Goal: Task Accomplishment & Management: Use online tool/utility

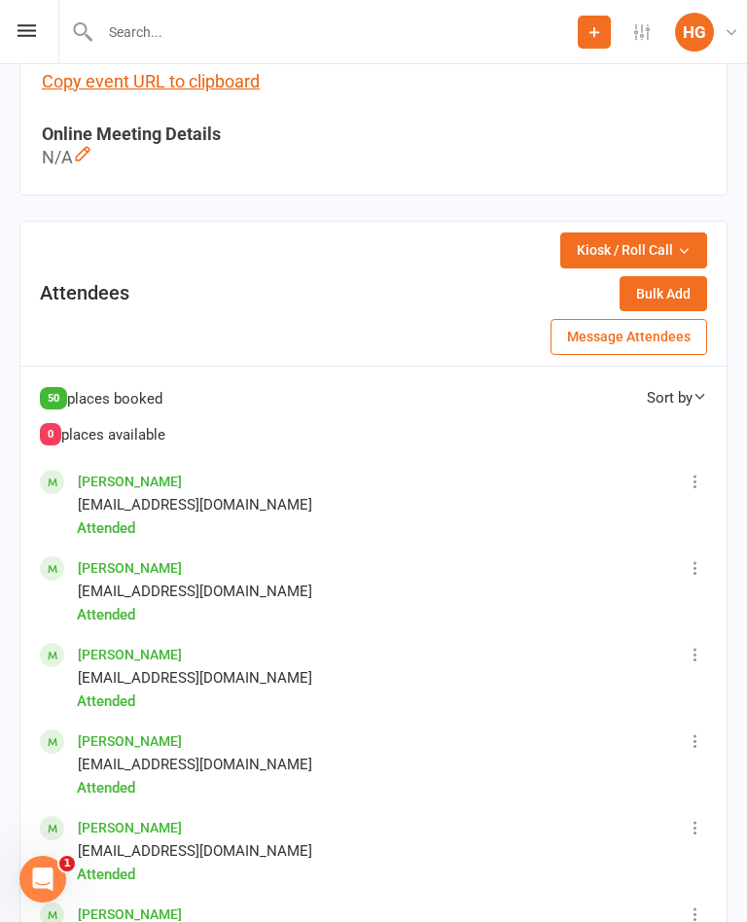
scroll to position [1060, 0]
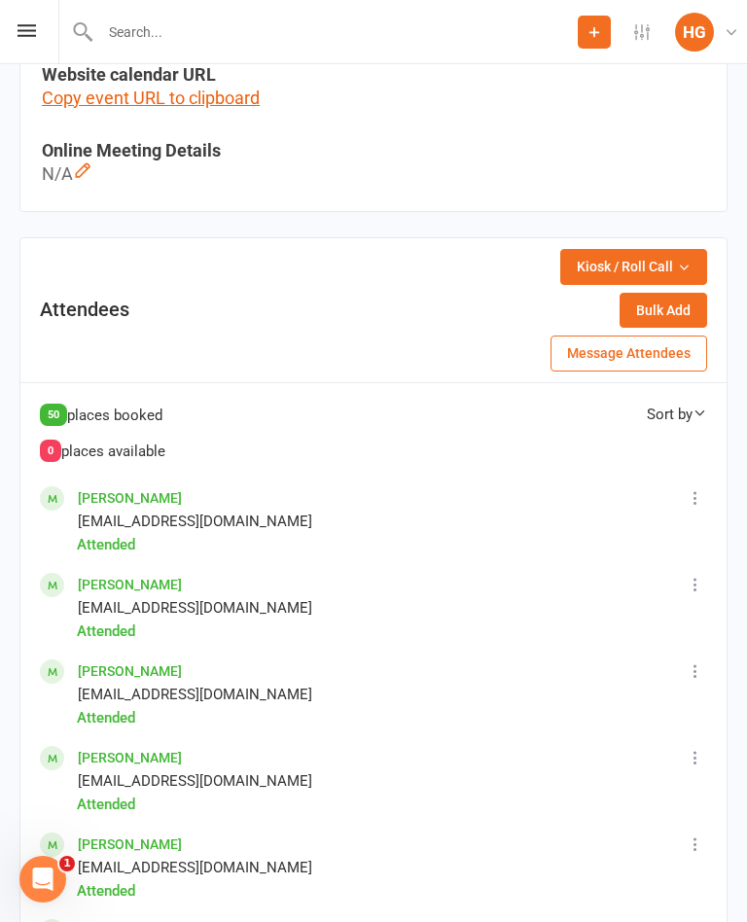
click at [682, 407] on div "Sort by" at bounding box center [677, 413] width 60 height 23
click at [689, 405] on div "Sort by" at bounding box center [677, 413] width 60 height 23
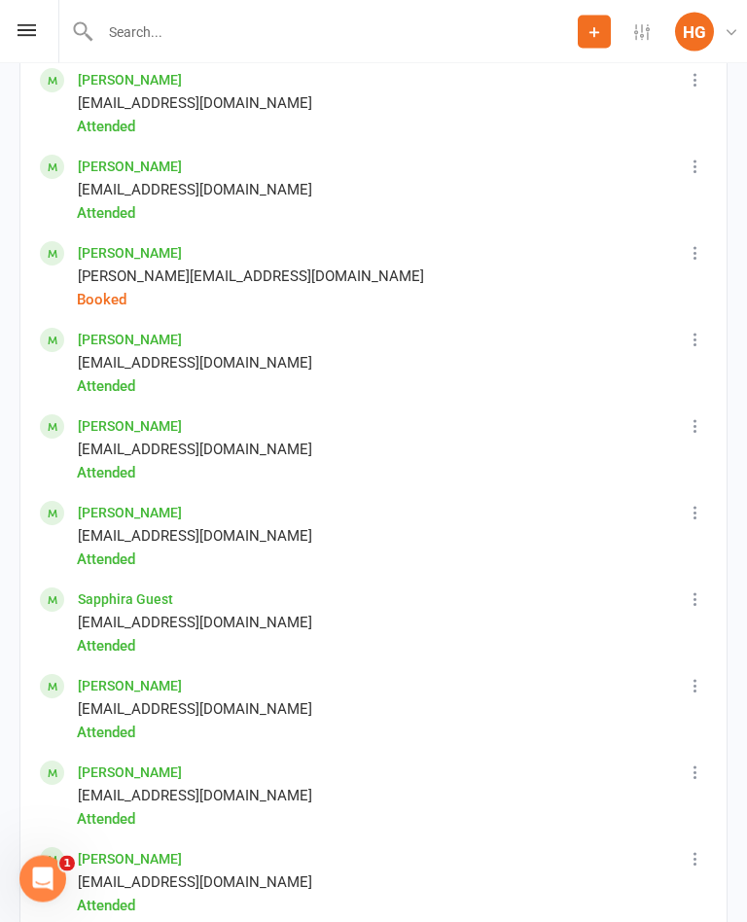
scroll to position [2171, 0]
click at [701, 243] on icon at bounding box center [694, 251] width 19 height 19
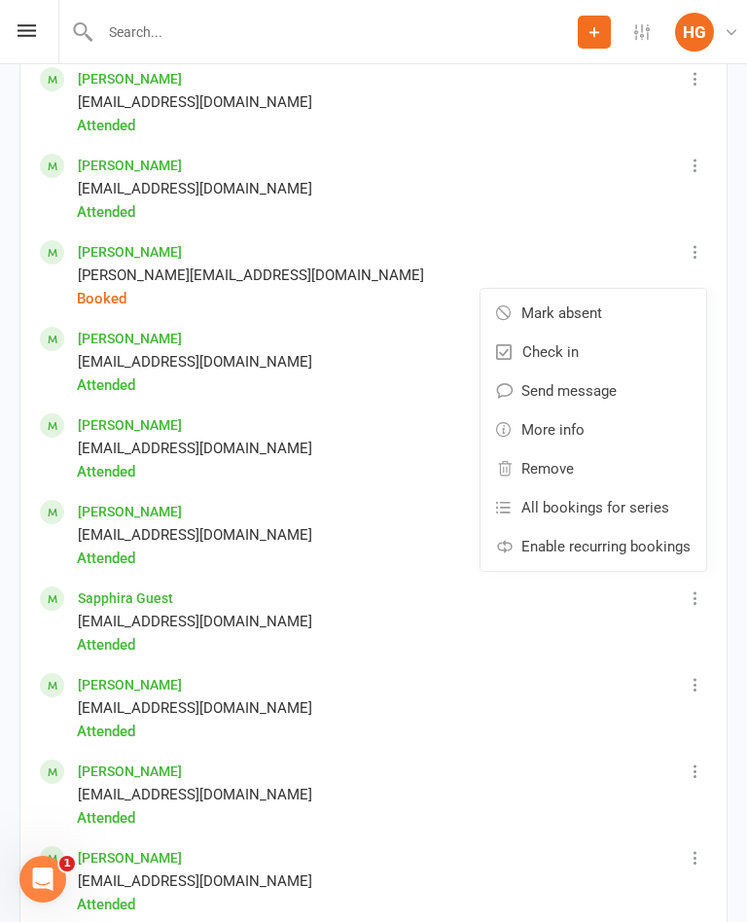
click at [652, 304] on link "Mark absent" at bounding box center [593, 313] width 226 height 39
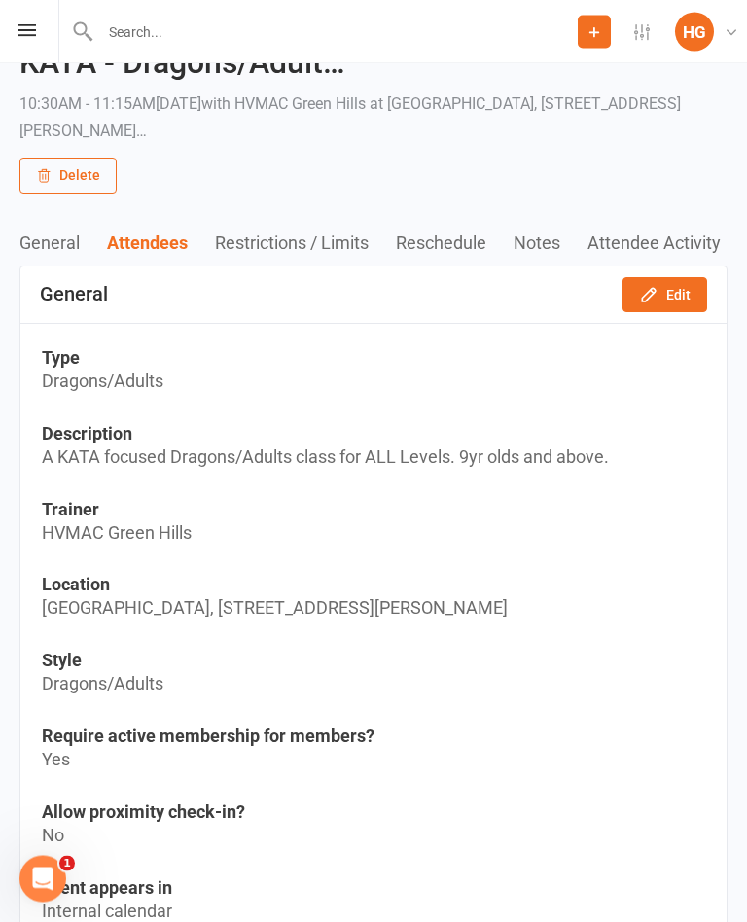
scroll to position [0, 0]
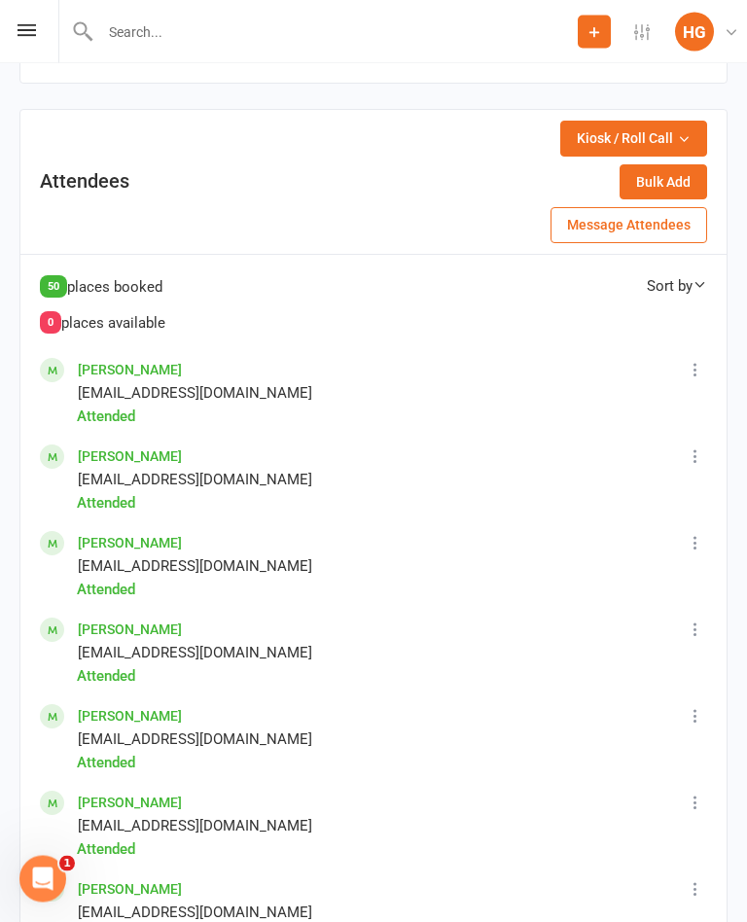
click at [645, 135] on span "Kiosk / Roll Call" at bounding box center [625, 138] width 96 height 21
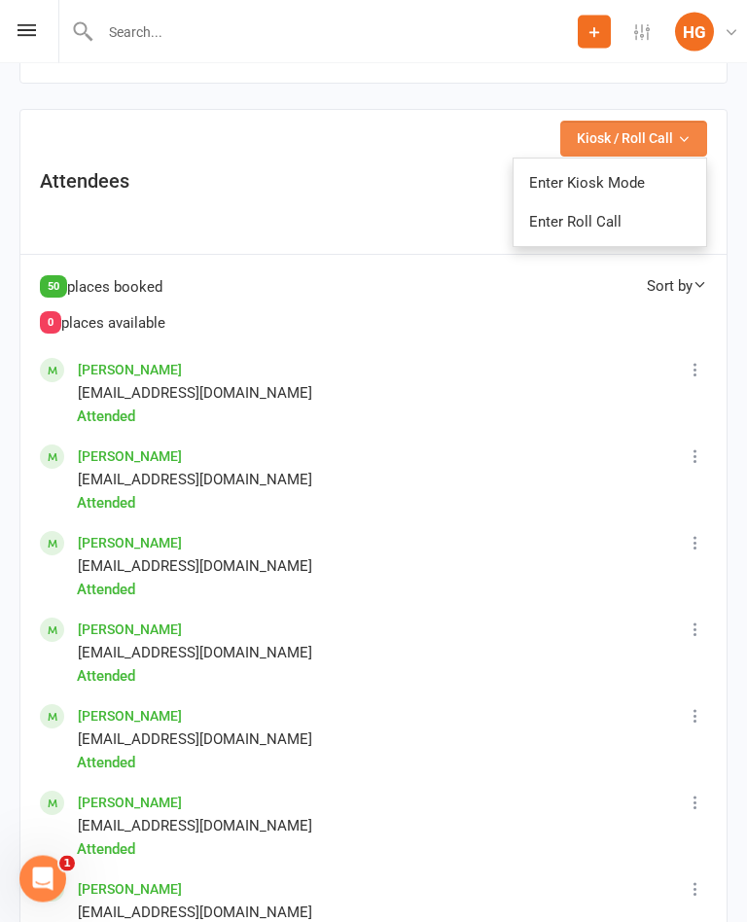
scroll to position [1188, 0]
click at [614, 221] on link "Enter Roll Call" at bounding box center [609, 221] width 192 height 39
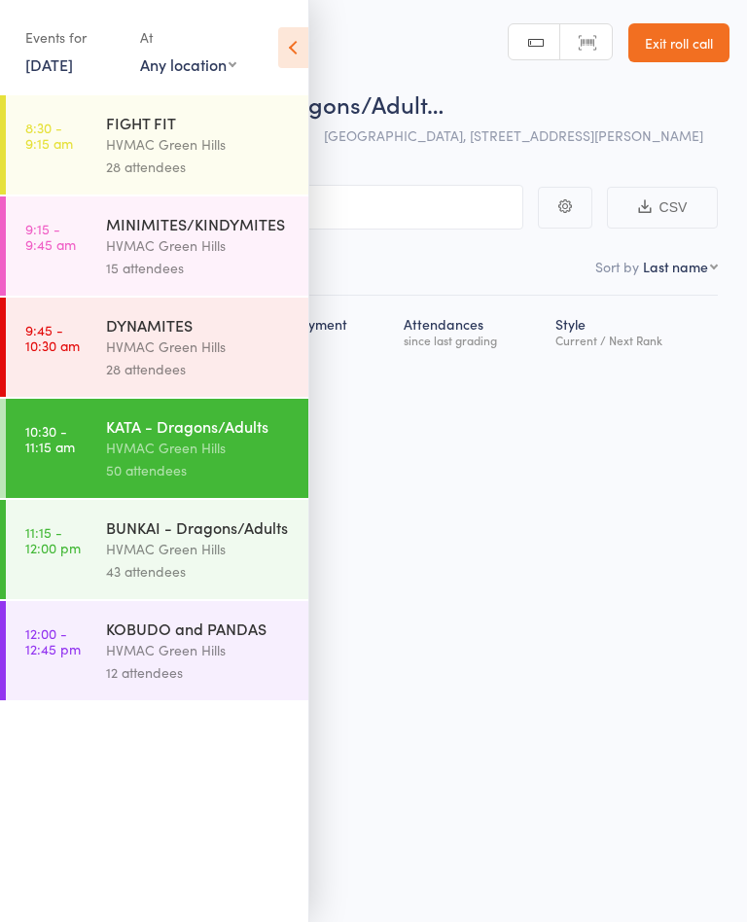
click at [301, 44] on icon at bounding box center [293, 47] width 30 height 41
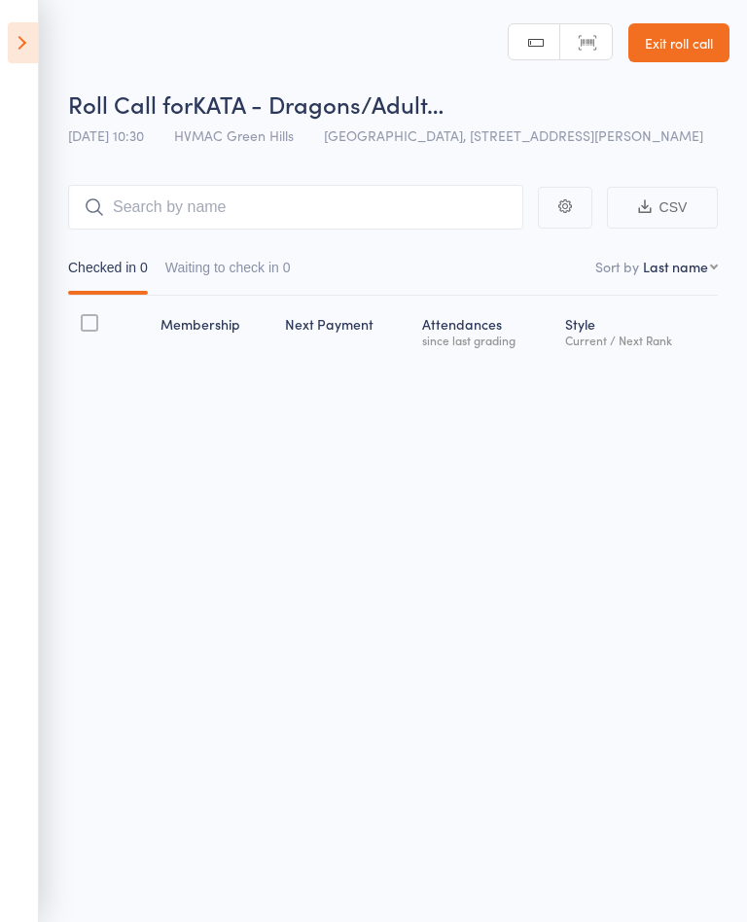
click at [696, 61] on link "Exit roll call" at bounding box center [678, 42] width 101 height 39
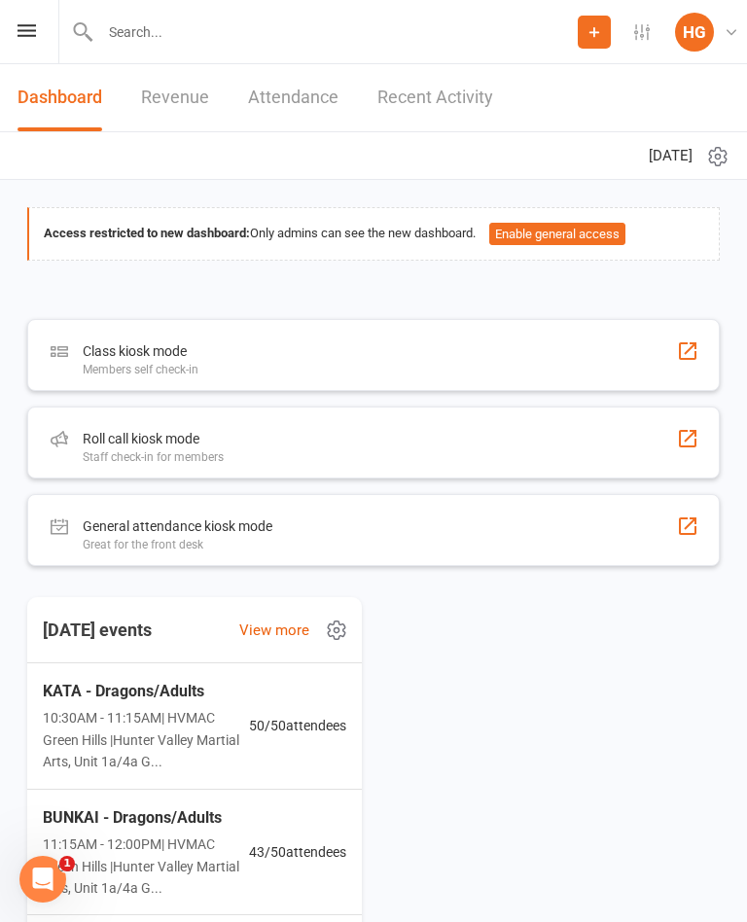
click at [589, 352] on div "Class kiosk mode Members self check-in" at bounding box center [373, 355] width 692 height 72
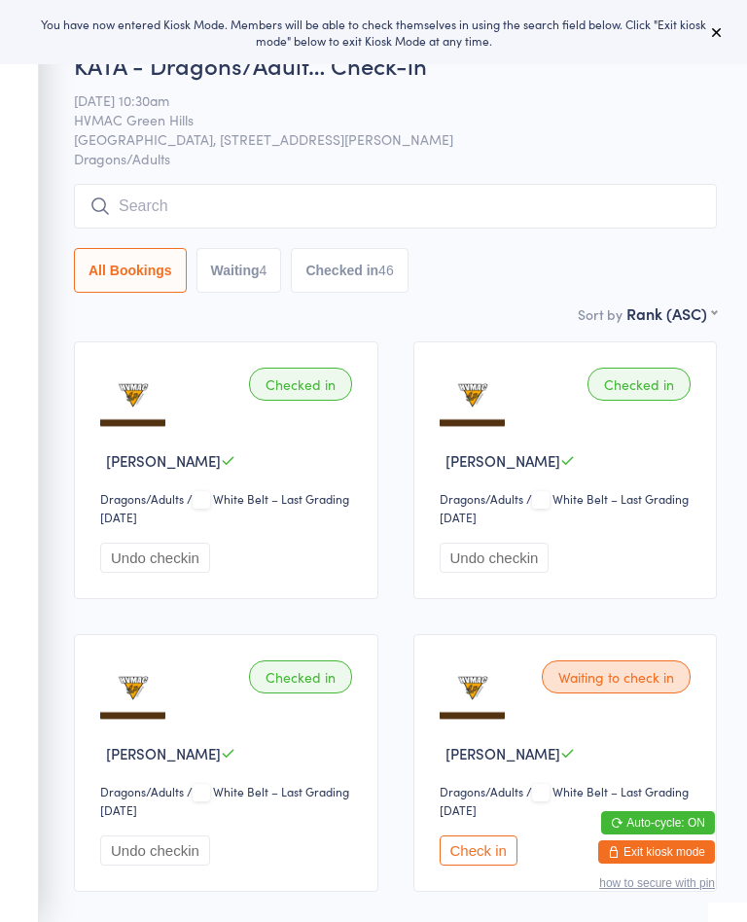
click at [232, 273] on button "Waiting 4" at bounding box center [239, 270] width 86 height 45
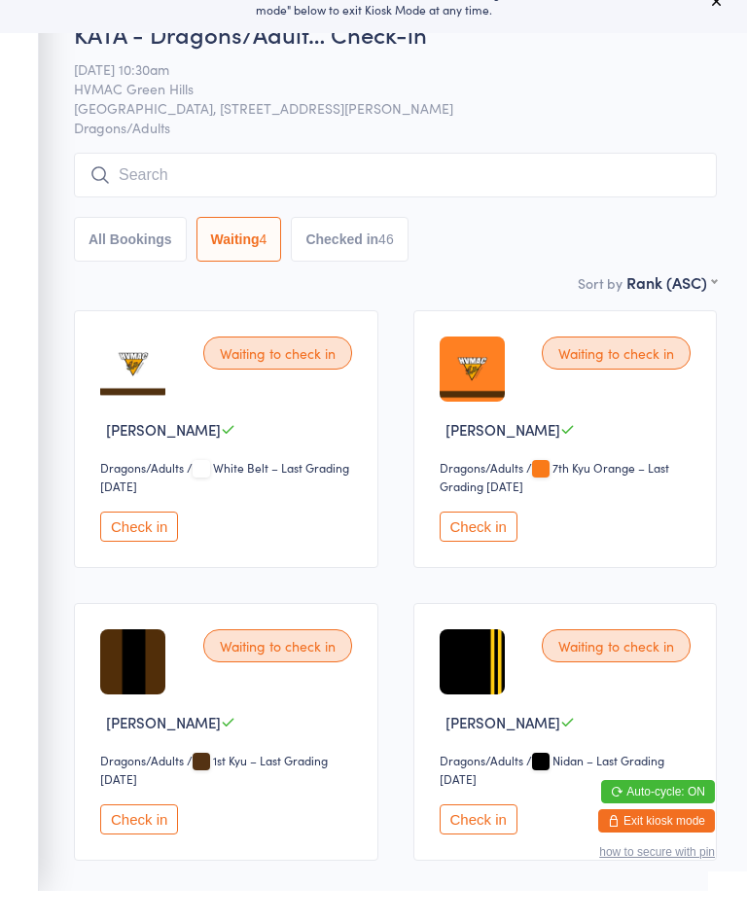
scroll to position [29, 0]
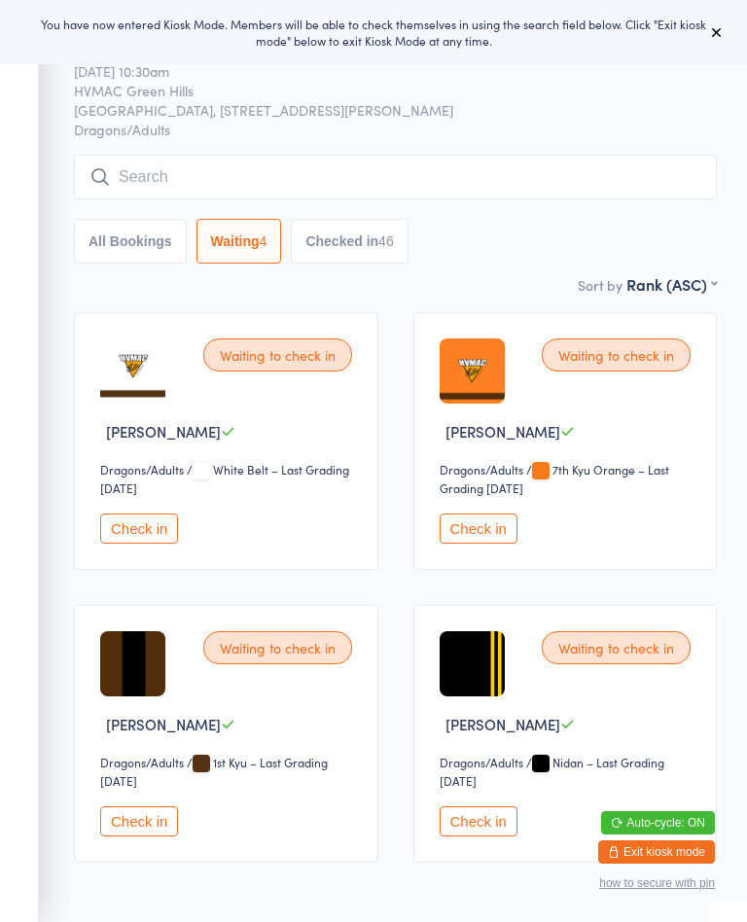
click at [163, 524] on button "Check in" at bounding box center [139, 528] width 78 height 30
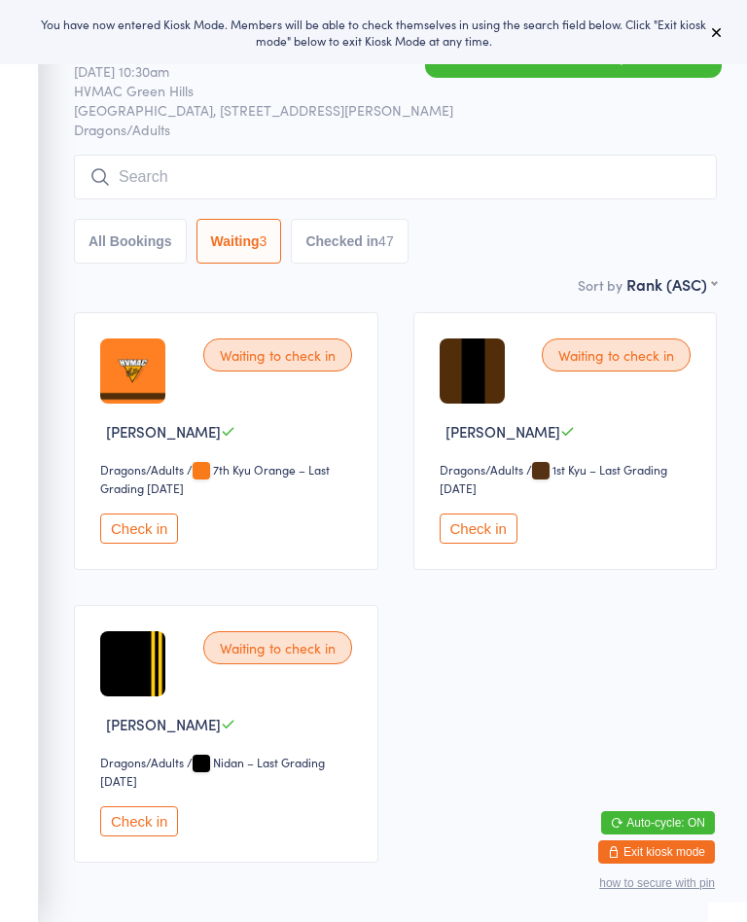
click at [407, 242] on button "Checked in 47" at bounding box center [349, 241] width 117 height 45
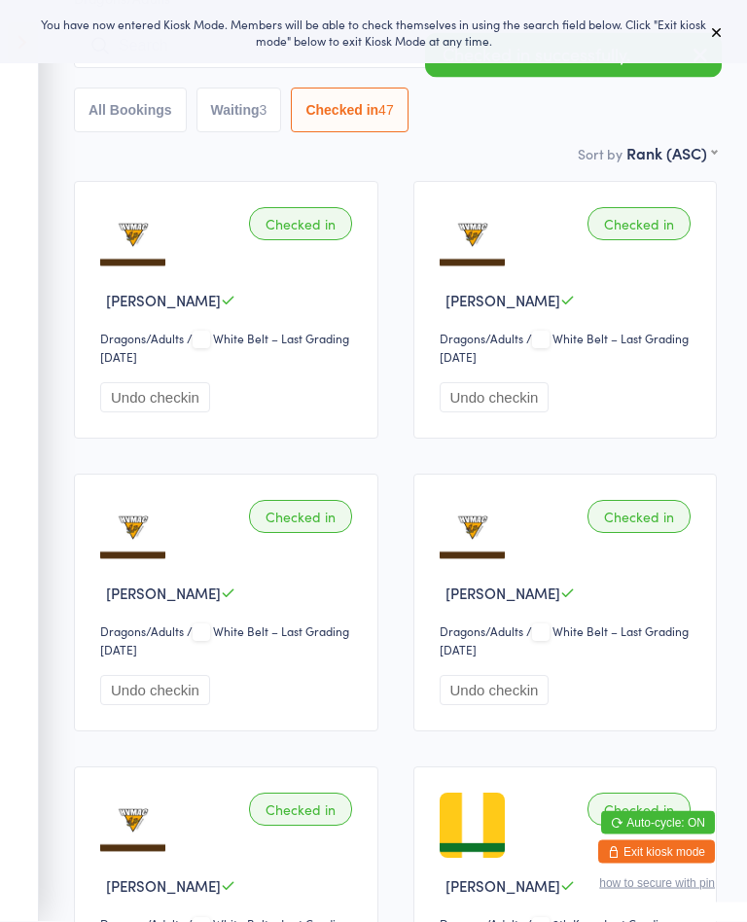
scroll to position [160, 0]
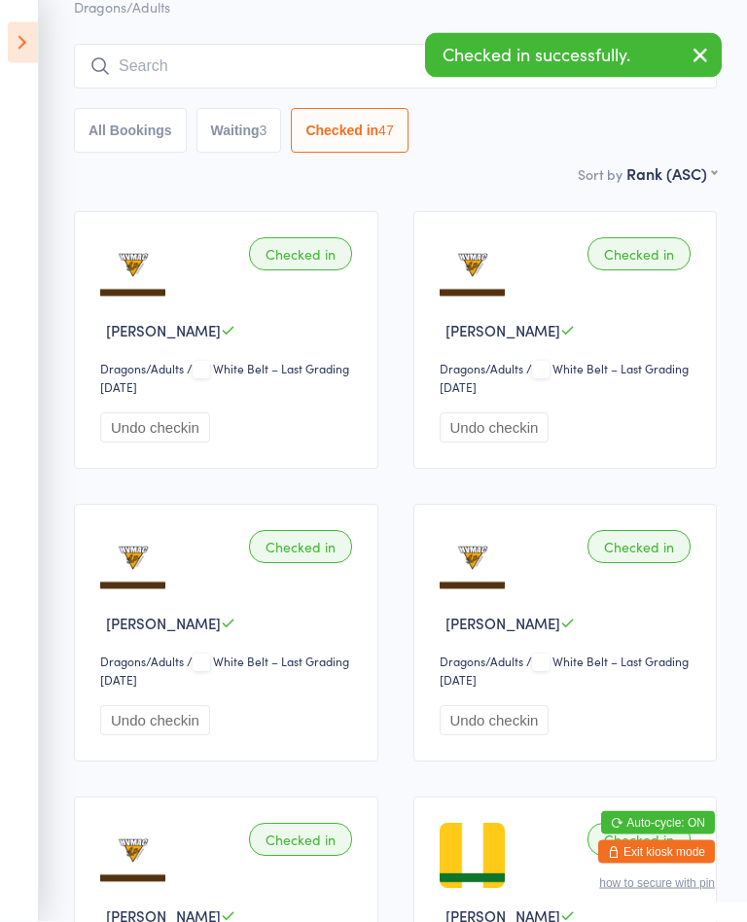
click at [265, 137] on button "Waiting 3" at bounding box center [239, 131] width 86 height 45
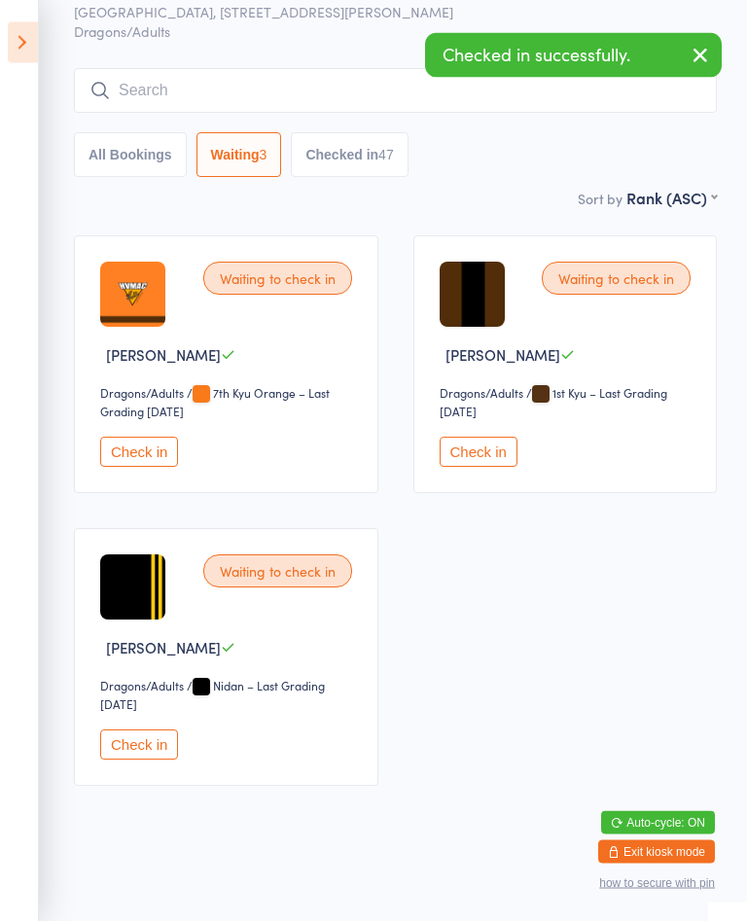
scroll to position [100, 0]
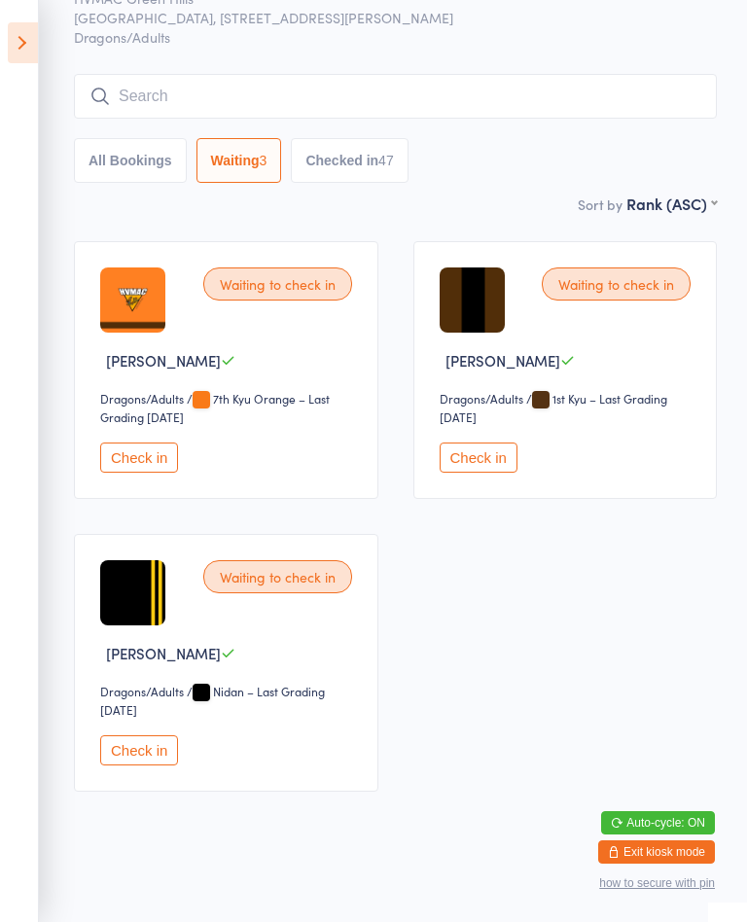
click at [389, 166] on button "Checked in 47" at bounding box center [349, 160] width 117 height 45
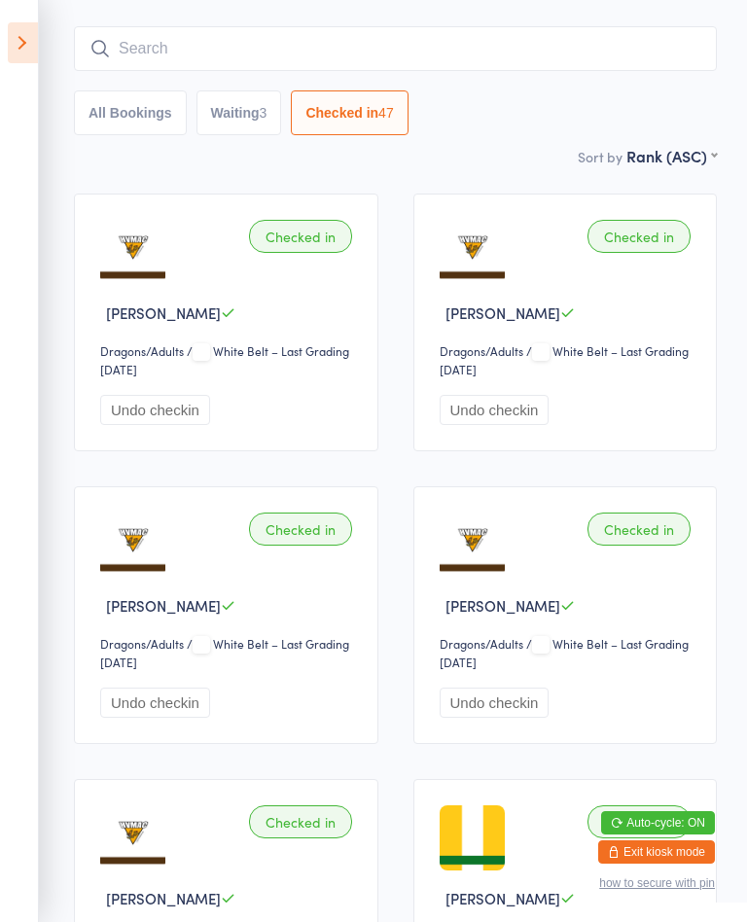
scroll to position [0, 0]
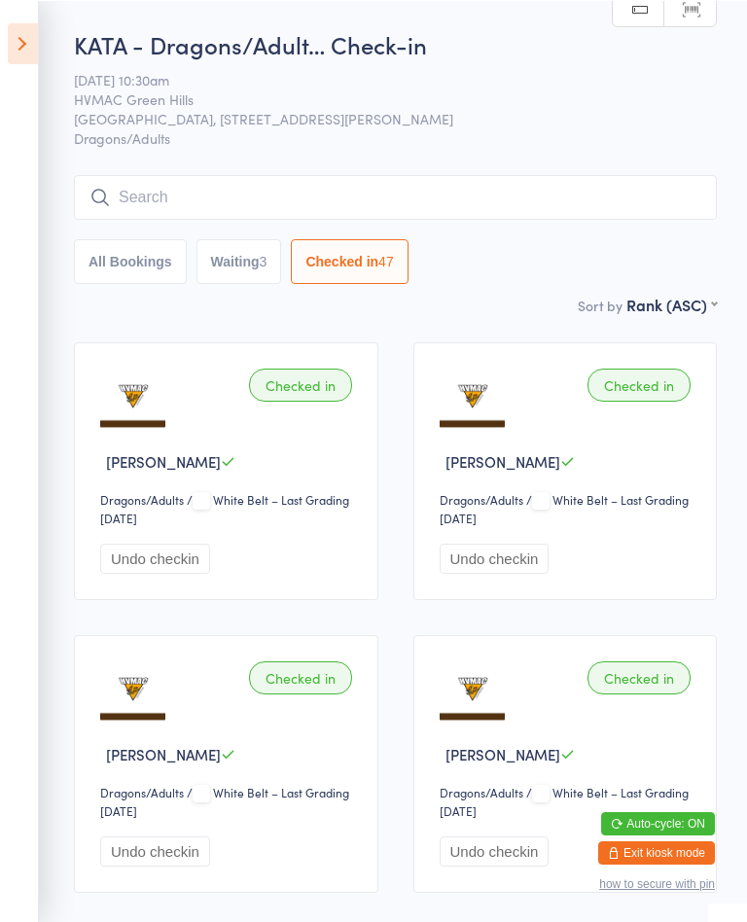
click at [241, 280] on button "Waiting 3" at bounding box center [239, 260] width 86 height 45
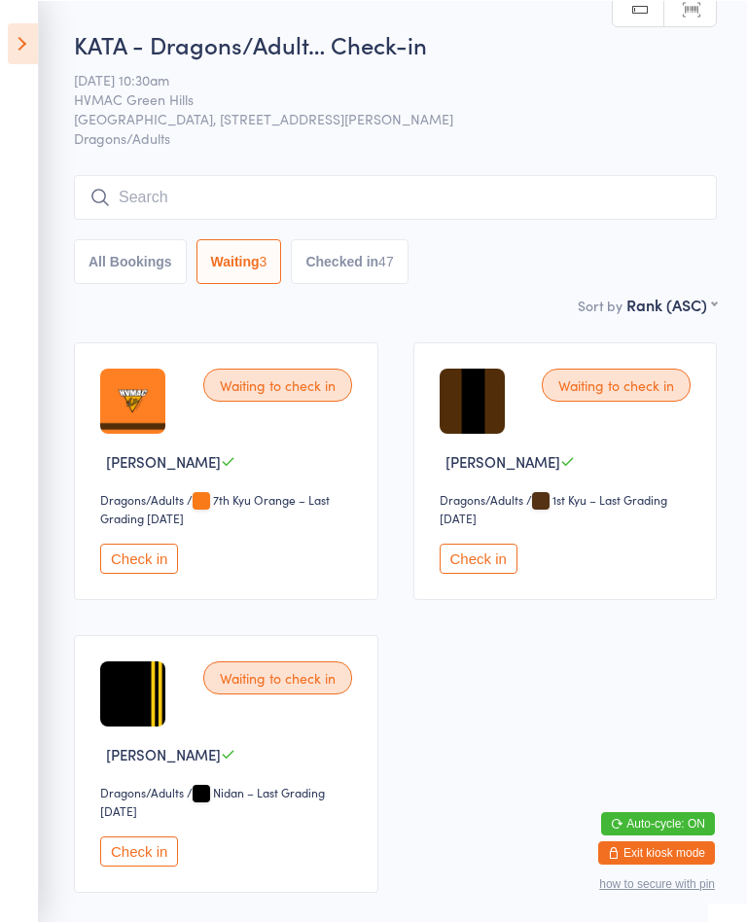
click at [326, 300] on div "Sort by Rank (ASC) First name (ASC) First name (DESC) Last name (ASC) Last name…" at bounding box center [395, 303] width 643 height 21
click at [324, 262] on button "Checked in 47" at bounding box center [349, 260] width 117 height 45
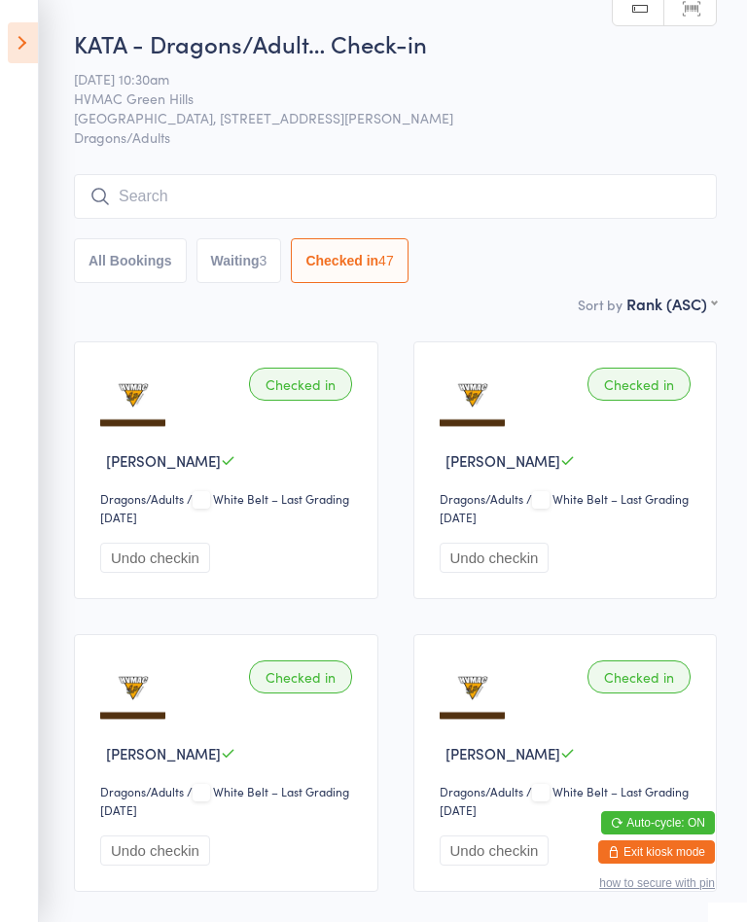
click at [231, 281] on button "Waiting 3" at bounding box center [239, 260] width 86 height 45
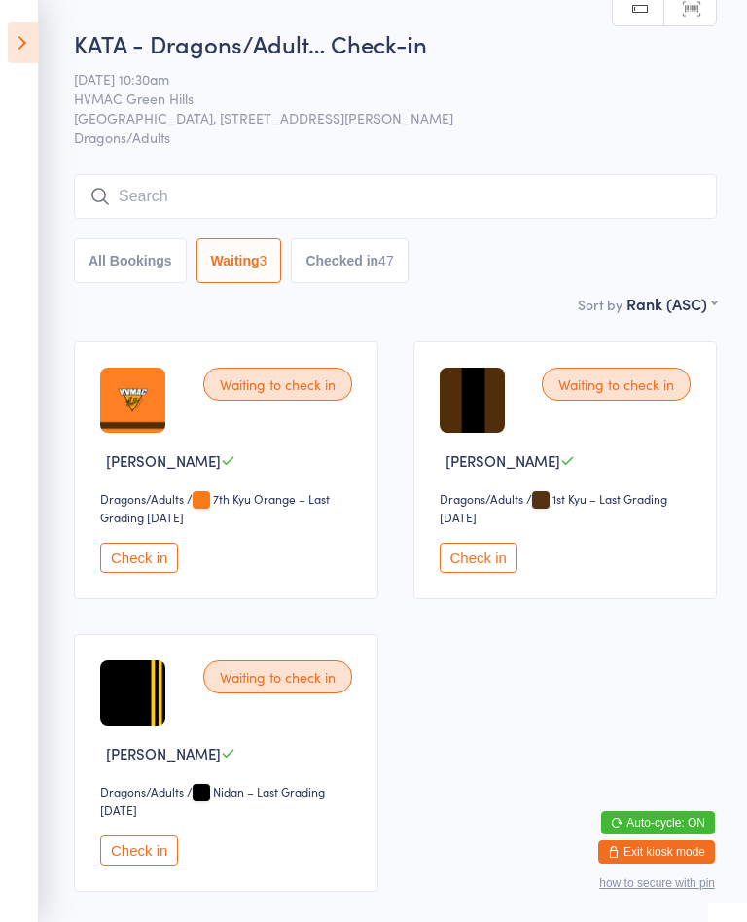
select select "4"
click at [27, 55] on icon at bounding box center [23, 42] width 30 height 41
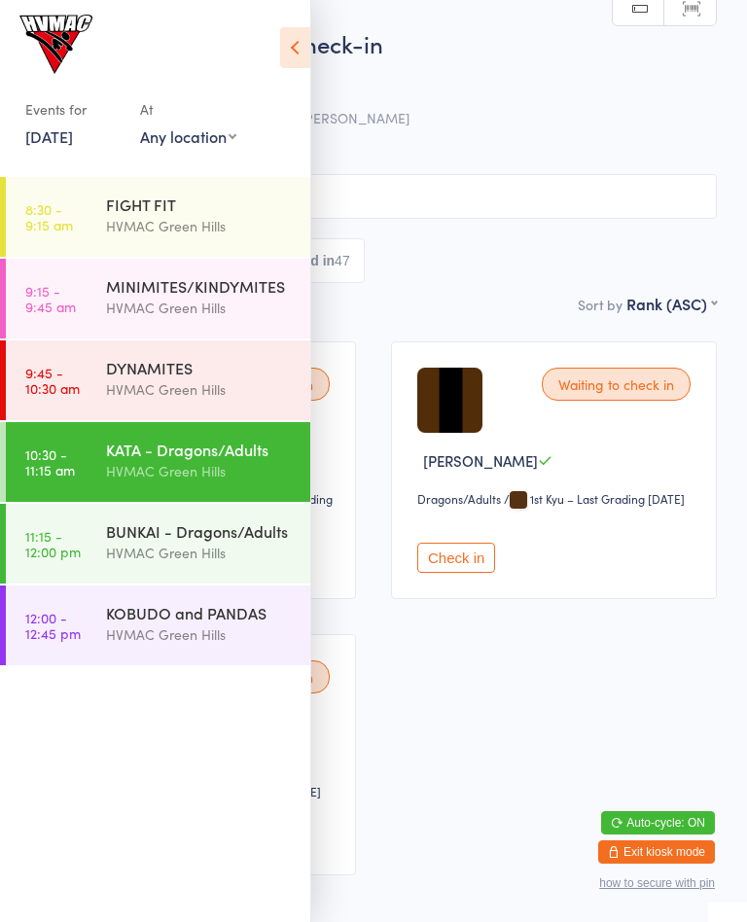
click at [117, 547] on div "HVMAC Green Hills" at bounding box center [200, 553] width 188 height 22
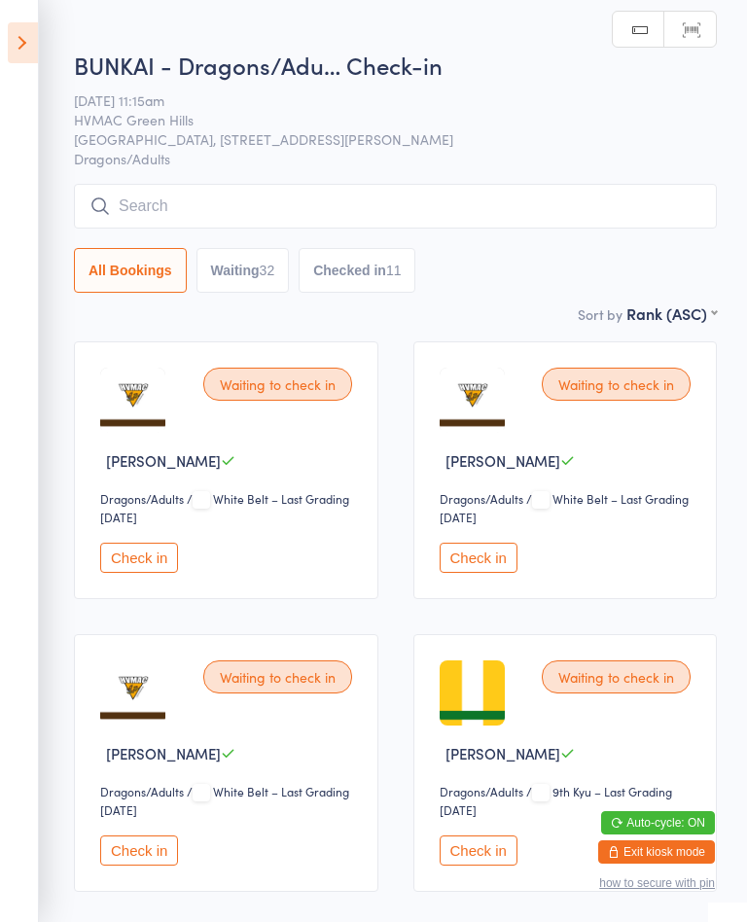
click at [223, 259] on button "Waiting 32" at bounding box center [242, 270] width 93 height 45
select select "4"
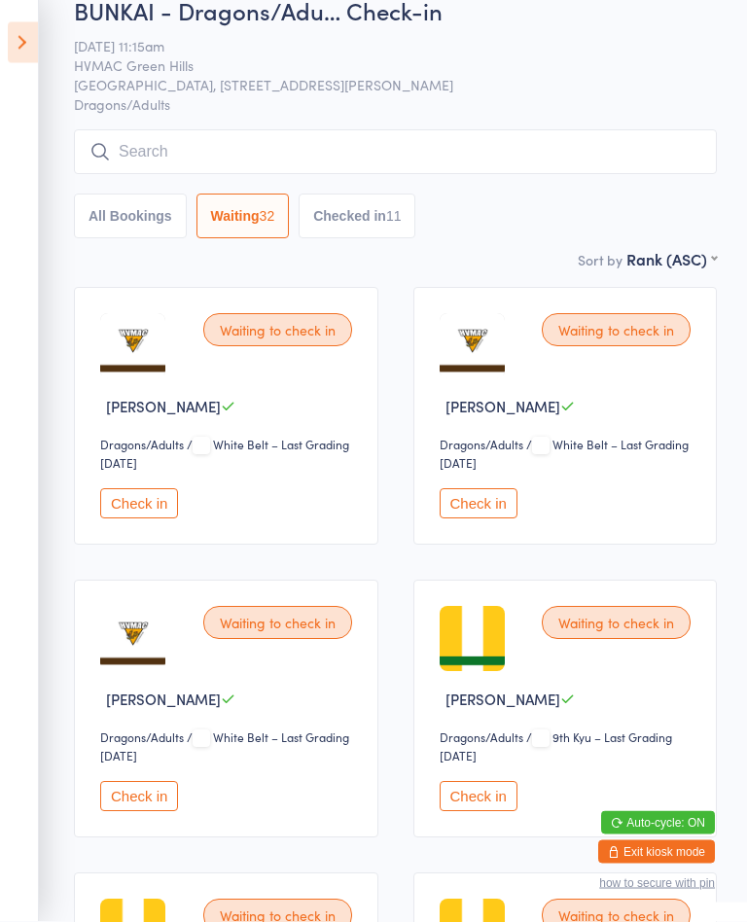
scroll to position [53, 0]
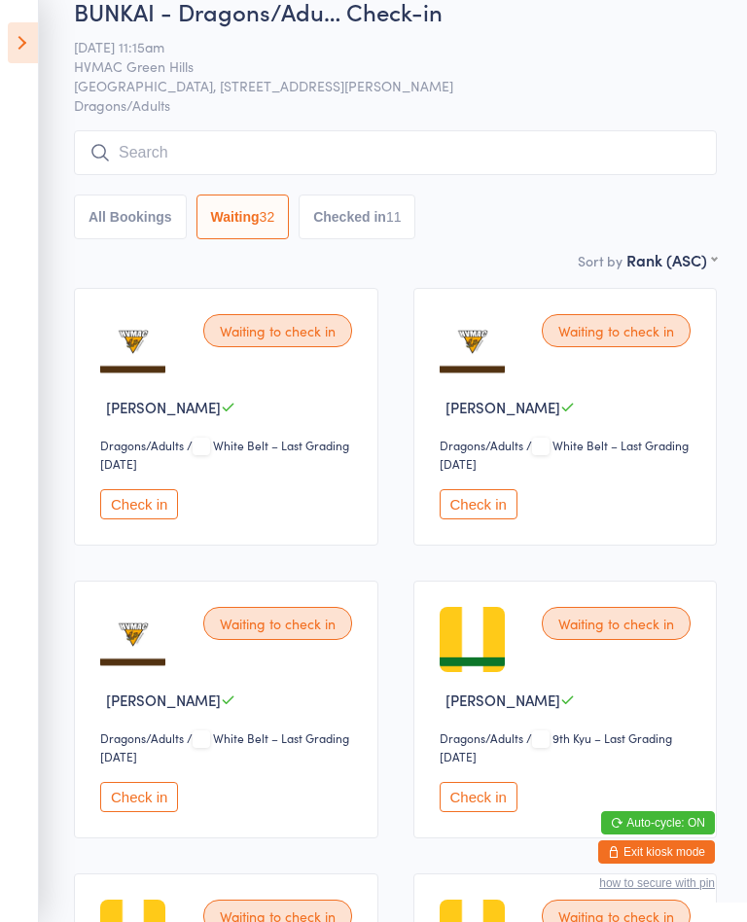
click at [619, 204] on div "All Bookings Waiting 32 Checked in 11" at bounding box center [395, 216] width 643 height 45
click at [647, 157] on input "search" at bounding box center [395, 152] width 643 height 45
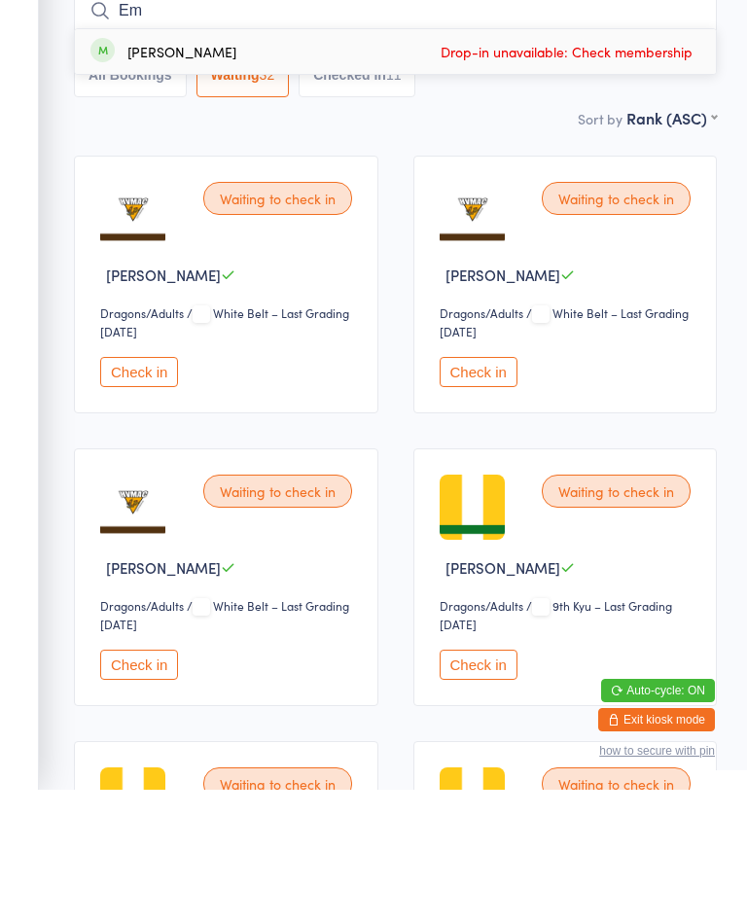
type input "E"
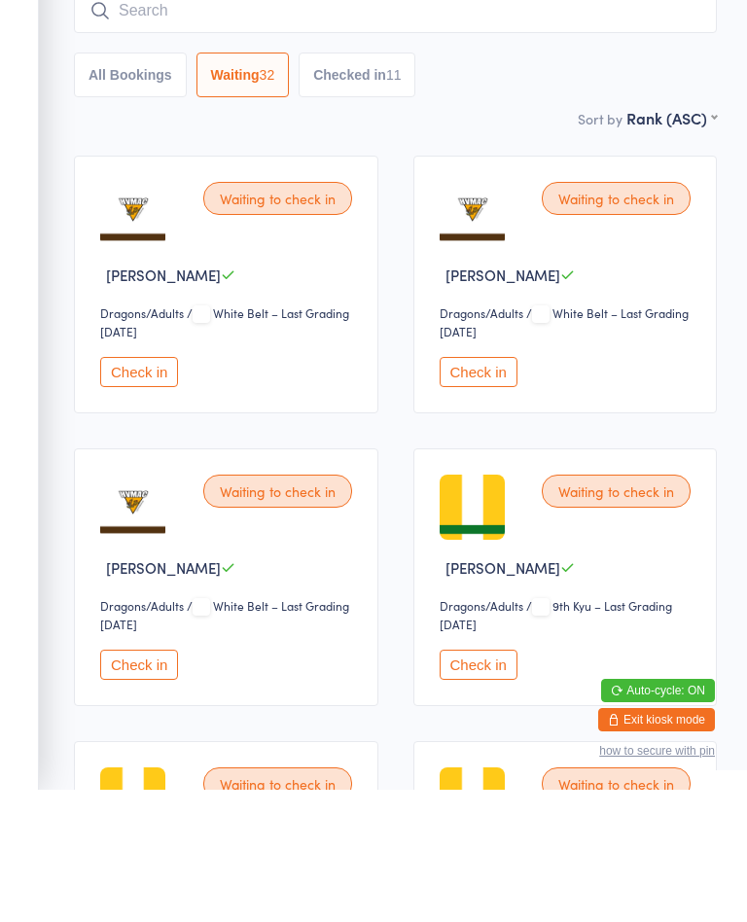
click at [505, 239] on div "Sort by Rank (ASC) First name (ASC) First name (DESC) Last name (ASC) Last name…" at bounding box center [395, 249] width 643 height 21
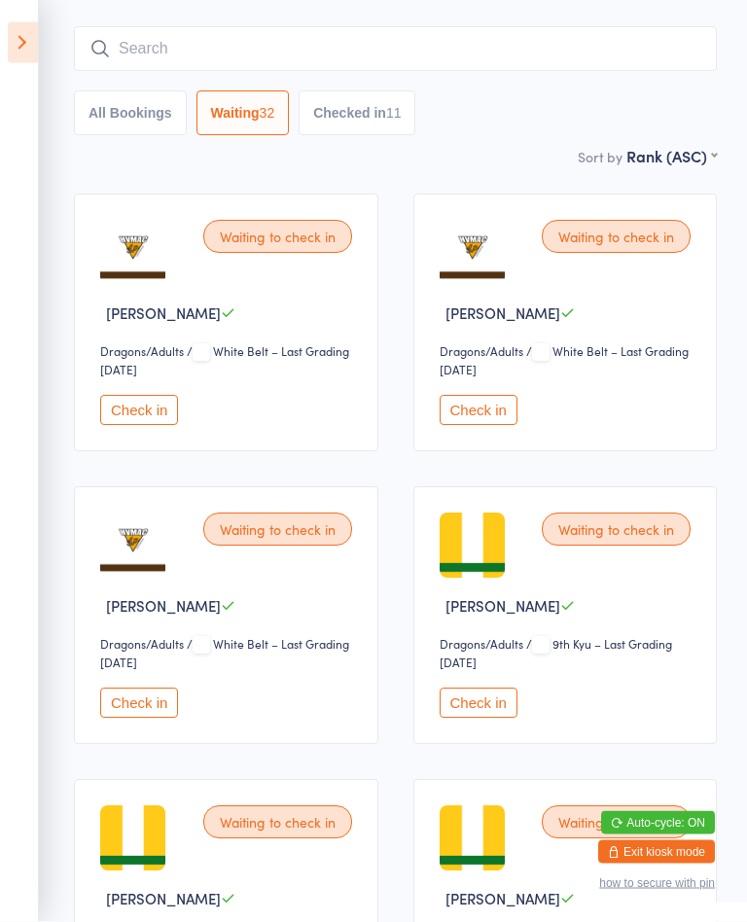
scroll to position [147, 0]
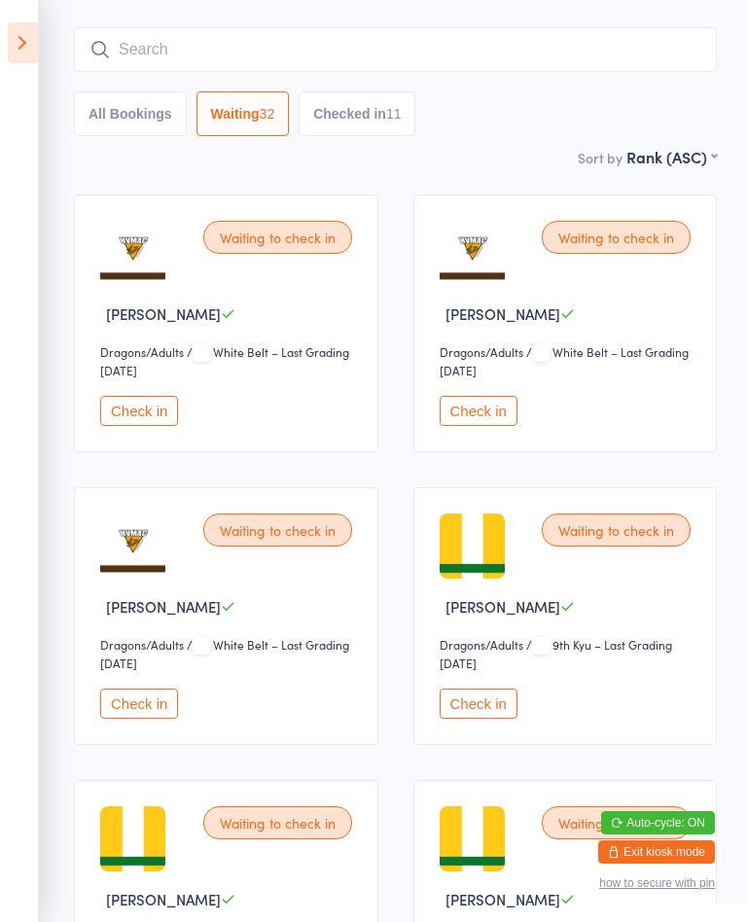
click at [668, 60] on input "search" at bounding box center [395, 49] width 643 height 45
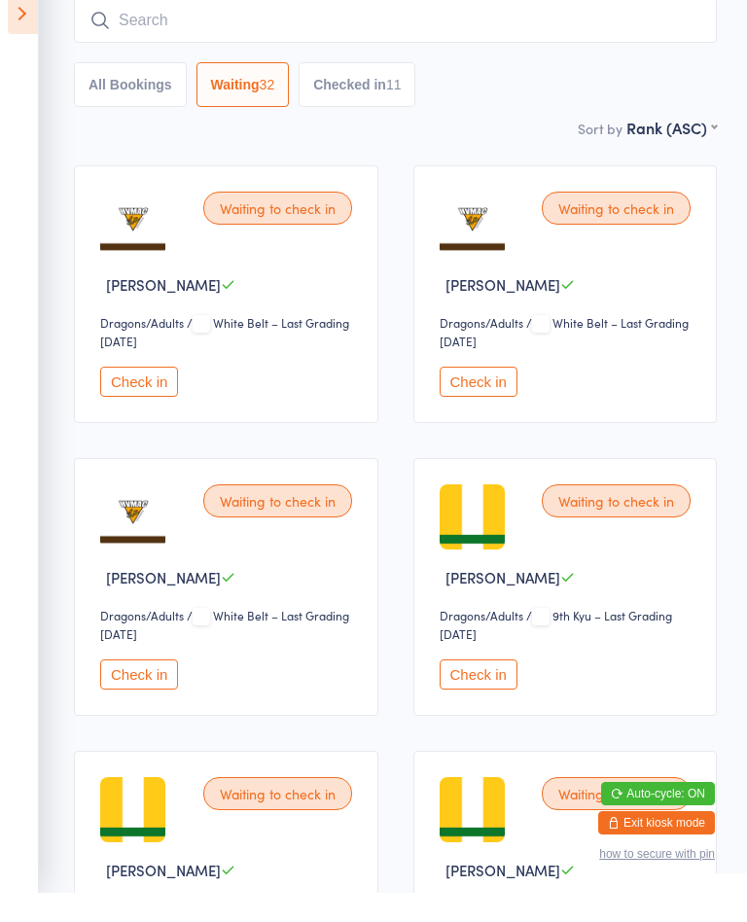
click at [524, 146] on div "Sort by Rank (ASC) First name (ASC) First name (DESC) Last name (ASC) Last name…" at bounding box center [395, 156] width 643 height 21
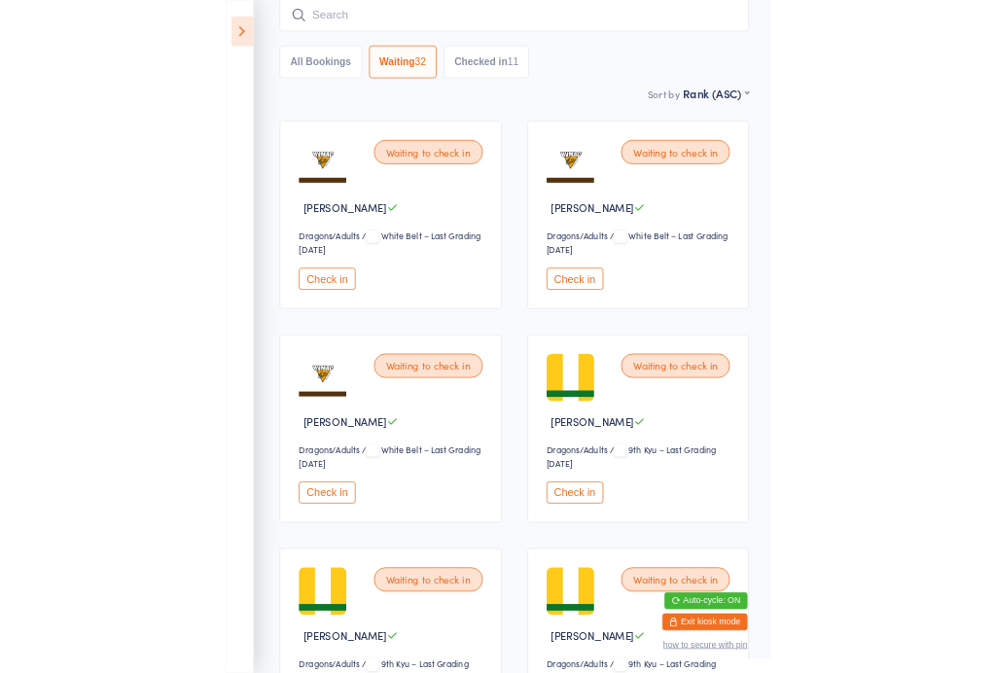
scroll to position [283, 0]
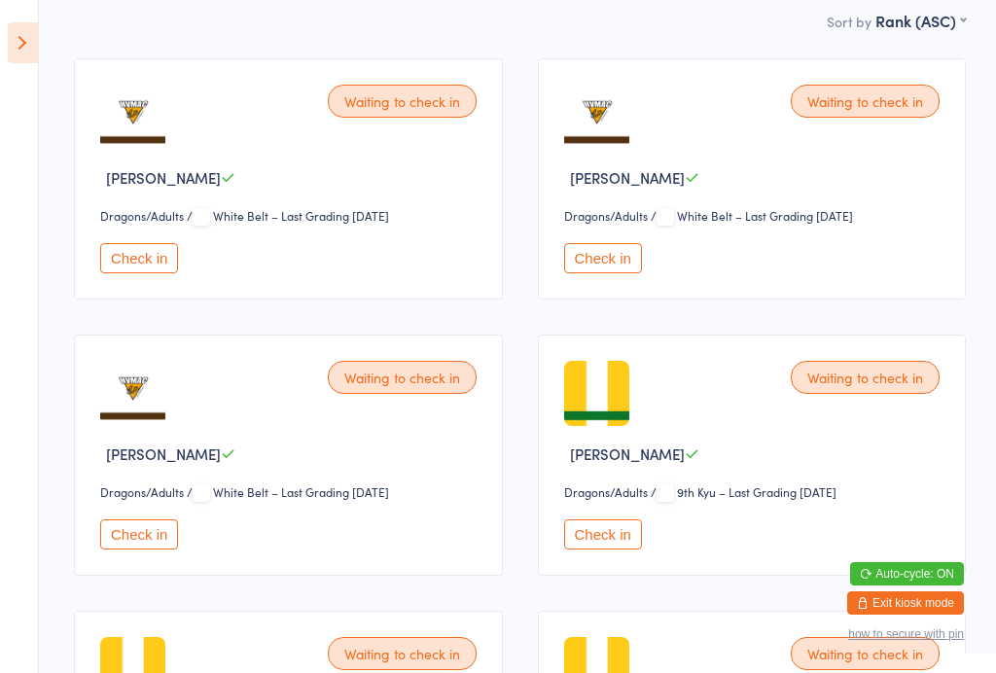
click at [11, 42] on icon at bounding box center [23, 42] width 30 height 41
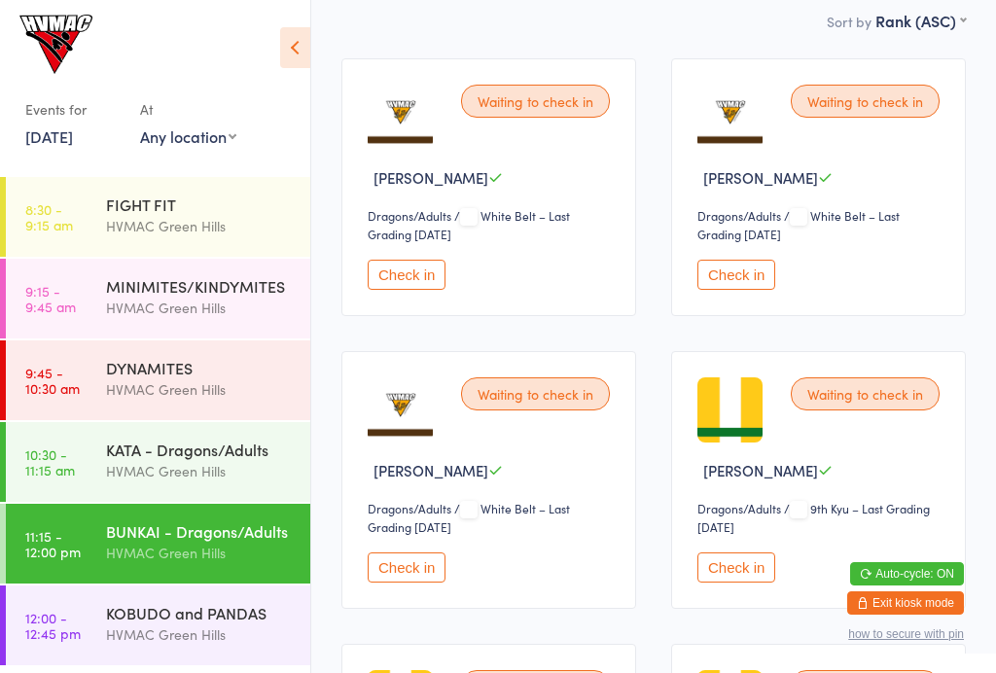
click at [92, 472] on link "10:30 - 11:15 am KATA - Dragons/Adults HVMAC Green Hills" at bounding box center [158, 462] width 304 height 80
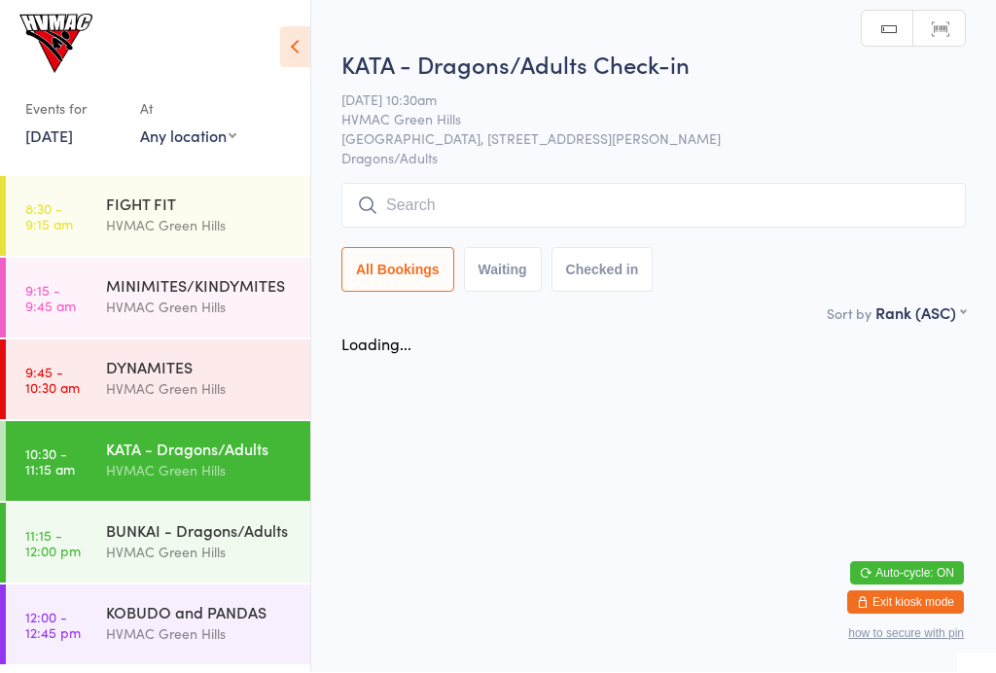
scroll to position [1, 0]
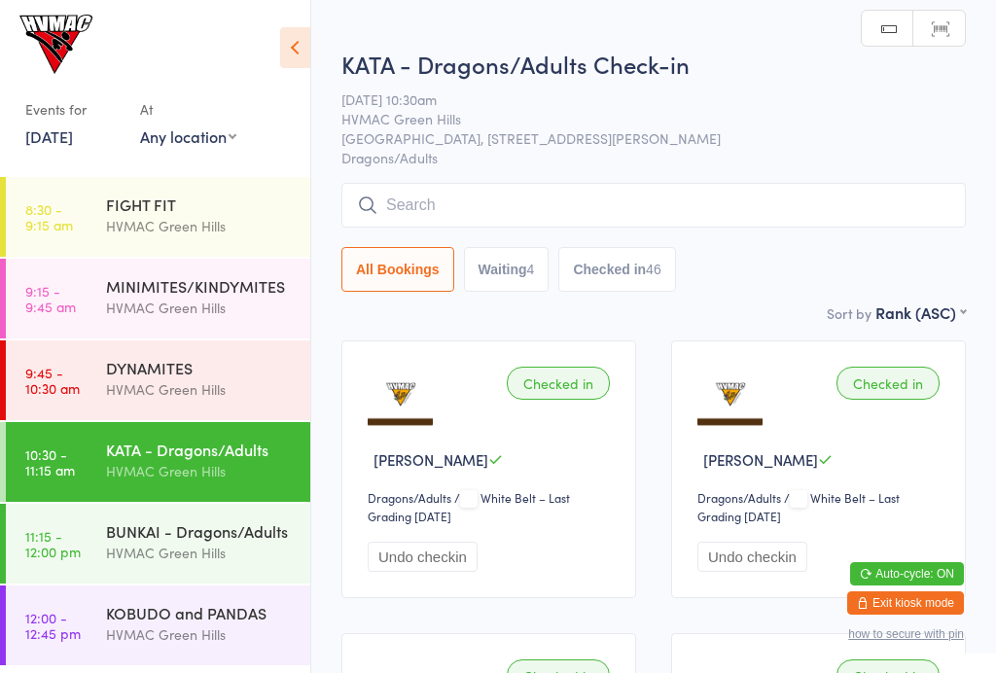
click at [492, 244] on div "All Bookings Waiting 4 Checked in 46" at bounding box center [653, 237] width 624 height 109
click at [480, 290] on button "Waiting 4" at bounding box center [507, 269] width 86 height 45
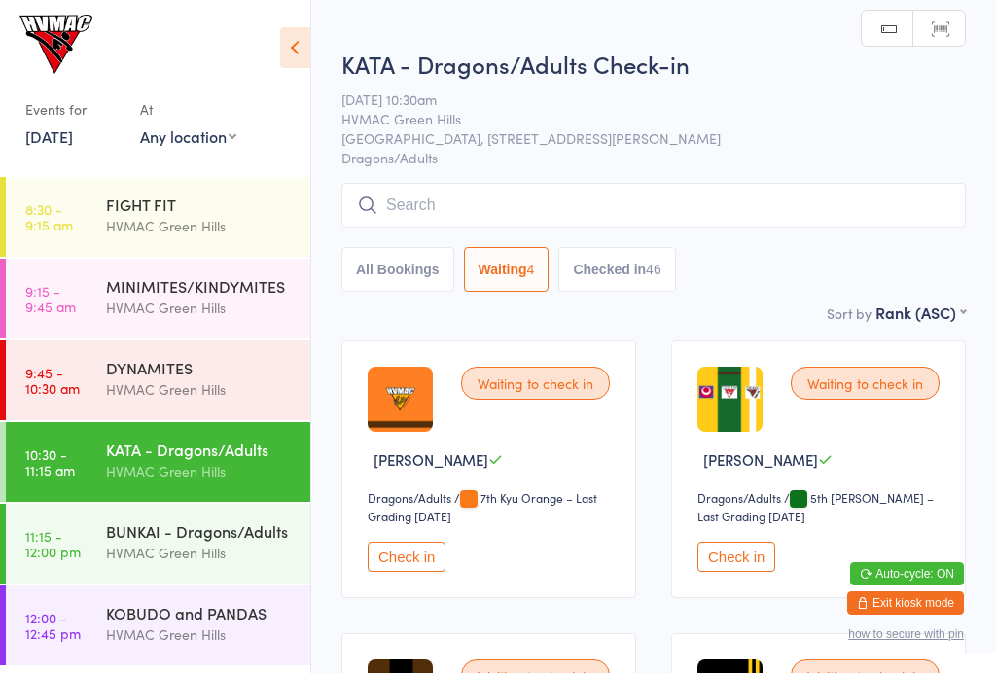
click at [639, 284] on button "Checked in 46" at bounding box center [616, 269] width 117 height 45
select select "6"
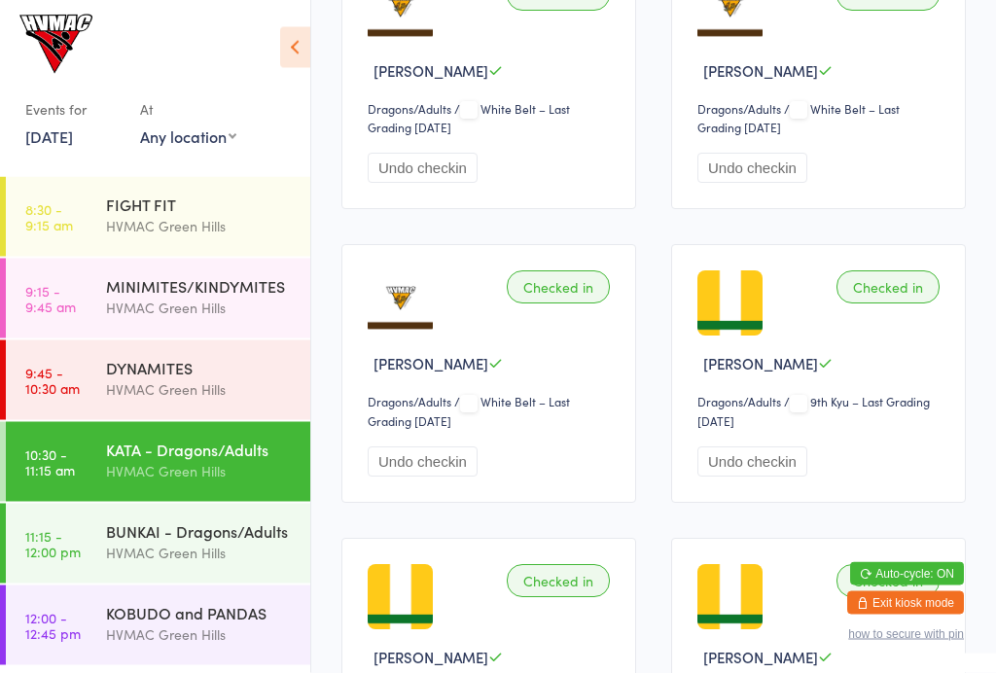
scroll to position [689, 0]
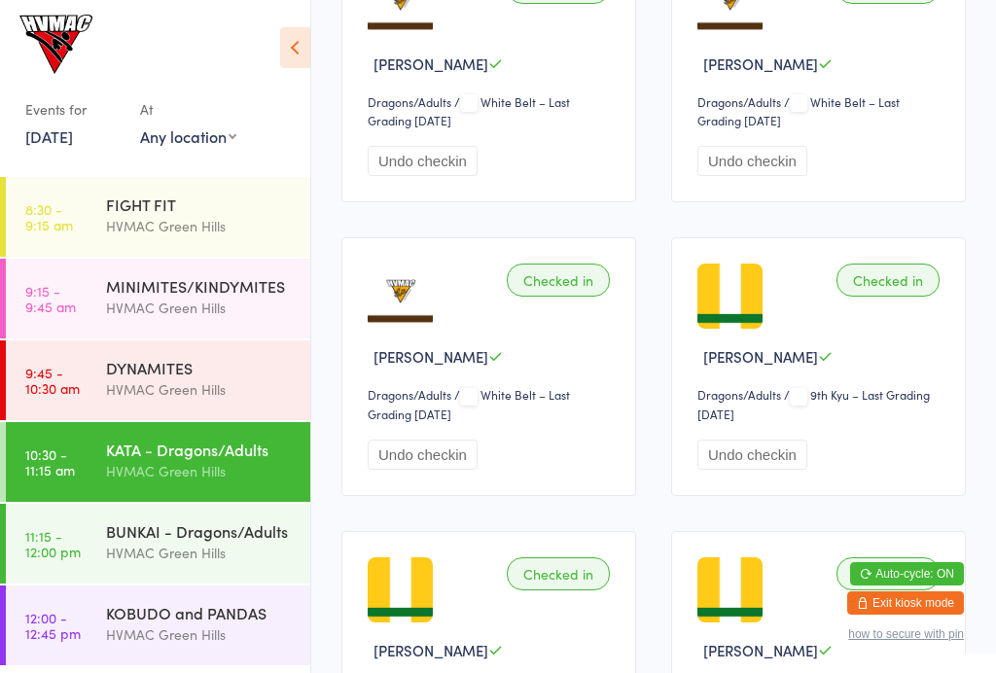
click at [227, 507] on div "BUNKAI - Dragons/Adults HVMAC Green Hills" at bounding box center [208, 542] width 204 height 77
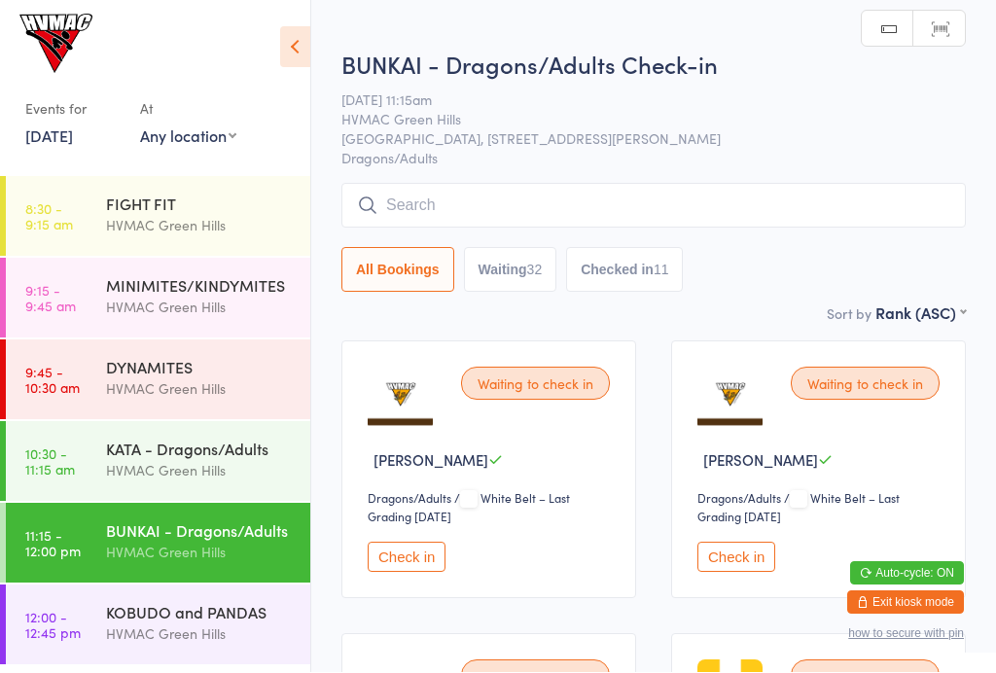
scroll to position [1, 0]
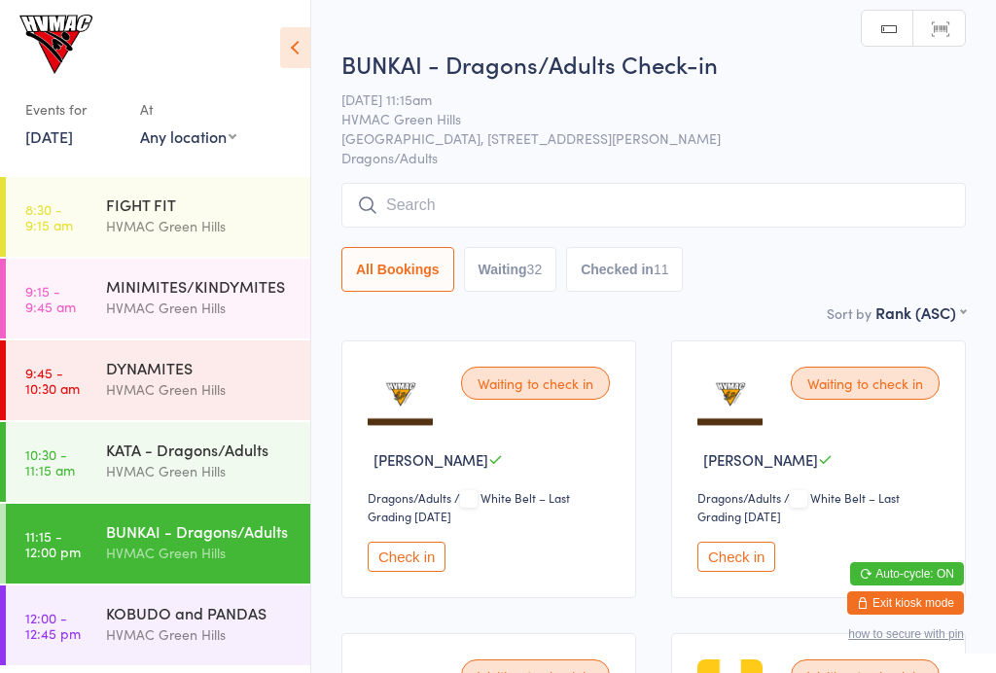
click at [259, 469] on div "HVMAC Green Hills" at bounding box center [200, 471] width 188 height 22
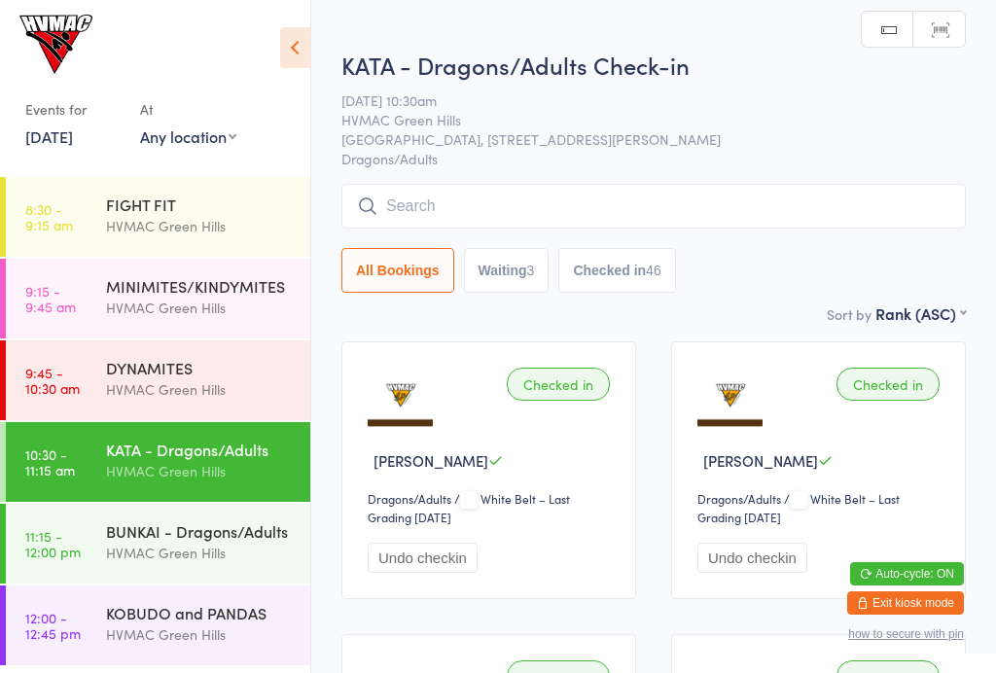
click at [526, 276] on button "Waiting 3" at bounding box center [507, 270] width 86 height 45
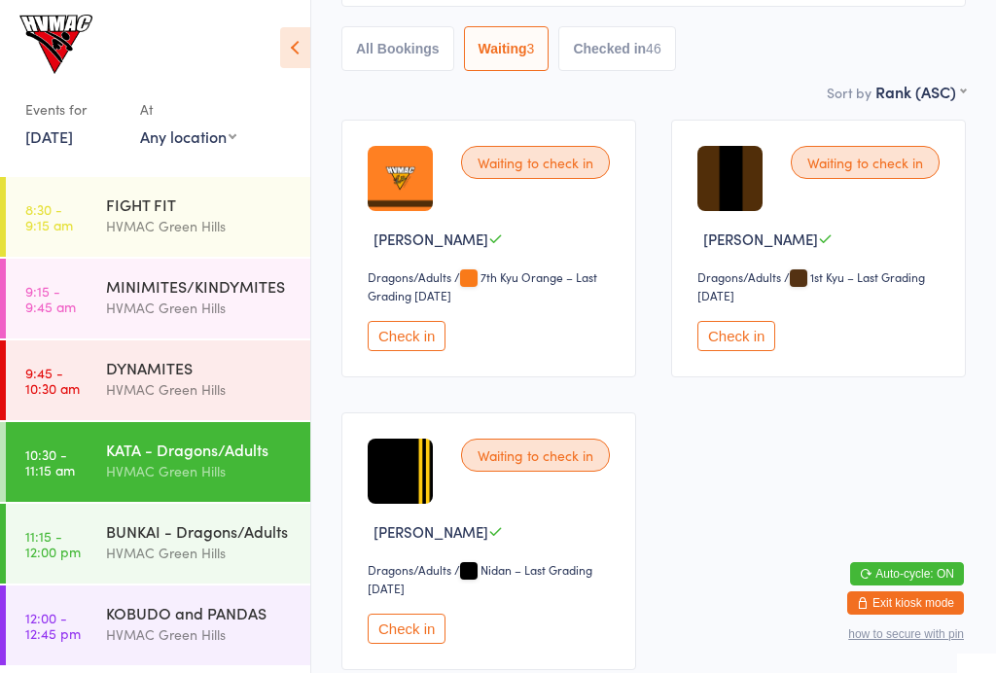
click at [650, 69] on button "Checked in 46" at bounding box center [616, 48] width 117 height 45
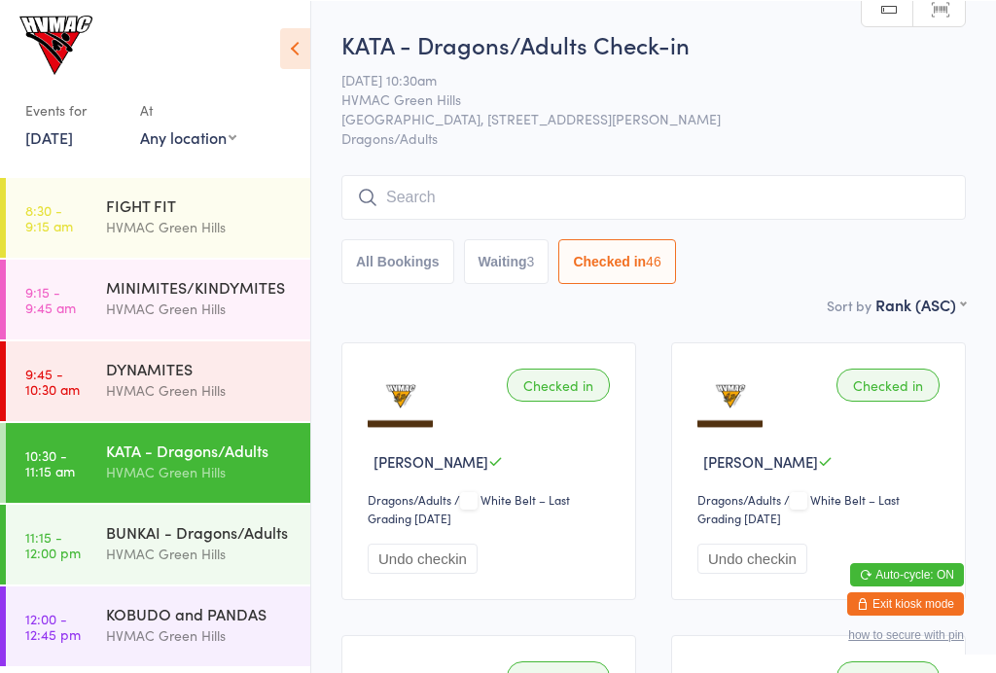
click at [509, 257] on button "Waiting 3" at bounding box center [507, 260] width 86 height 45
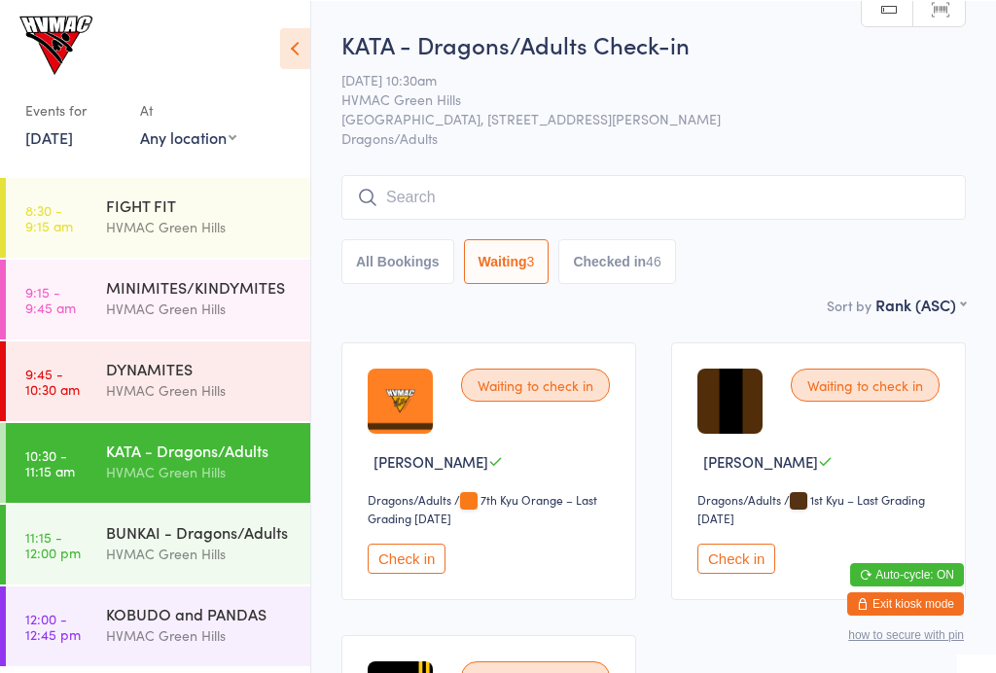
select select "4"
click at [668, 195] on input "search" at bounding box center [653, 196] width 624 height 45
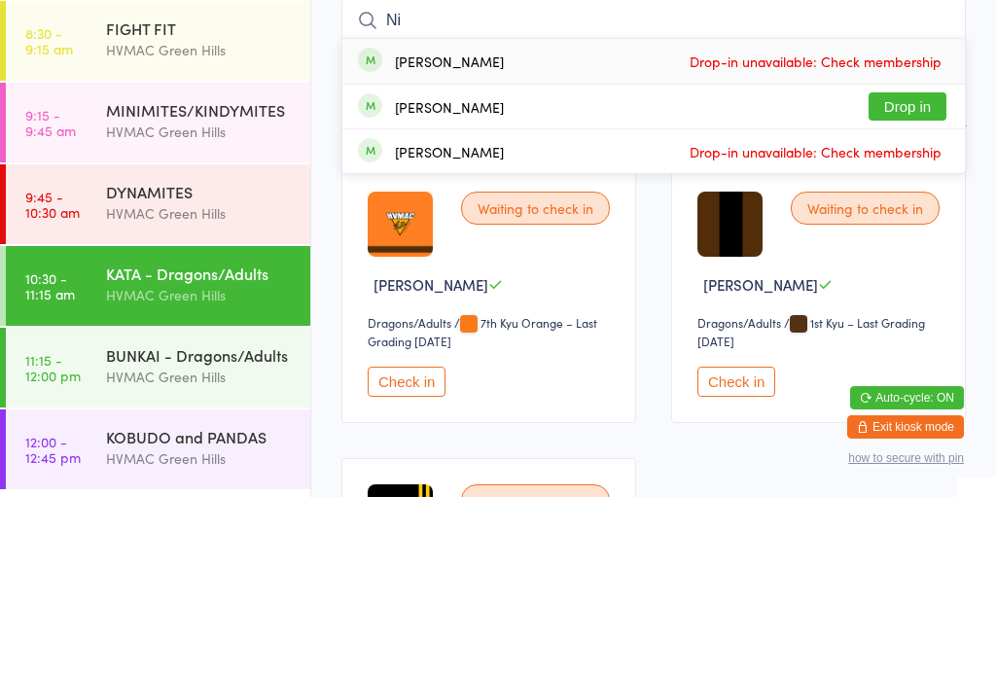
type input "N"
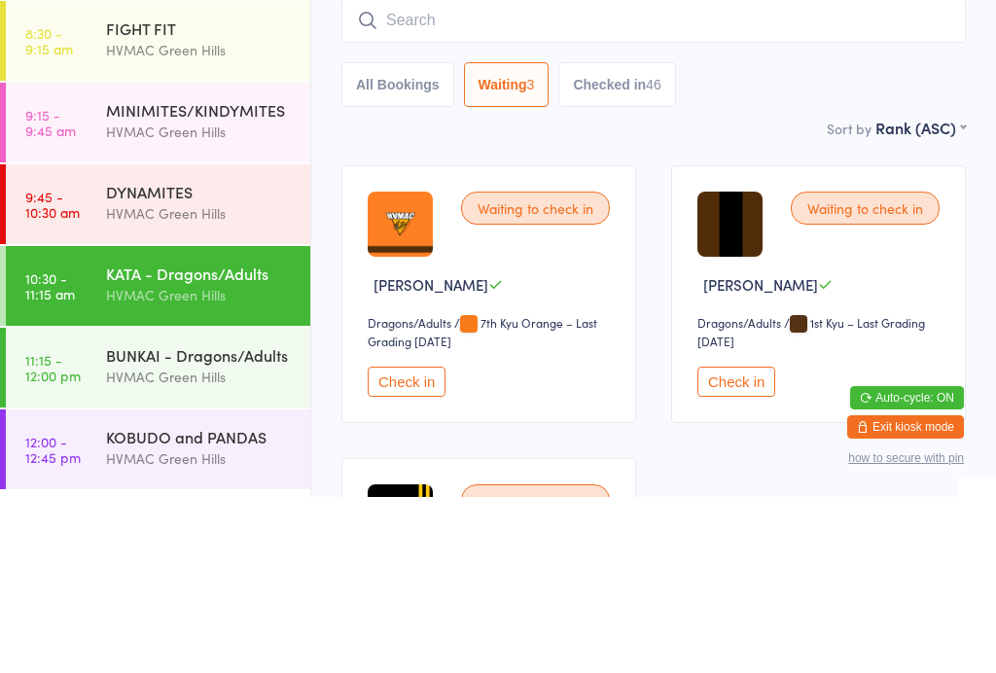
click at [665, 152] on main "KATA - Dragons/Adults Check-in 11 Oct 10:30am HVMAC Green Hills Hunter Valley M…" at bounding box center [653, 468] width 624 height 882
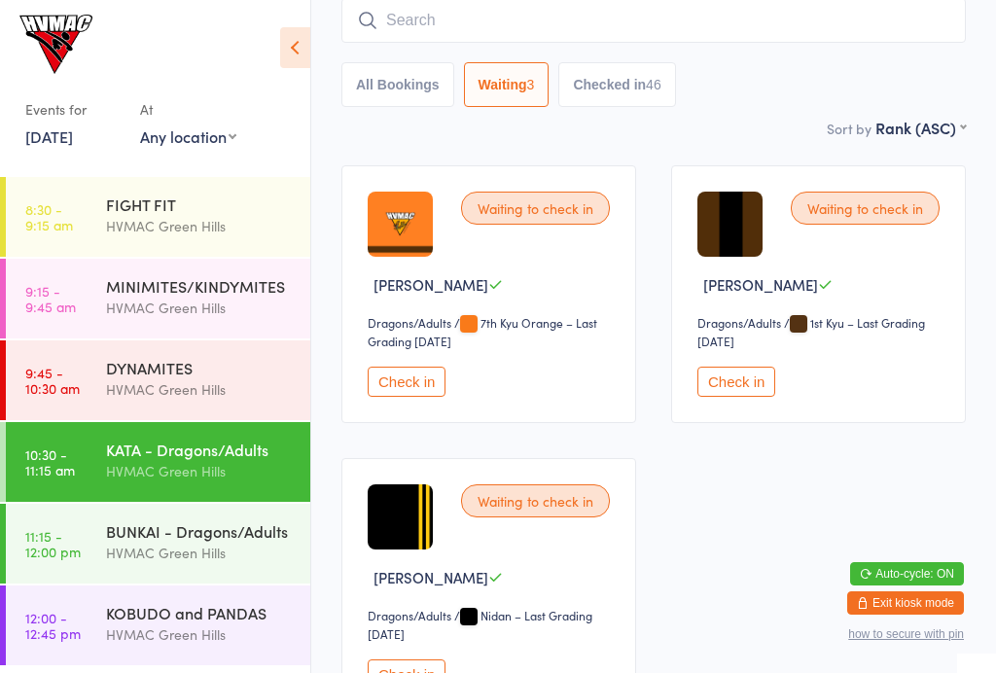
click at [247, 533] on div "BUNKAI - Dragons/Adults" at bounding box center [200, 530] width 188 height 21
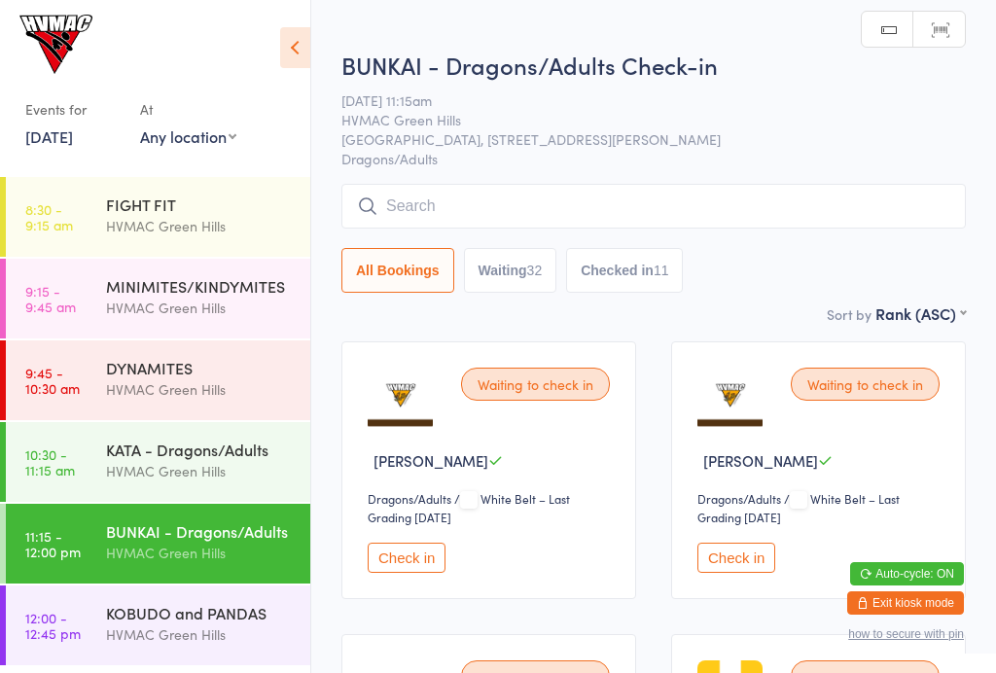
click at [618, 207] on input "search" at bounding box center [653, 206] width 624 height 45
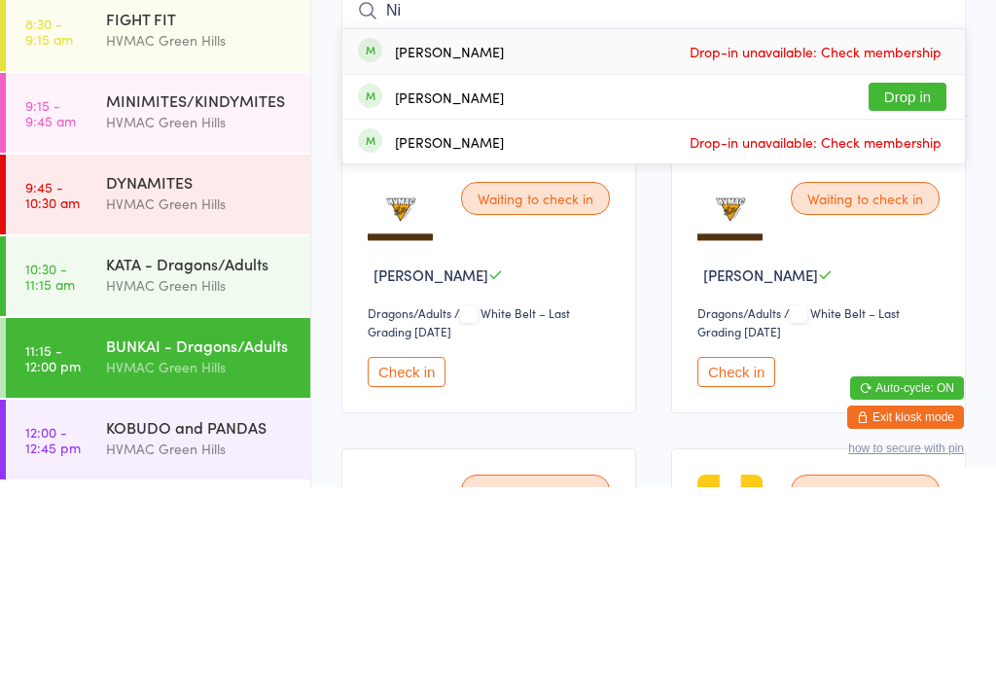
type input "N"
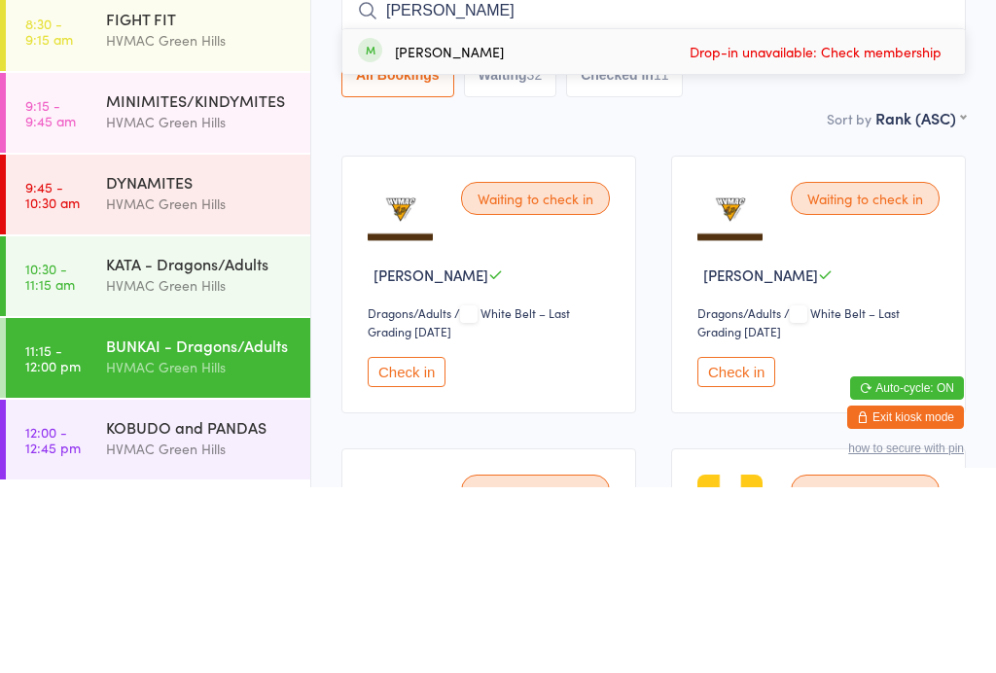
type input "Chloe"
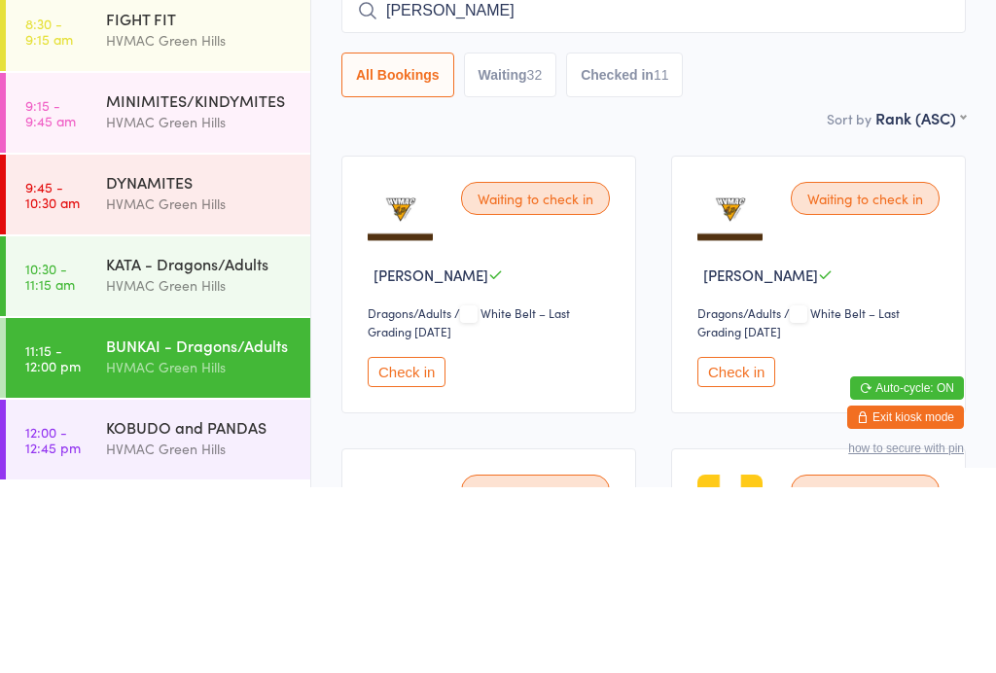
scroll to position [186, 0]
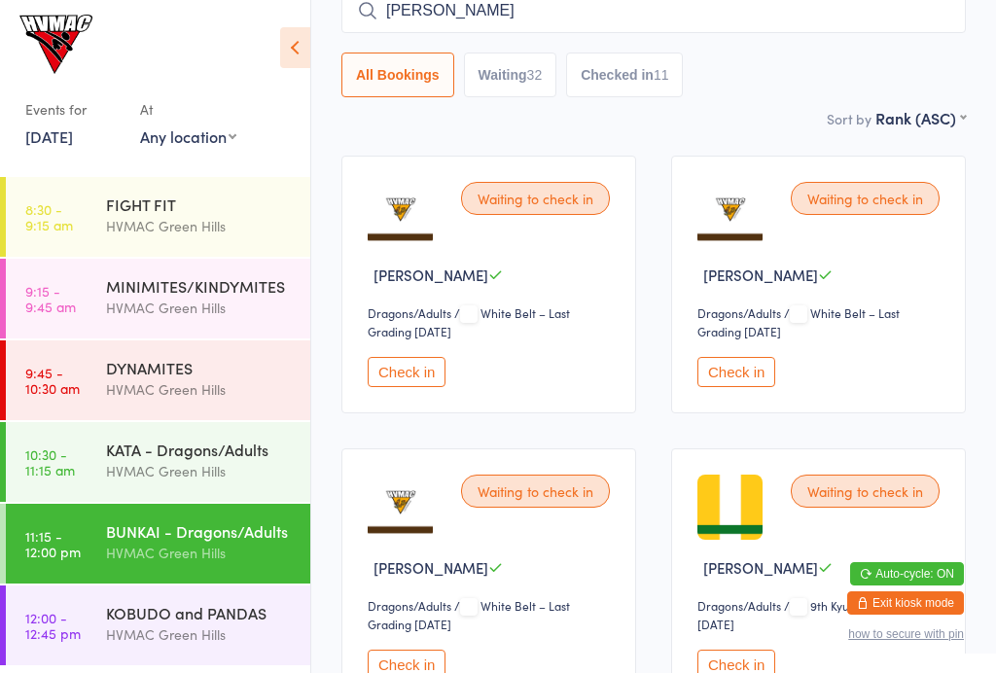
click at [202, 443] on div "KATA - Dragons/Adults" at bounding box center [200, 448] width 188 height 21
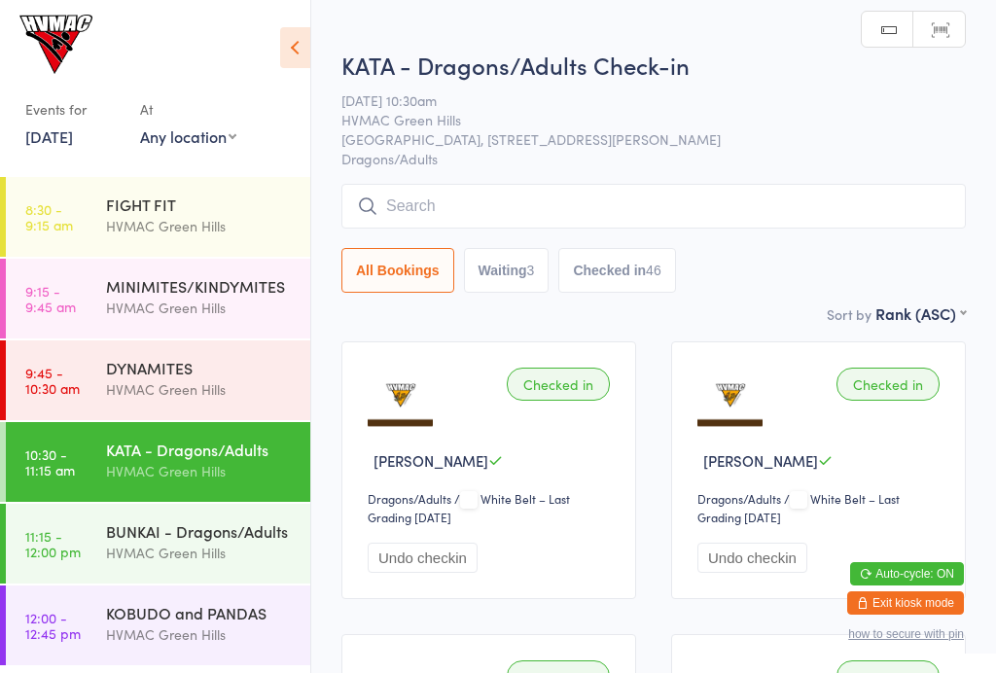
click at [498, 266] on button "Waiting 3" at bounding box center [507, 270] width 86 height 45
select select "4"
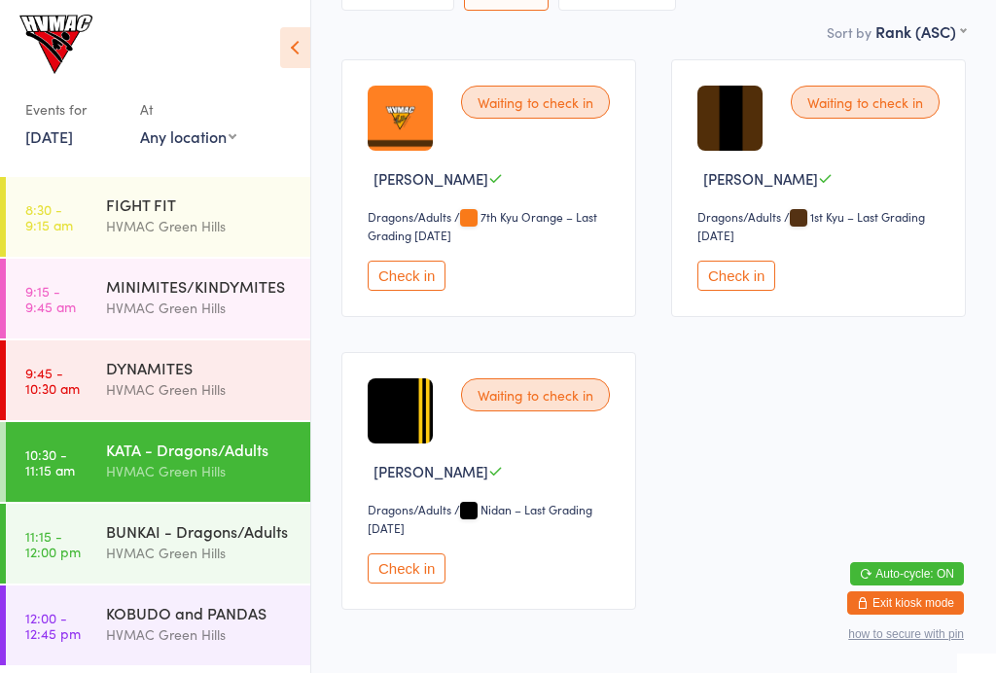
scroll to position [276, 0]
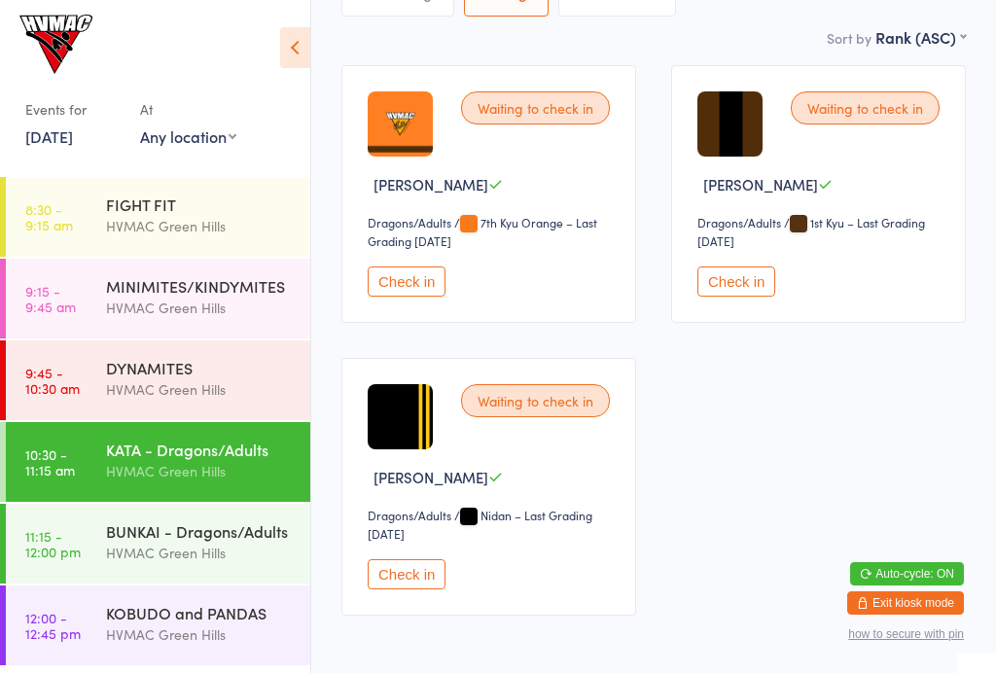
click at [204, 549] on div "HVMAC Green Hills" at bounding box center [200, 553] width 188 height 22
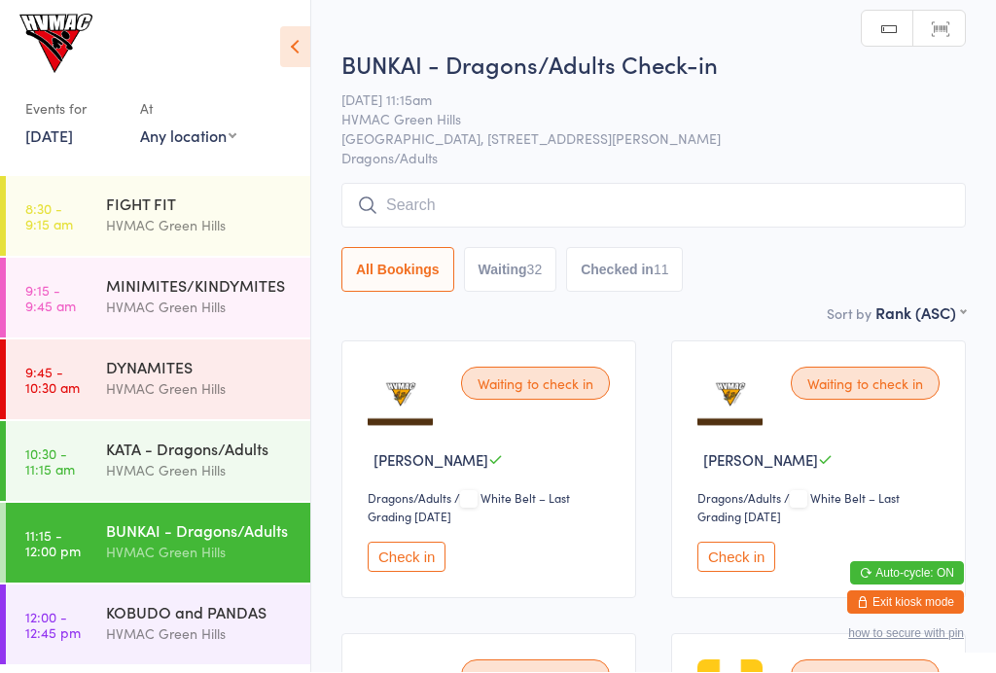
scroll to position [1, 0]
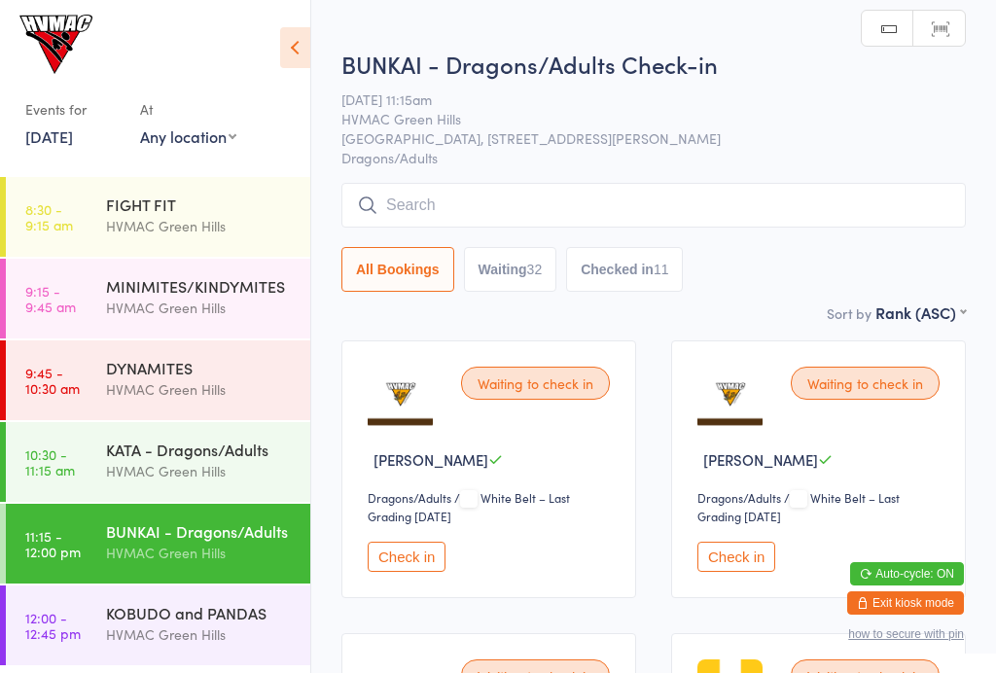
click at [527, 292] on button "Waiting 32" at bounding box center [510, 269] width 93 height 45
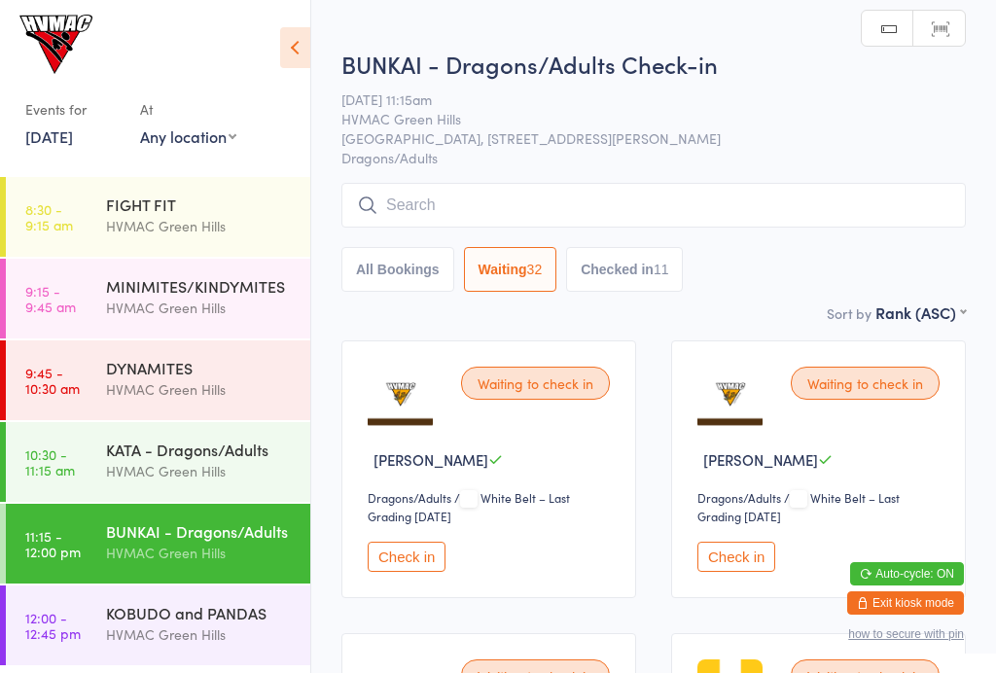
click at [650, 279] on button "Checked in 11" at bounding box center [624, 269] width 117 height 45
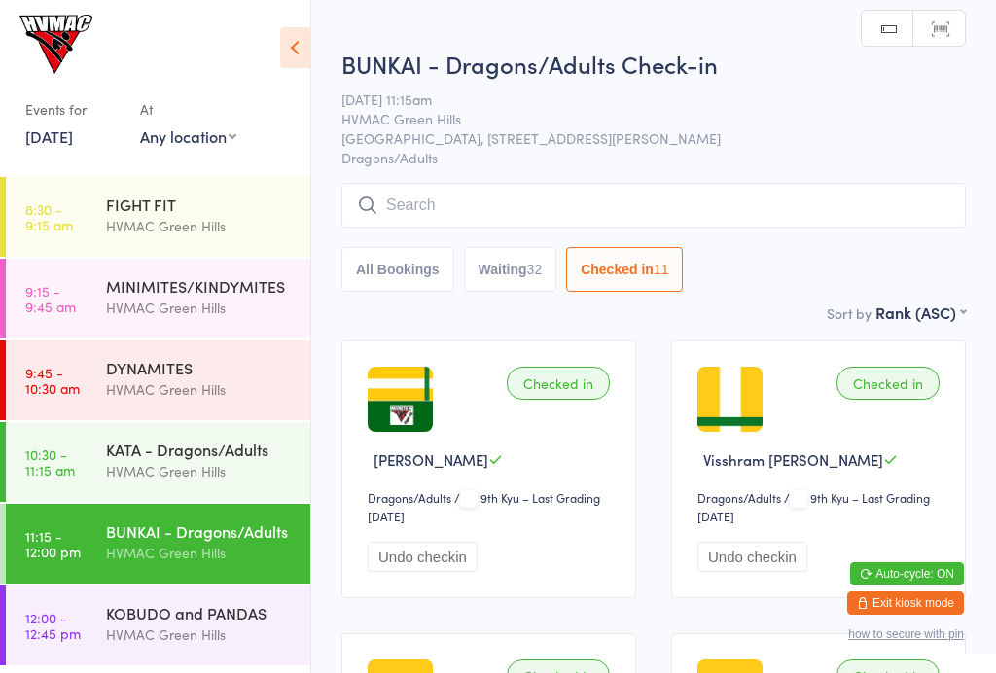
select select "6"
click at [213, 487] on div "KATA - Dragons/Adults HVMAC Green Hills" at bounding box center [208, 460] width 204 height 77
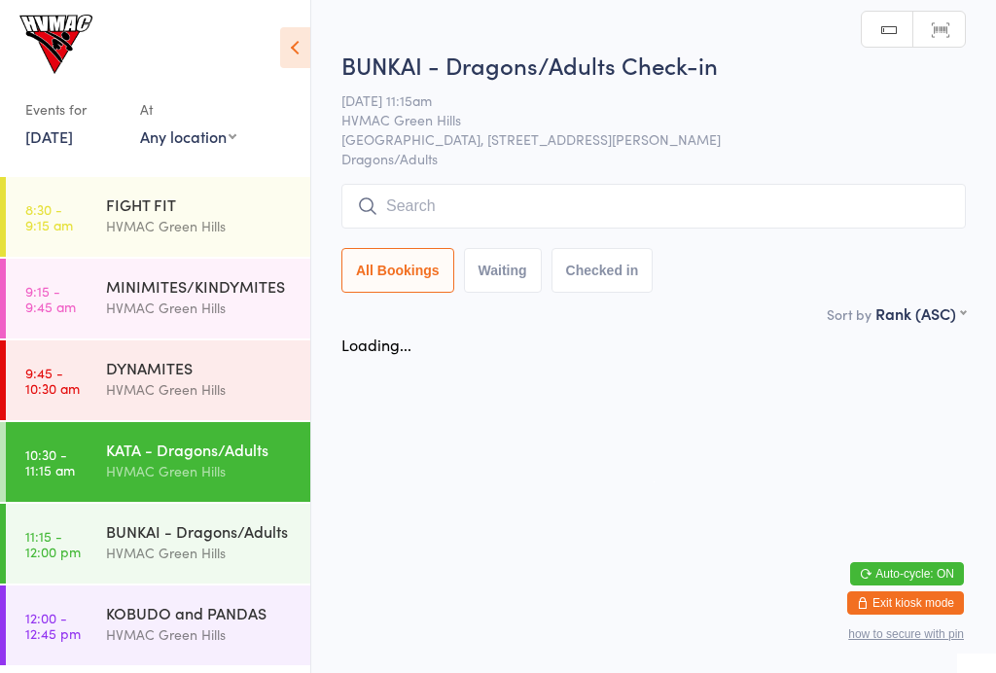
click at [640, 280] on button "Checked in" at bounding box center [602, 270] width 102 height 45
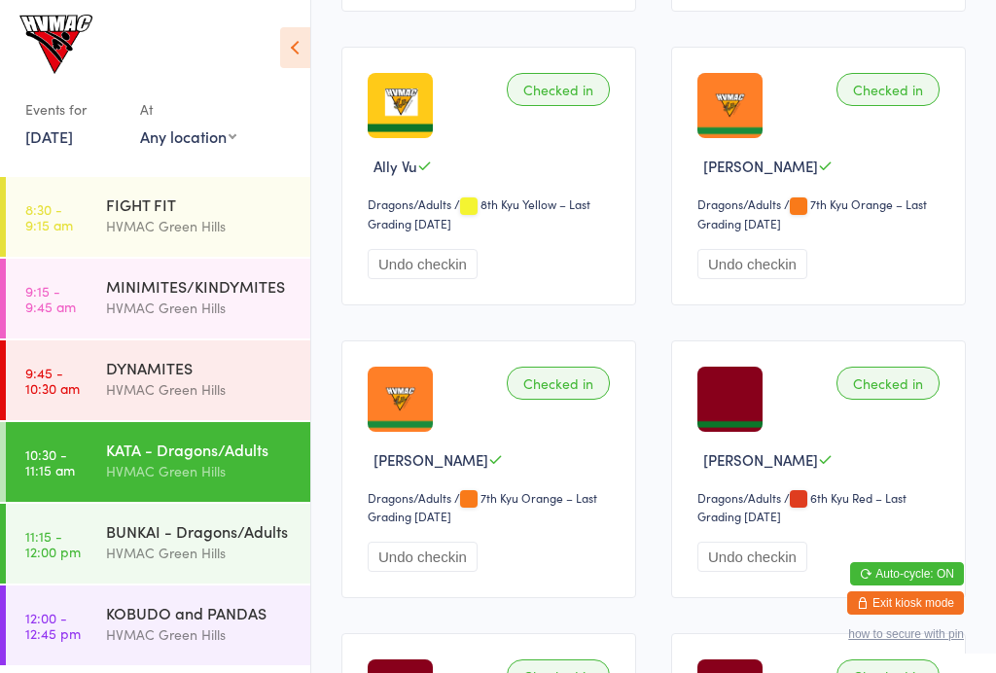
scroll to position [2339, 0]
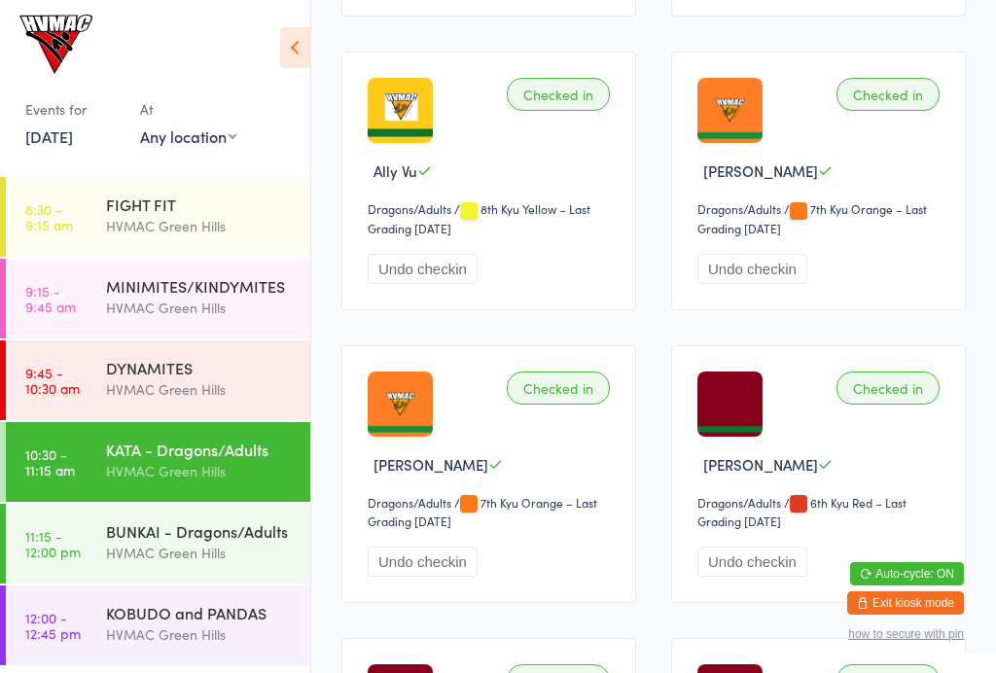
click at [255, 532] on div "BUNKAI - Dragons/Adults" at bounding box center [200, 530] width 188 height 21
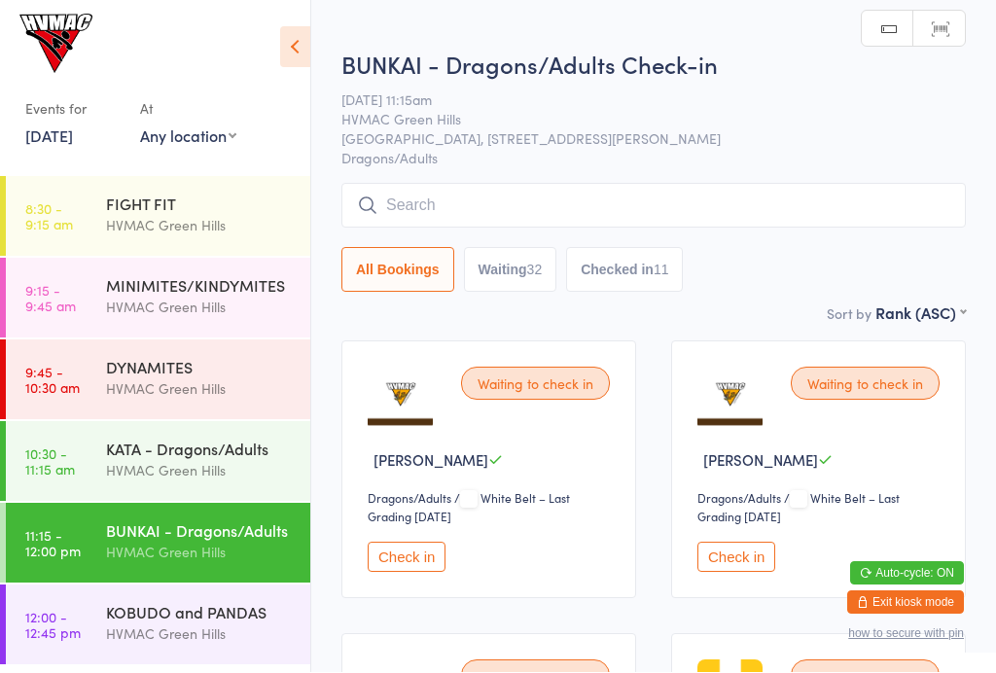
scroll to position [1, 0]
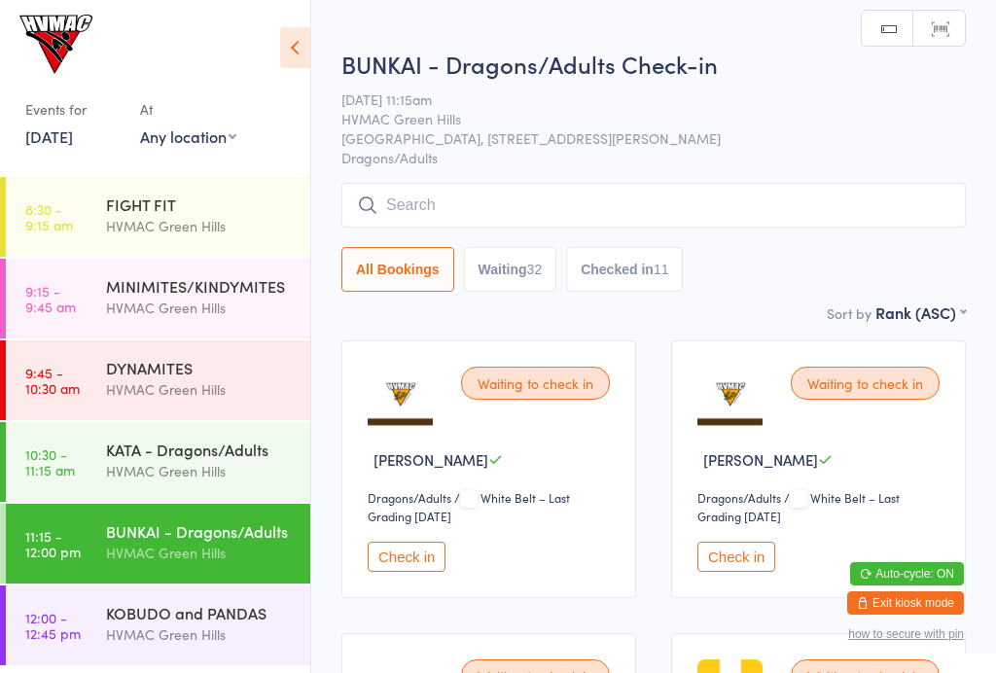
click at [524, 292] on button "Waiting 32" at bounding box center [510, 269] width 93 height 45
select select "4"
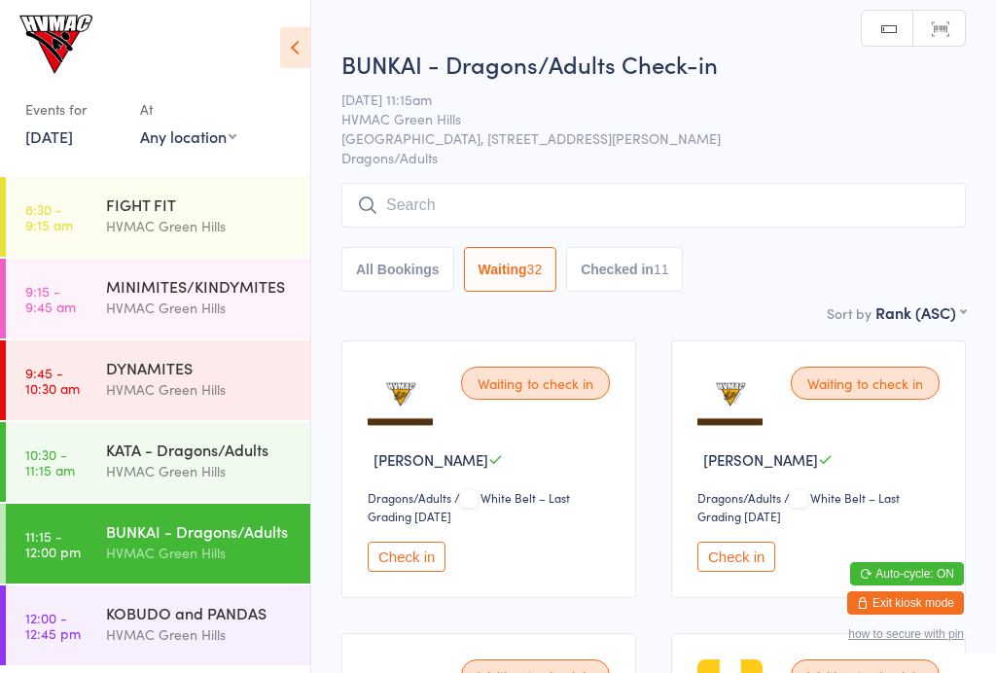
click at [308, 51] on icon at bounding box center [295, 47] width 30 height 41
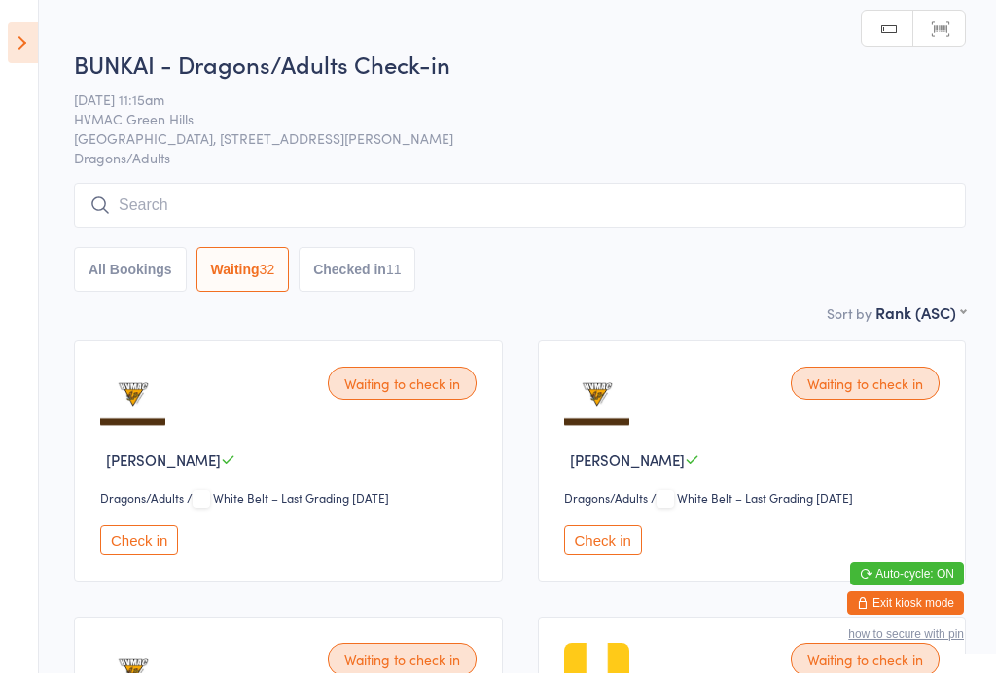
click at [21, 59] on icon at bounding box center [23, 42] width 30 height 41
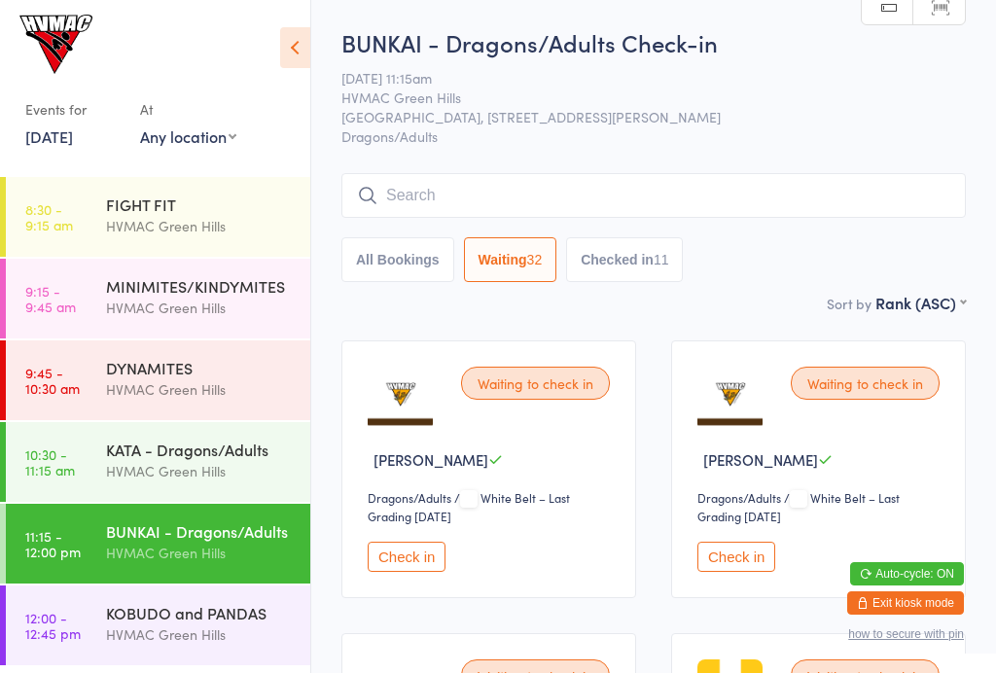
click at [460, 206] on input "search" at bounding box center [653, 195] width 624 height 45
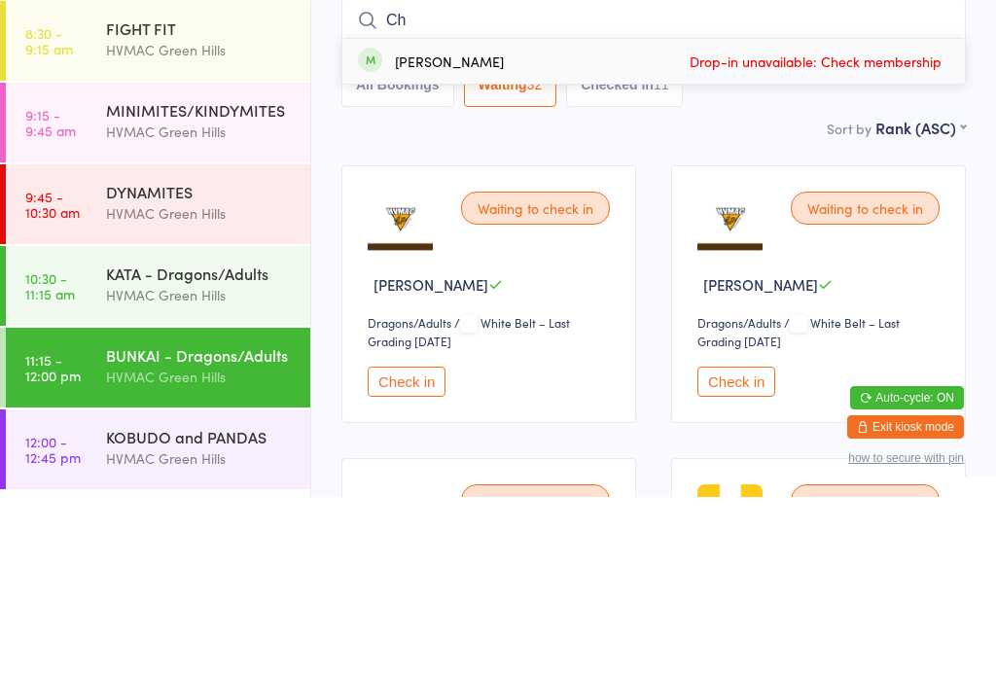
type input "C"
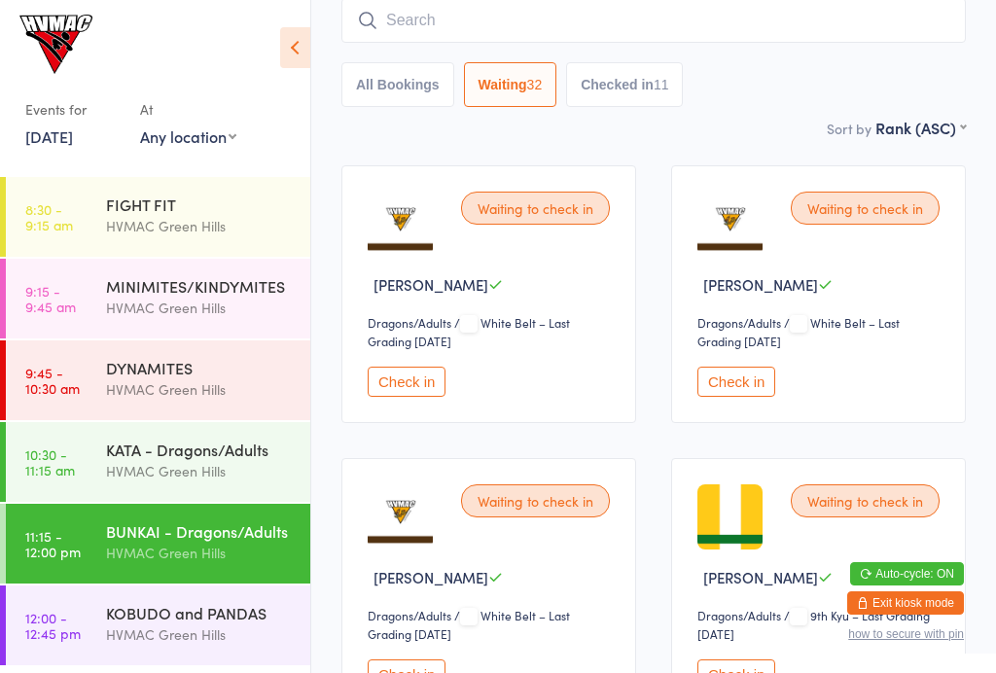
click at [199, 487] on div "KATA - Dragons/Adults HVMAC Green Hills" at bounding box center [208, 460] width 204 height 77
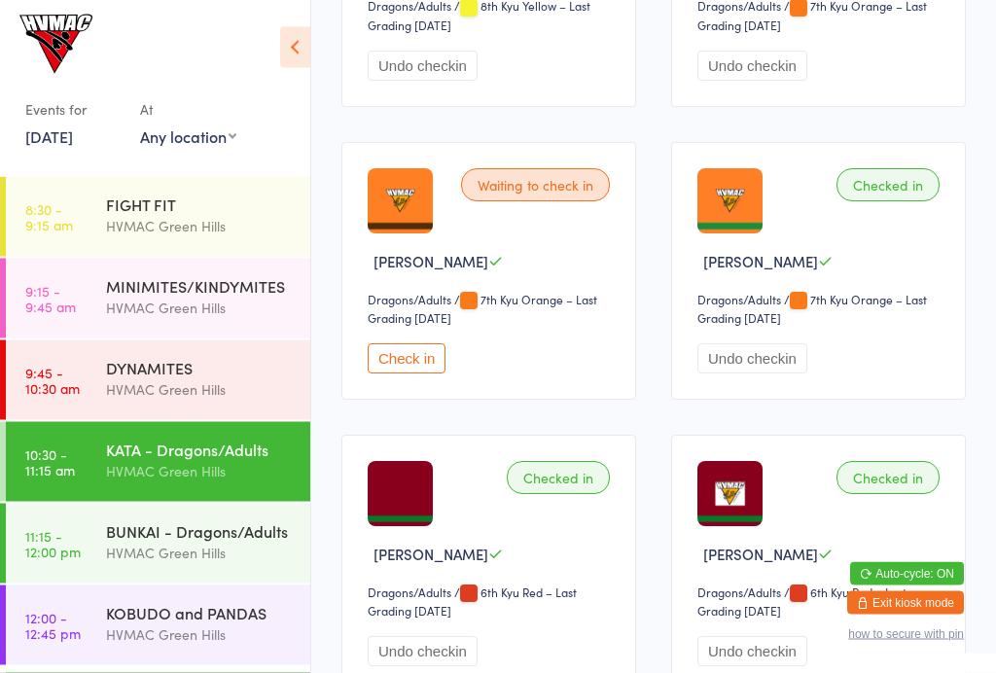
scroll to position [2461, 0]
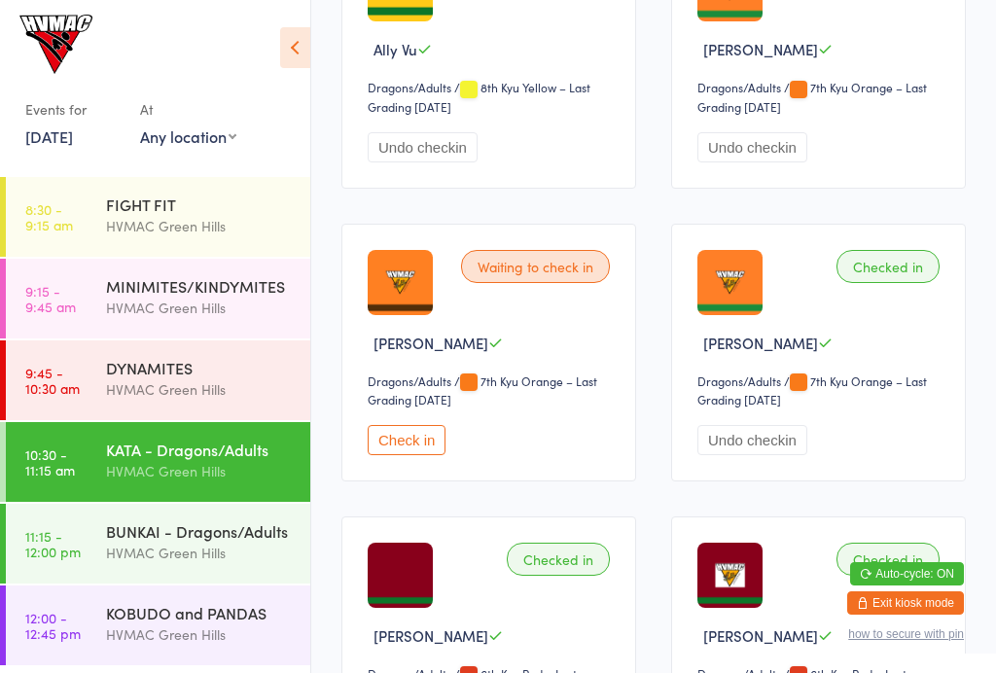
click at [240, 528] on div "BUNKAI - Dragons/Adults" at bounding box center [200, 530] width 188 height 21
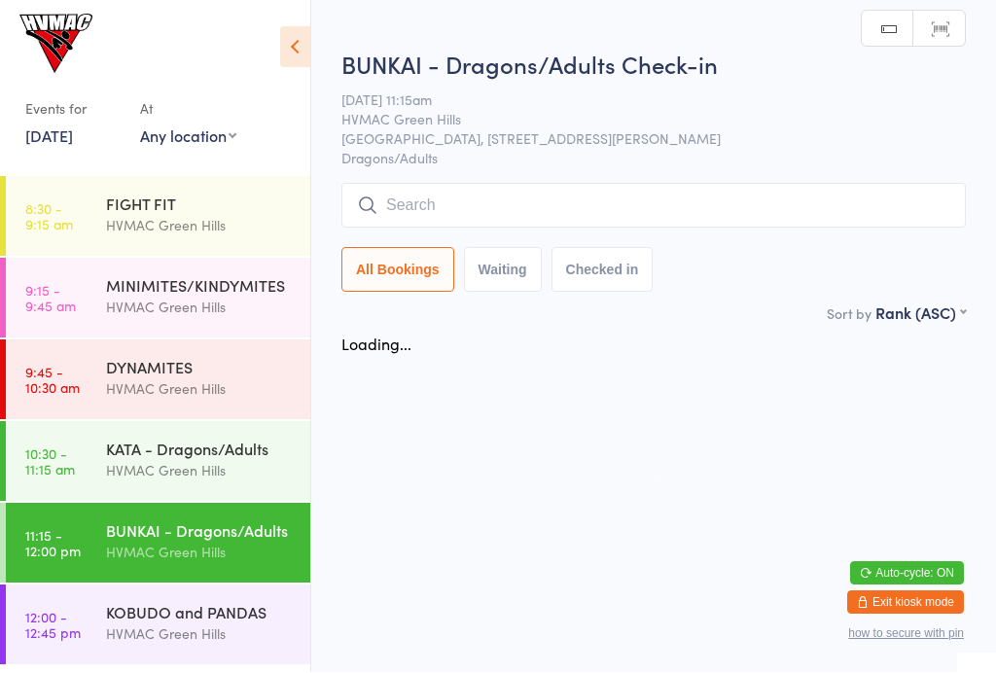
scroll to position [1, 0]
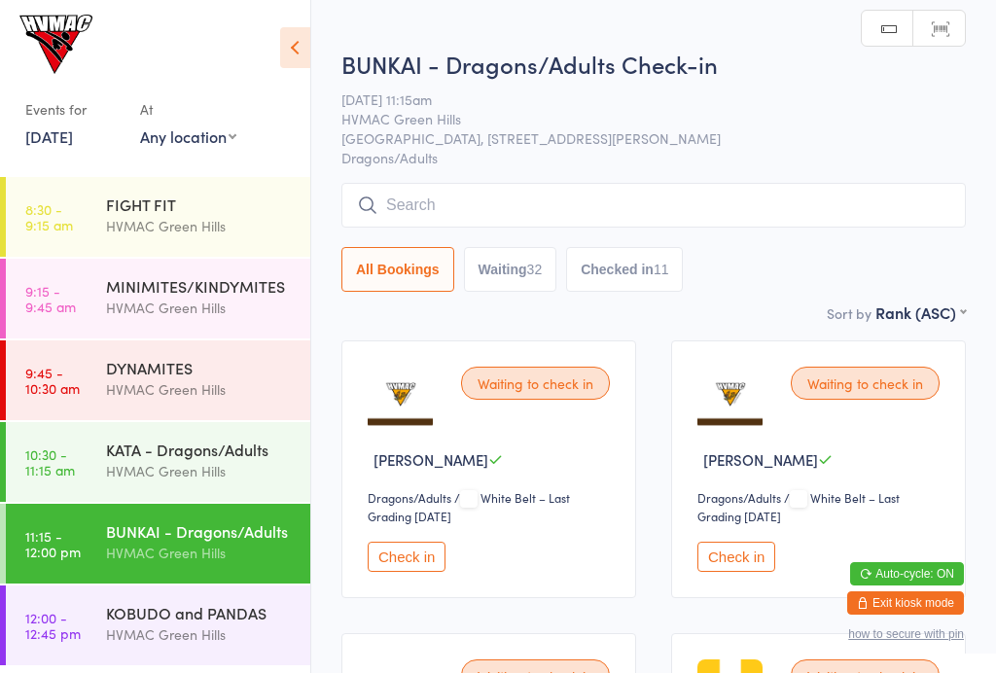
click at [494, 263] on button "Waiting 32" at bounding box center [510, 269] width 93 height 45
select select "4"
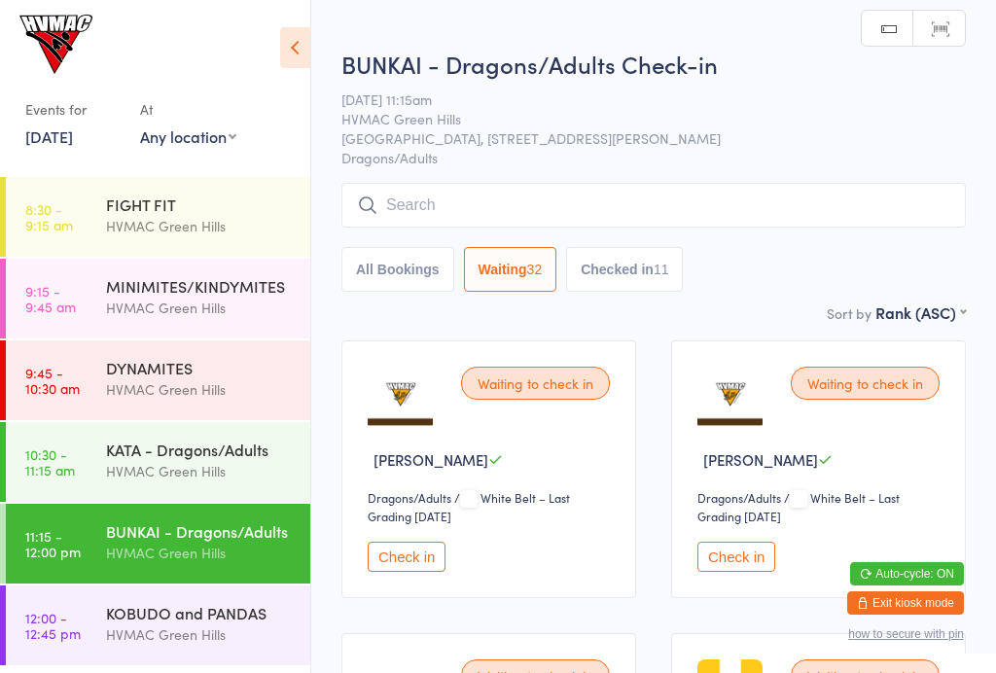
click at [232, 459] on div "KATA - Dragons/Adults" at bounding box center [200, 448] width 188 height 21
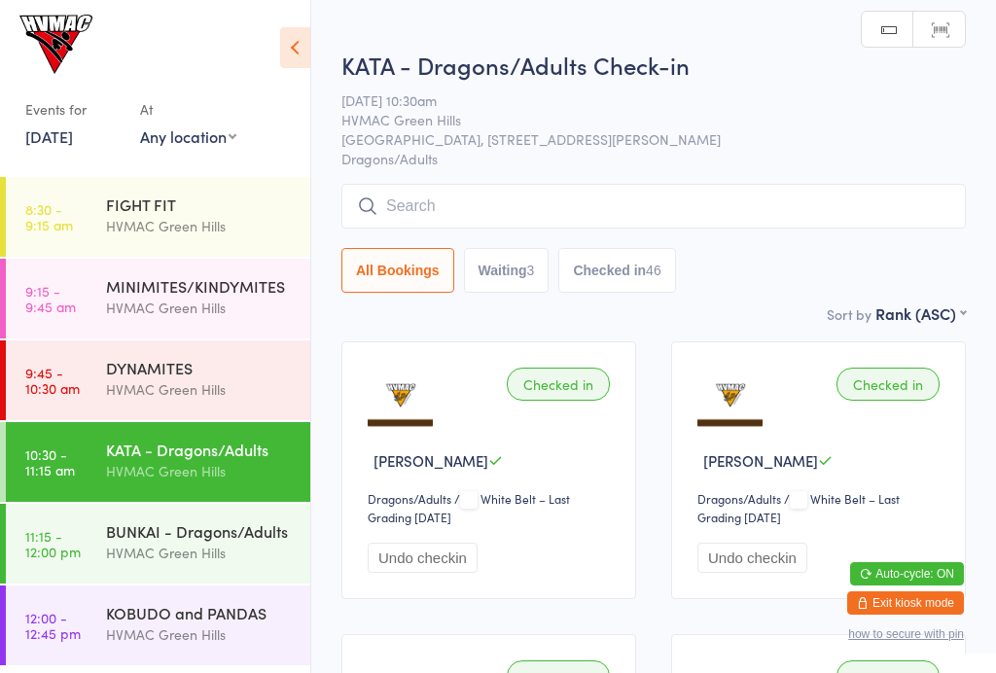
click at [506, 293] on button "Waiting 3" at bounding box center [507, 270] width 86 height 45
select select "4"
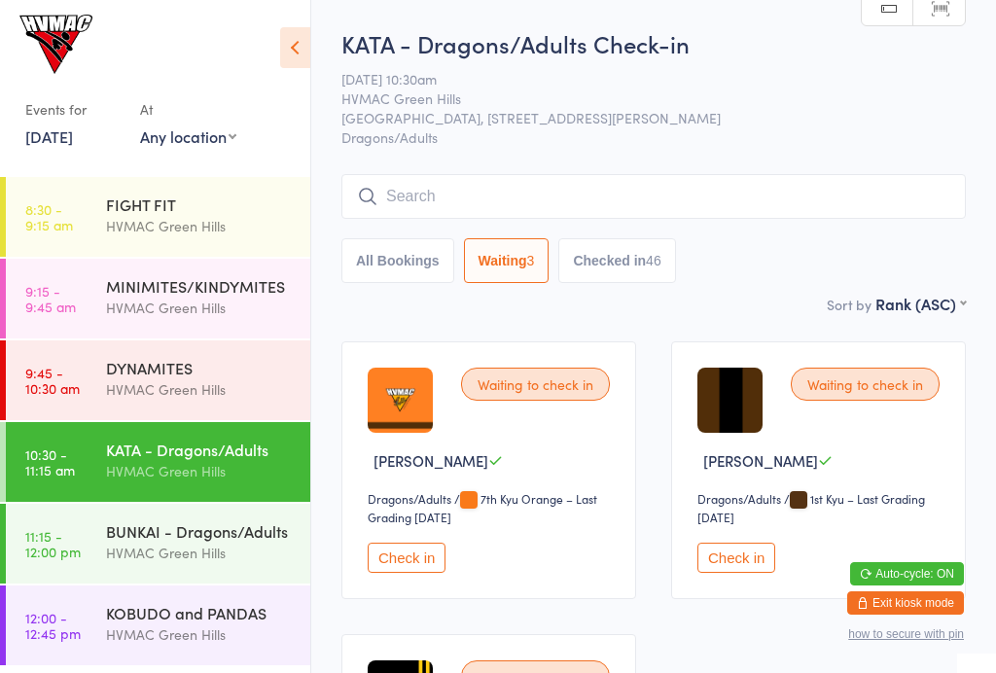
click at [746, 604] on button "Exit kiosk mode" at bounding box center [905, 602] width 117 height 23
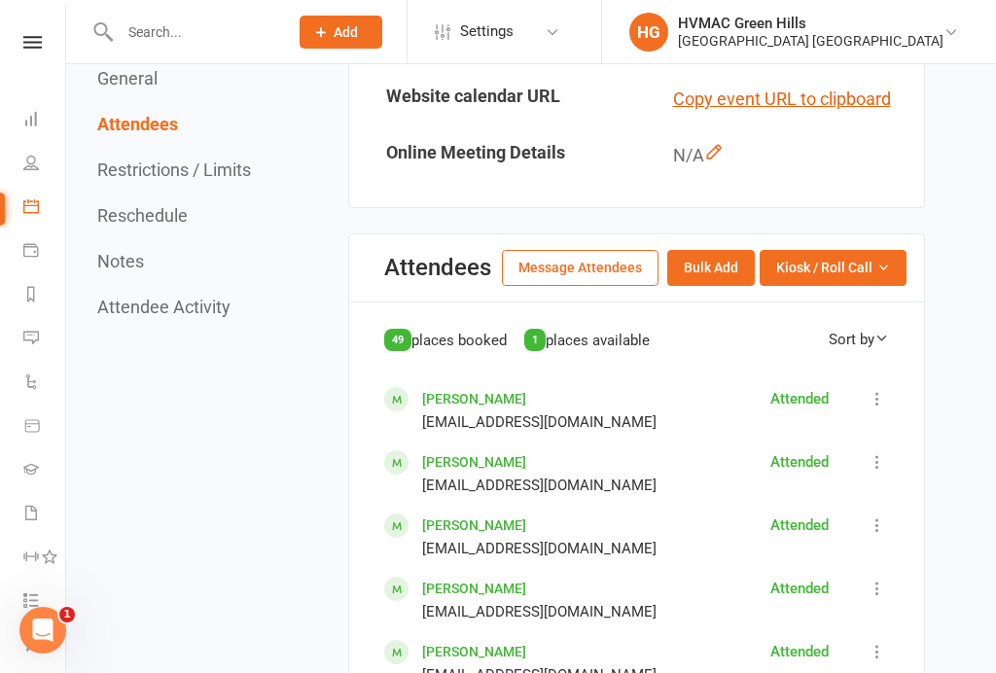
scroll to position [996, 0]
click at [609, 332] on span "places available" at bounding box center [597, 340] width 104 height 17
click at [647, 332] on span "places available" at bounding box center [597, 340] width 104 height 17
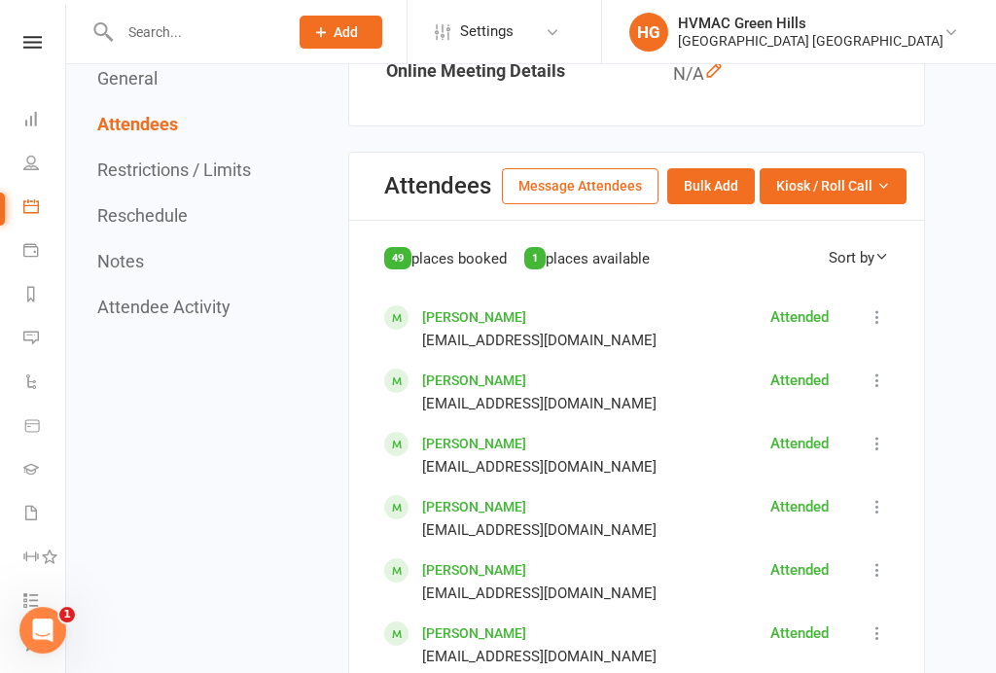
scroll to position [1065, 0]
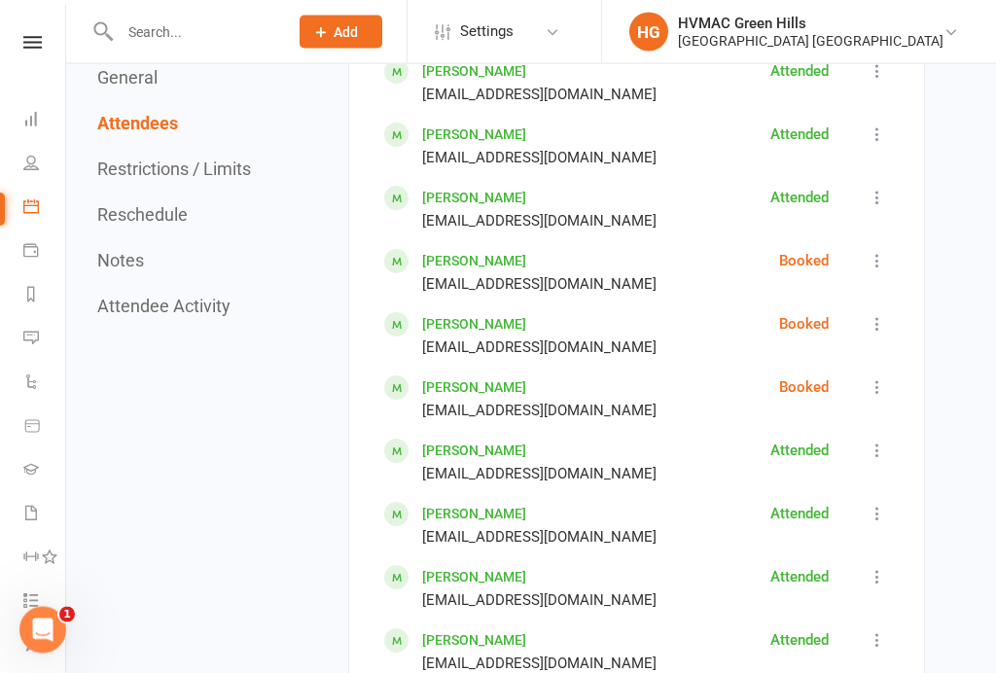
click at [865, 259] on button at bounding box center [876, 261] width 23 height 23
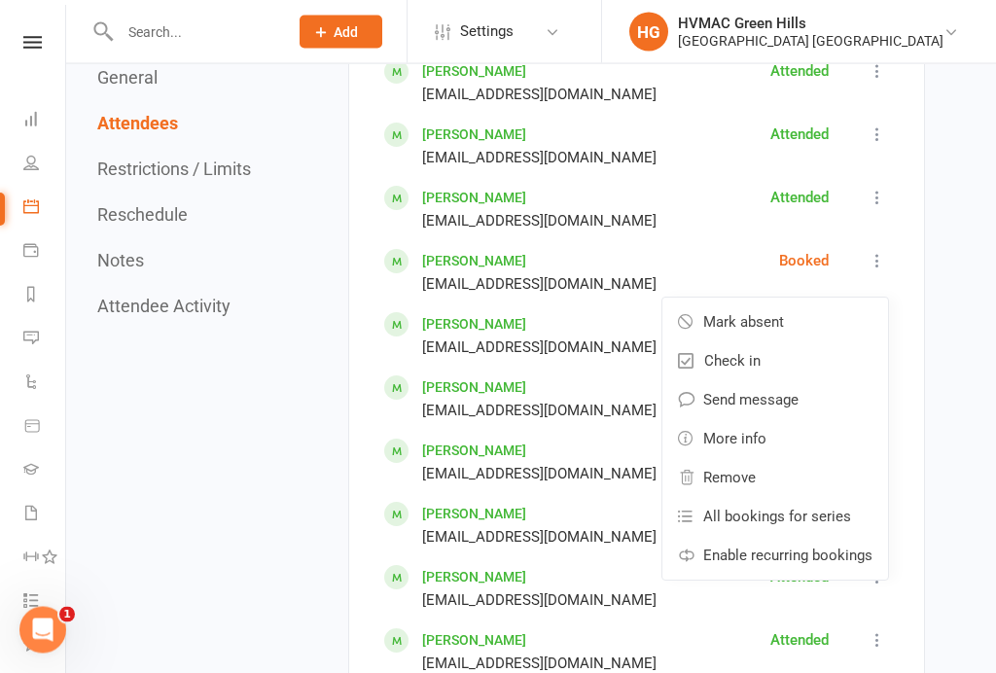
scroll to position [2335, 0]
click at [797, 305] on link "Mark absent" at bounding box center [775, 321] width 226 height 39
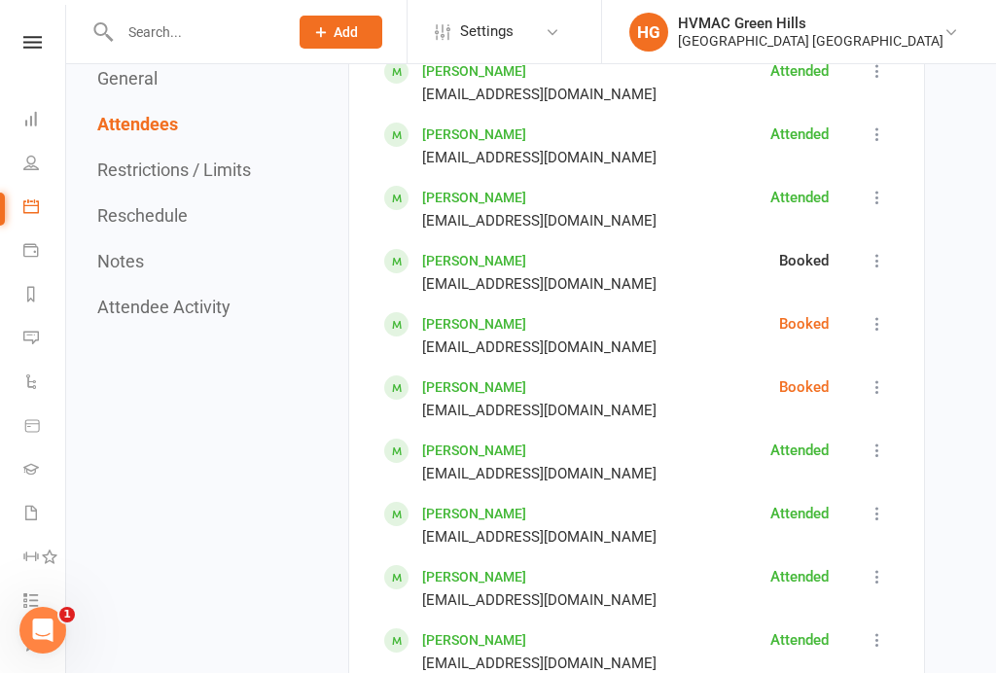
click at [874, 314] on icon at bounding box center [876, 323] width 19 height 19
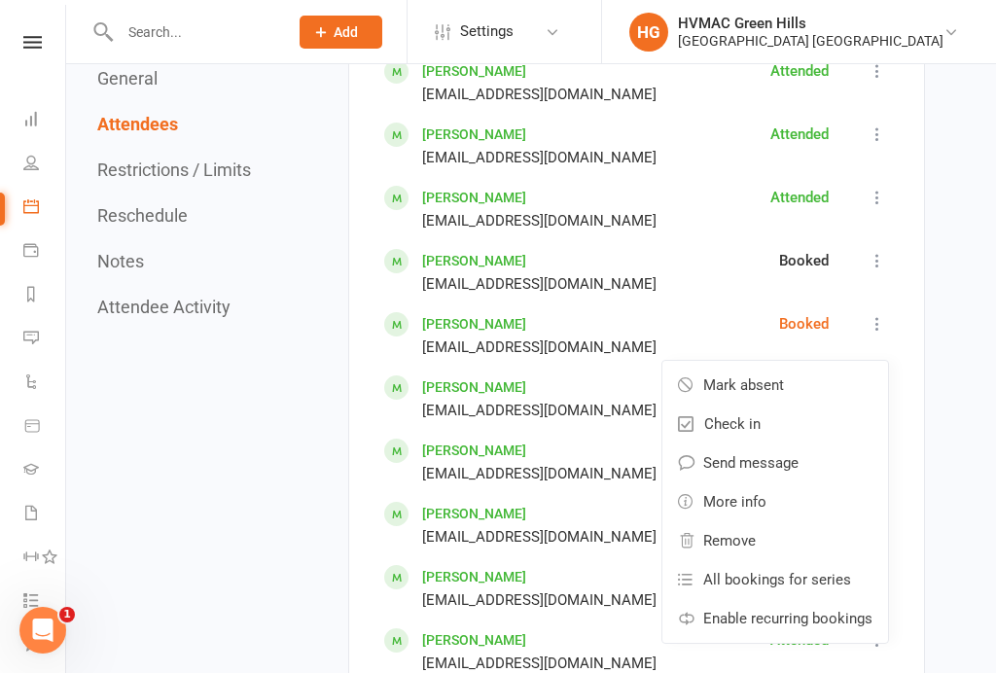
click at [784, 373] on span "Mark absent" at bounding box center [743, 384] width 81 height 23
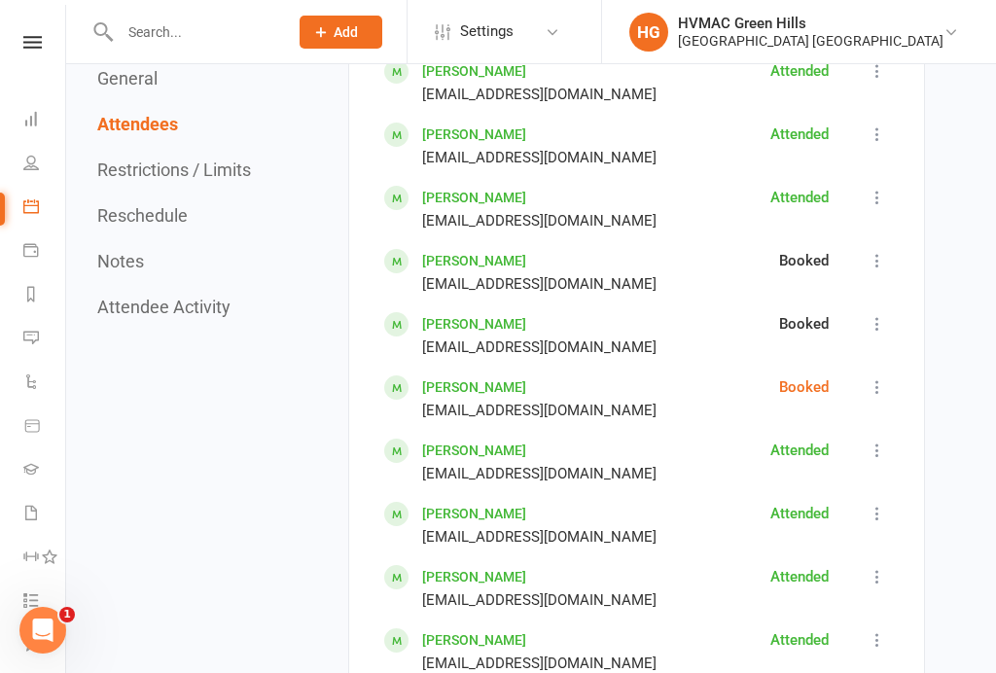
click at [873, 377] on icon at bounding box center [876, 386] width 19 height 19
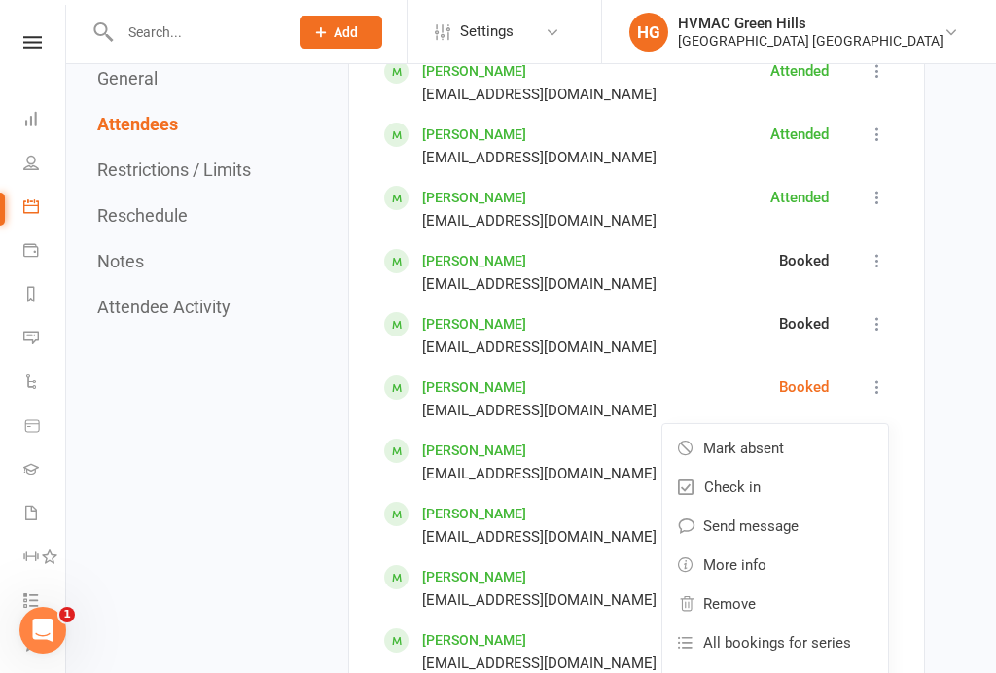
click at [767, 437] on span "Mark absent" at bounding box center [743, 448] width 81 height 23
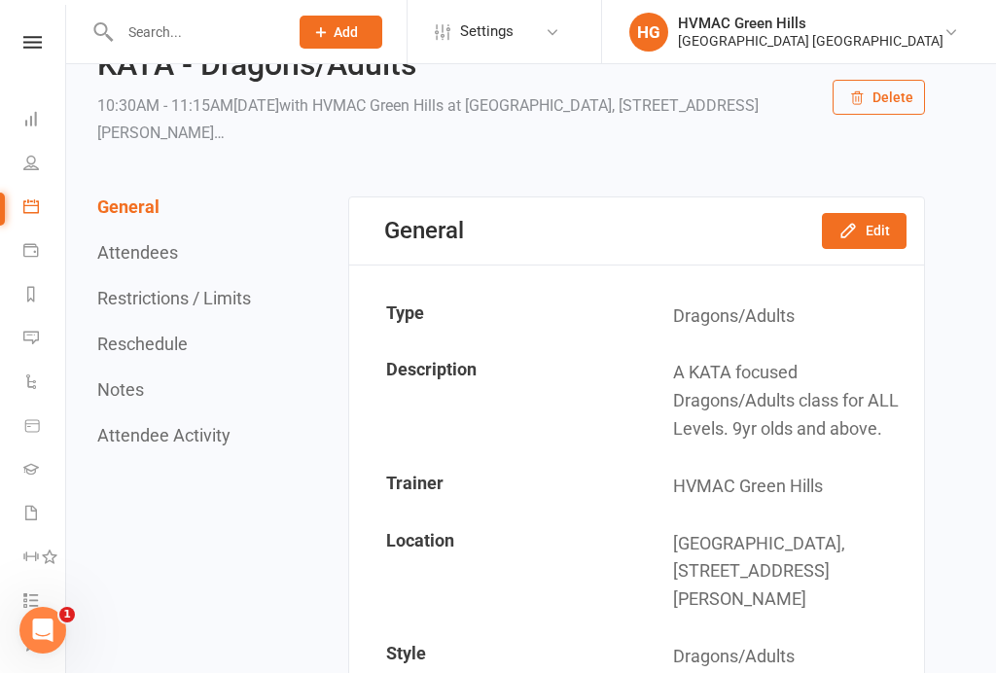
scroll to position [0, 0]
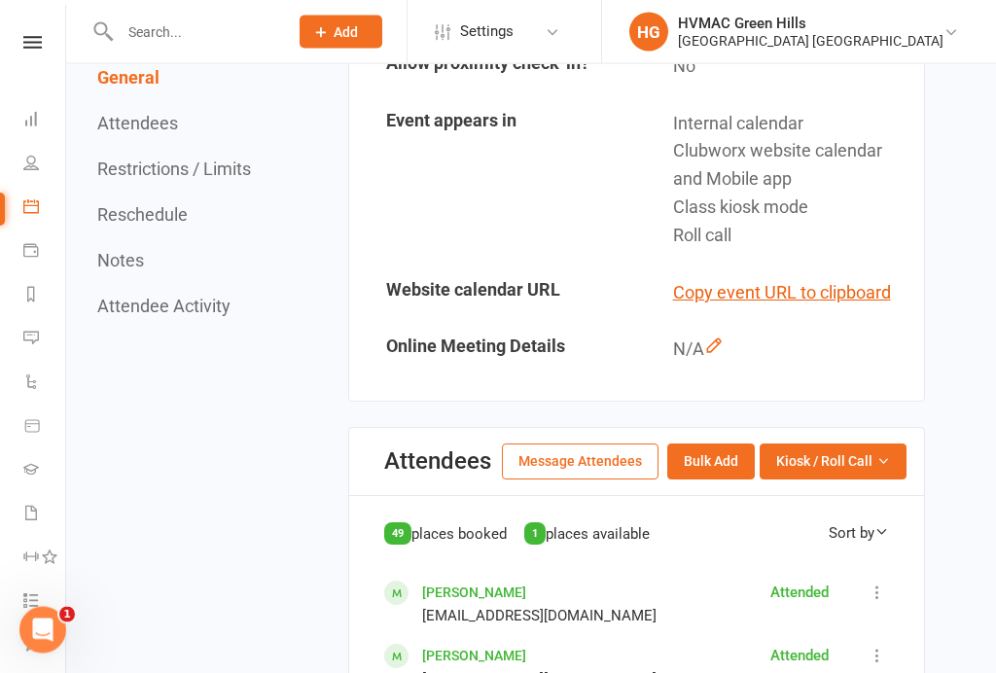
scroll to position [801, 0]
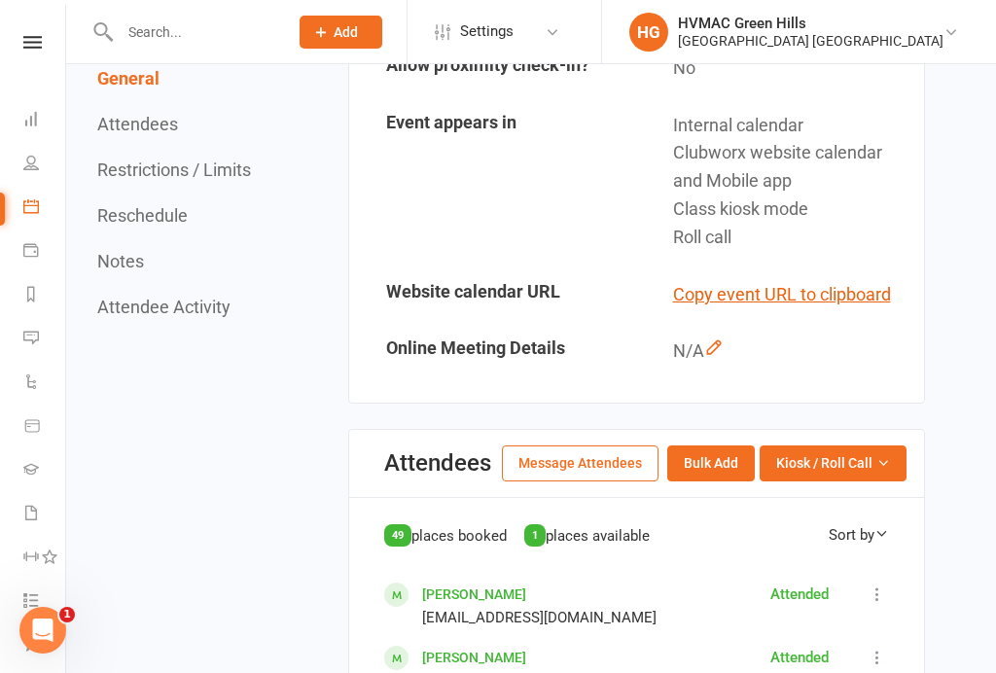
click at [834, 452] on span "Kiosk / Roll Call" at bounding box center [824, 462] width 96 height 21
click at [798, 534] on link "Enter Roll Call" at bounding box center [809, 546] width 192 height 39
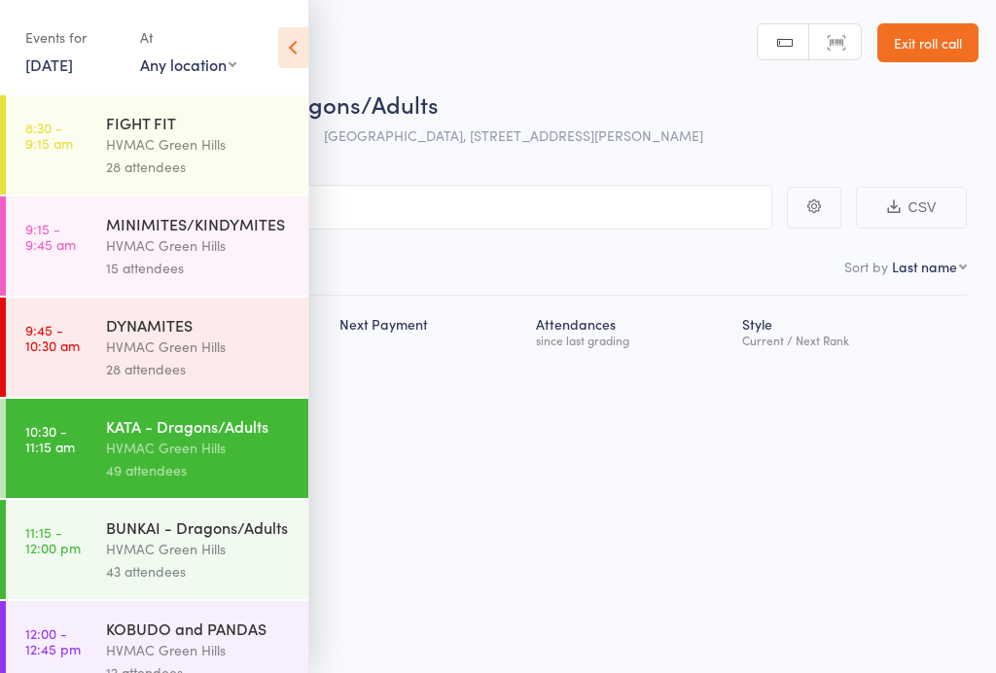
click at [940, 44] on link "Exit roll call" at bounding box center [927, 42] width 101 height 39
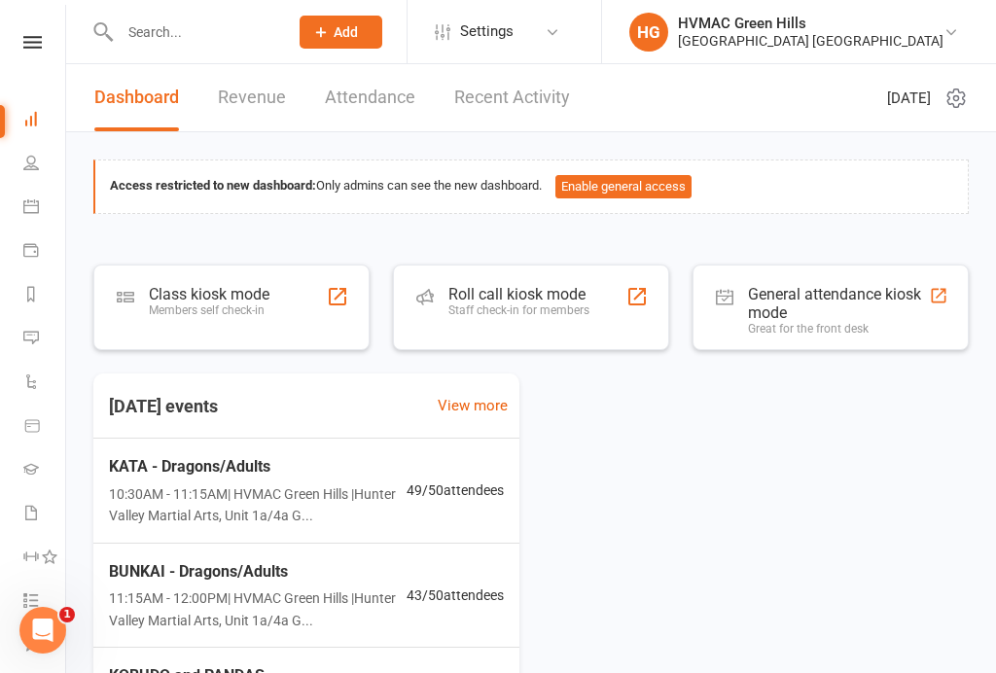
click at [499, 340] on div "Roll call kiosk mode Staff check-in for members" at bounding box center [531, 307] width 276 height 86
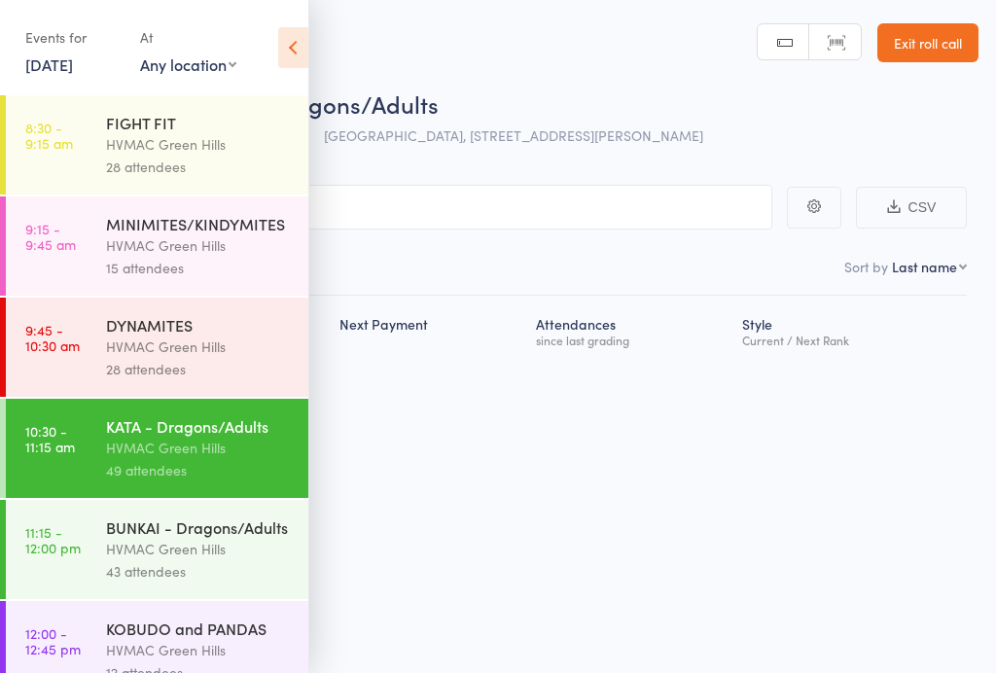
click at [927, 61] on link "Exit roll call" at bounding box center [927, 42] width 101 height 39
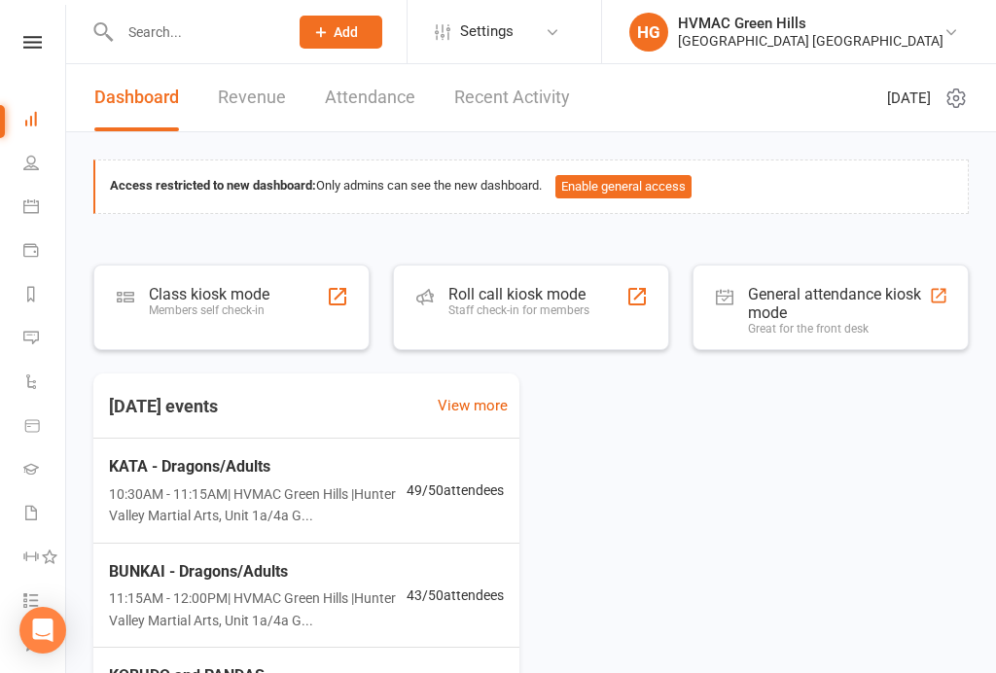
click at [295, 292] on div "Class kiosk mode Members self check-in" at bounding box center [231, 307] width 276 height 86
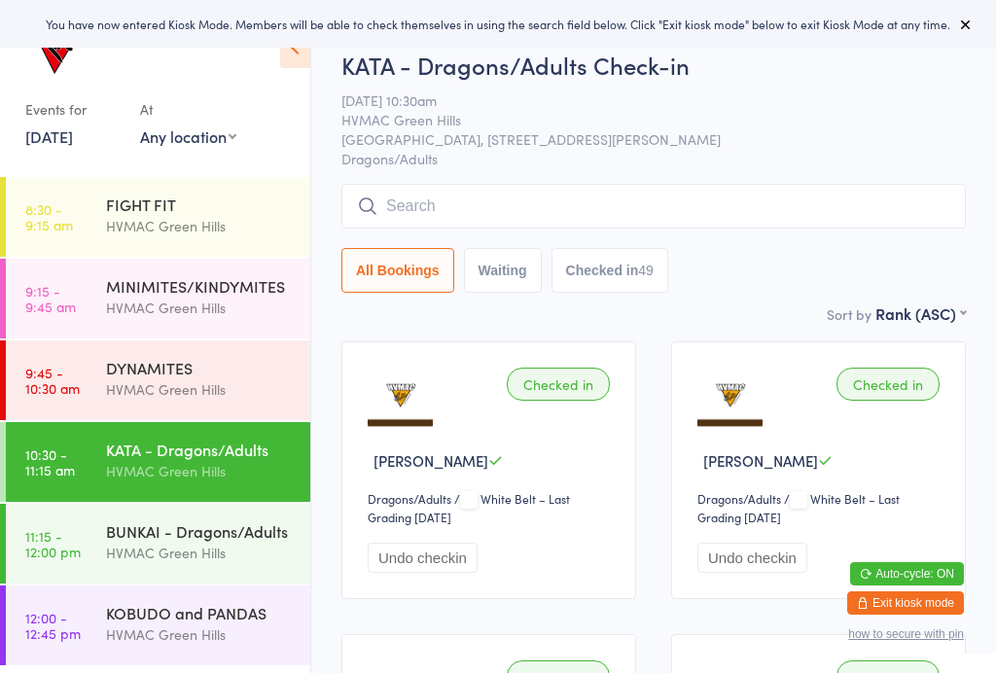
click at [308, 57] on icon at bounding box center [295, 47] width 30 height 41
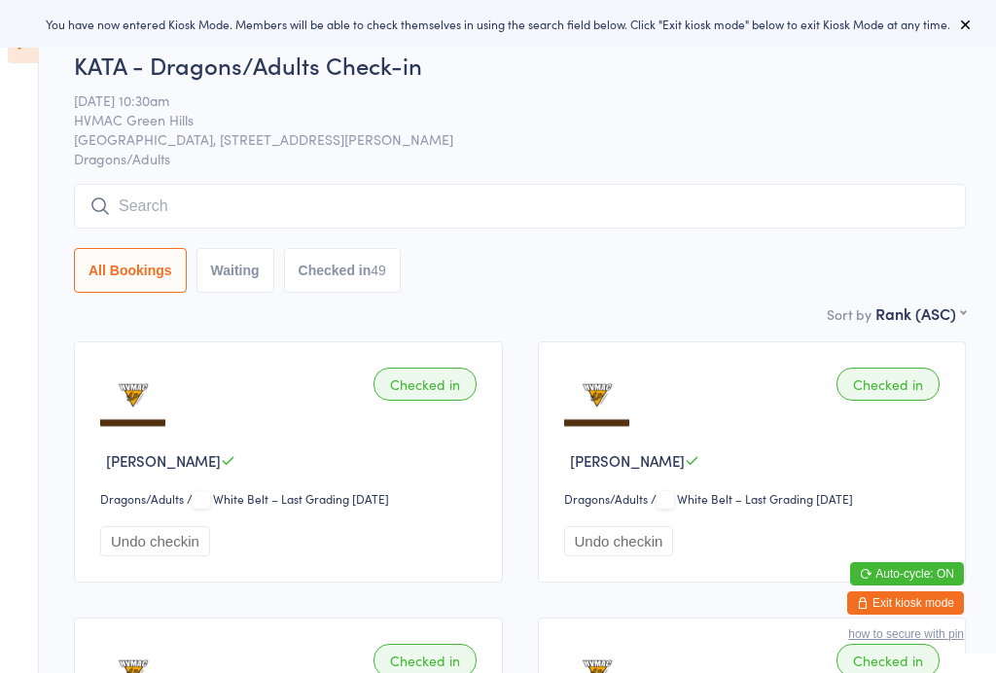
click at [274, 275] on button "Waiting" at bounding box center [235, 270] width 78 height 45
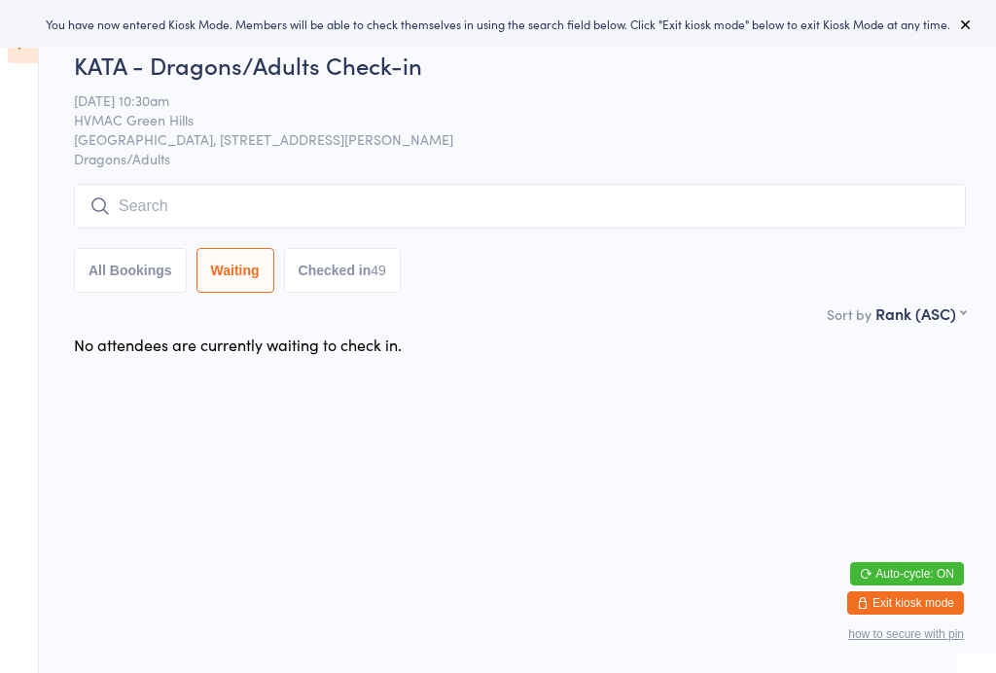
click at [390, 293] on button "Checked in 49" at bounding box center [342, 270] width 117 height 45
select select "6"
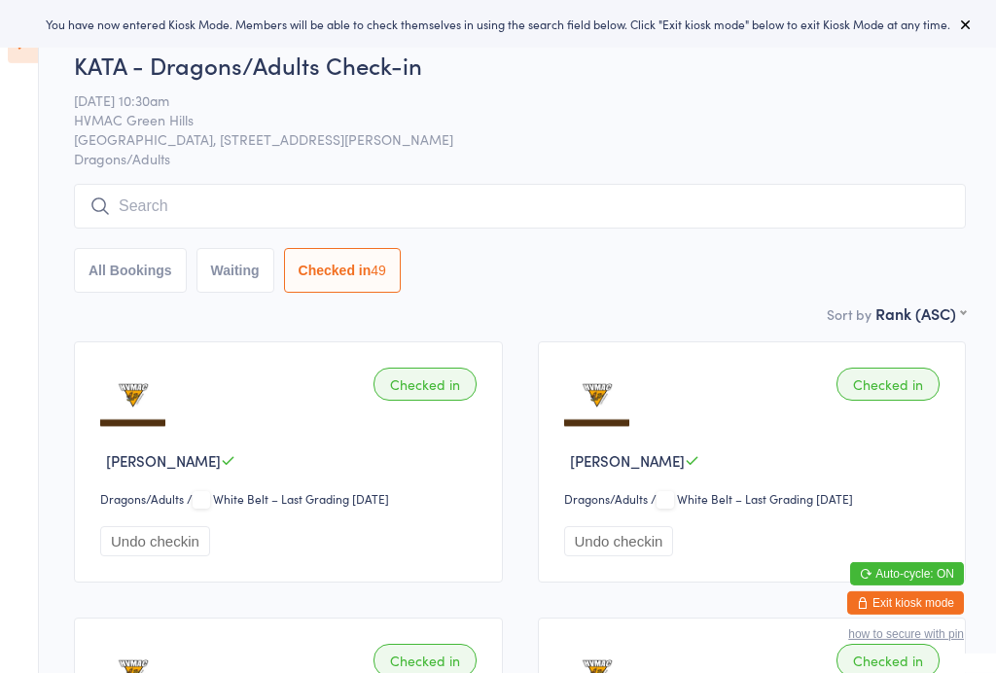
scroll to position [17, 0]
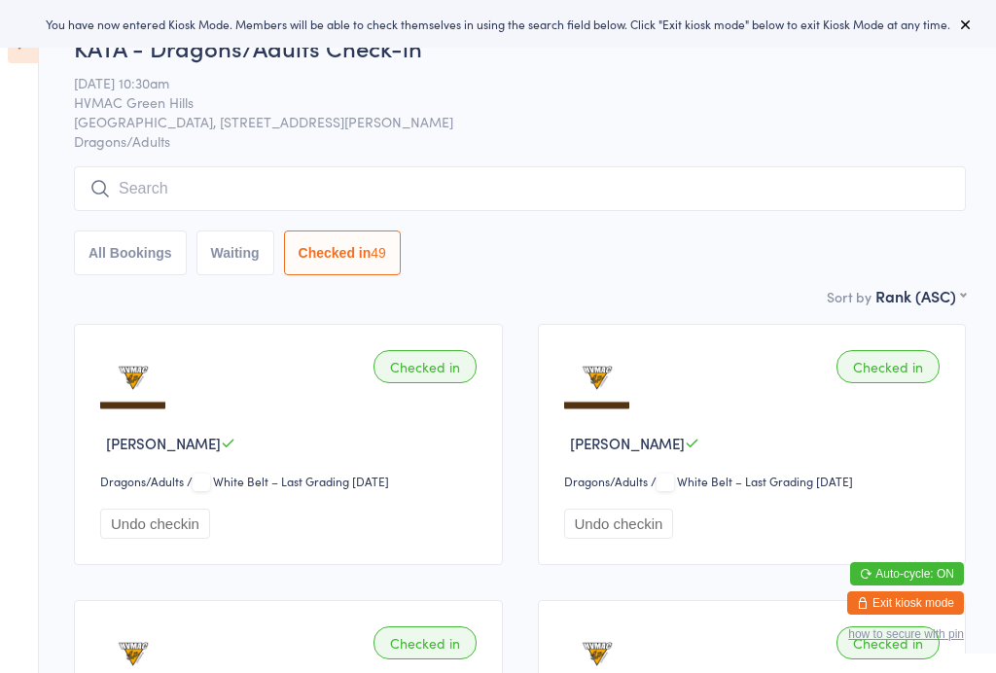
click at [724, 195] on input "search" at bounding box center [520, 188] width 892 height 45
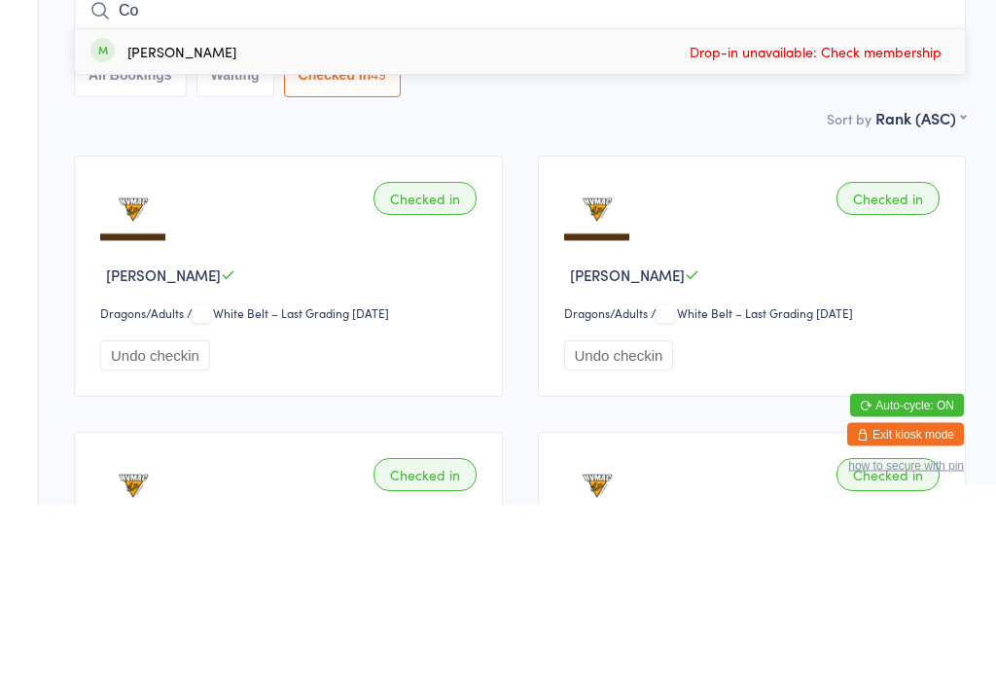
type input "C"
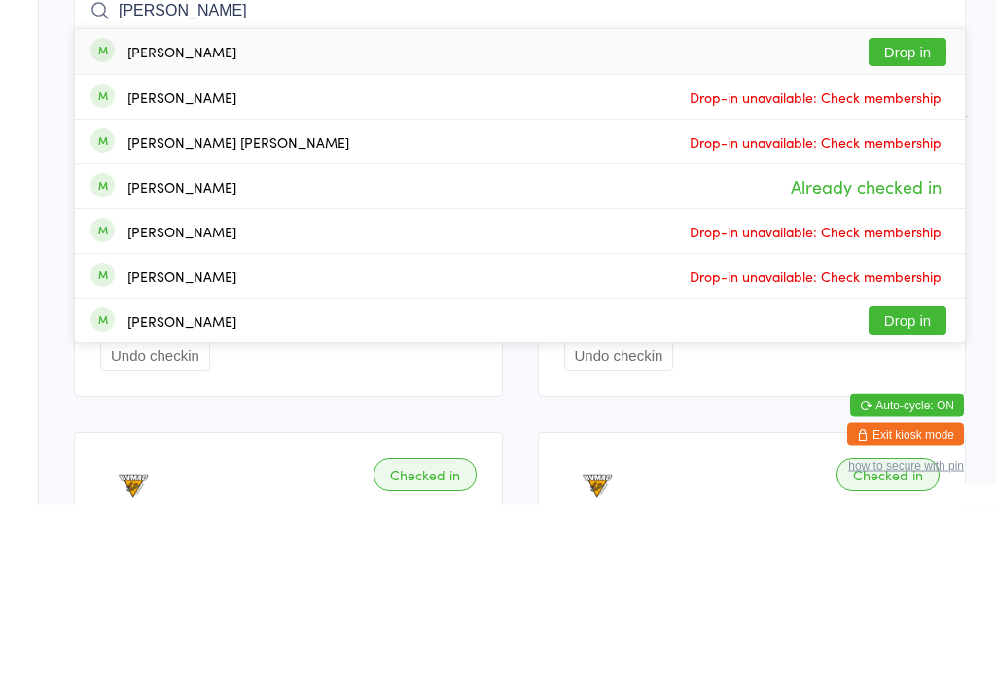
type input "Sam"
click at [898, 207] on button "Drop in" at bounding box center [907, 221] width 78 height 28
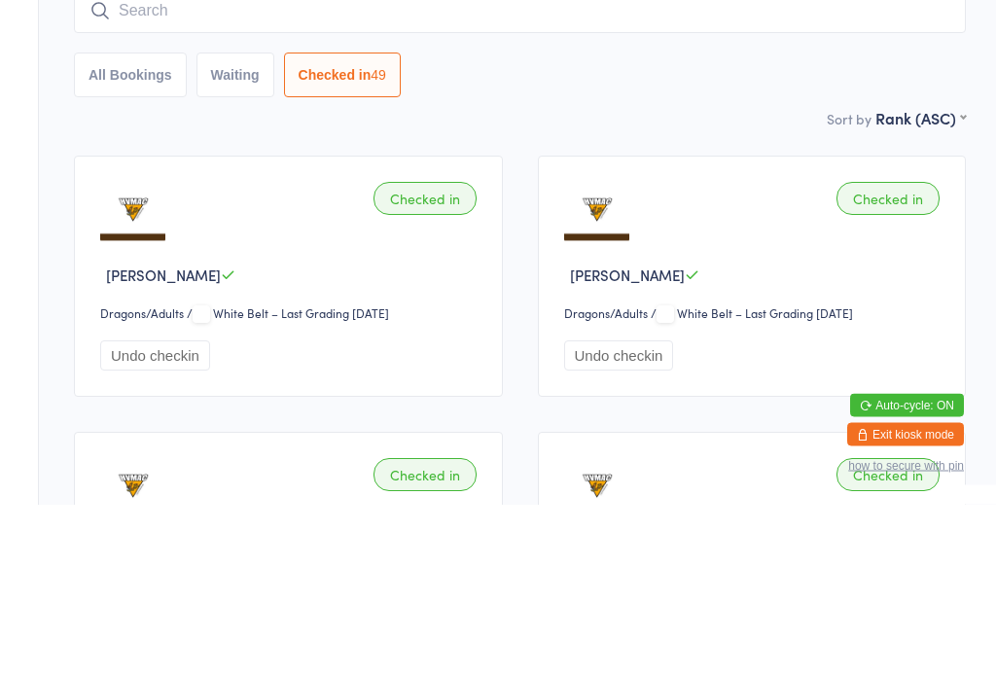
scroll to position [186, 0]
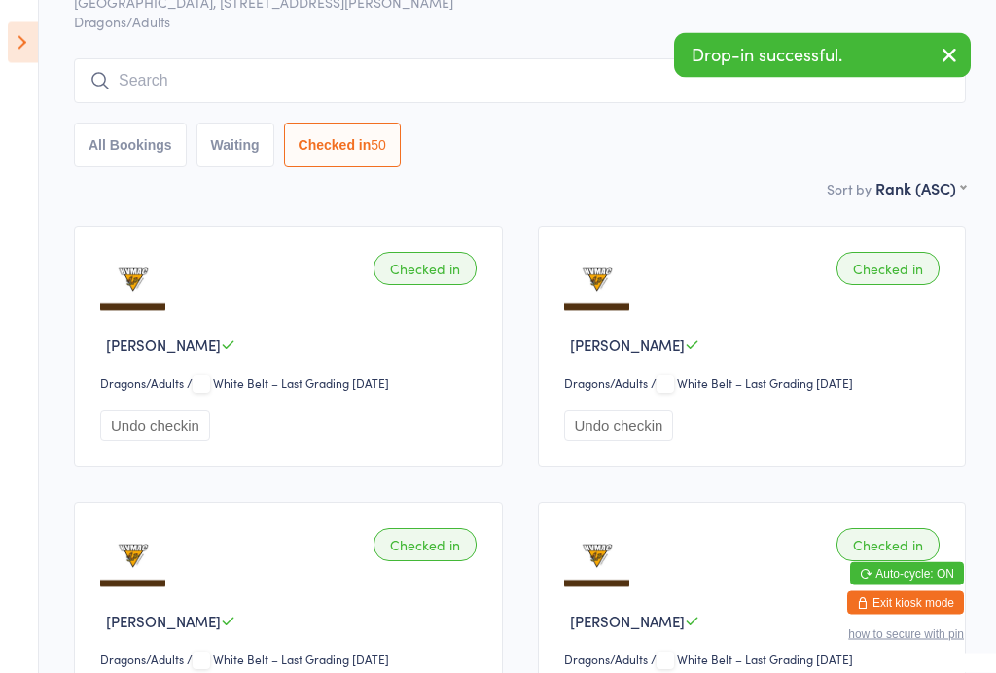
scroll to position [114, 0]
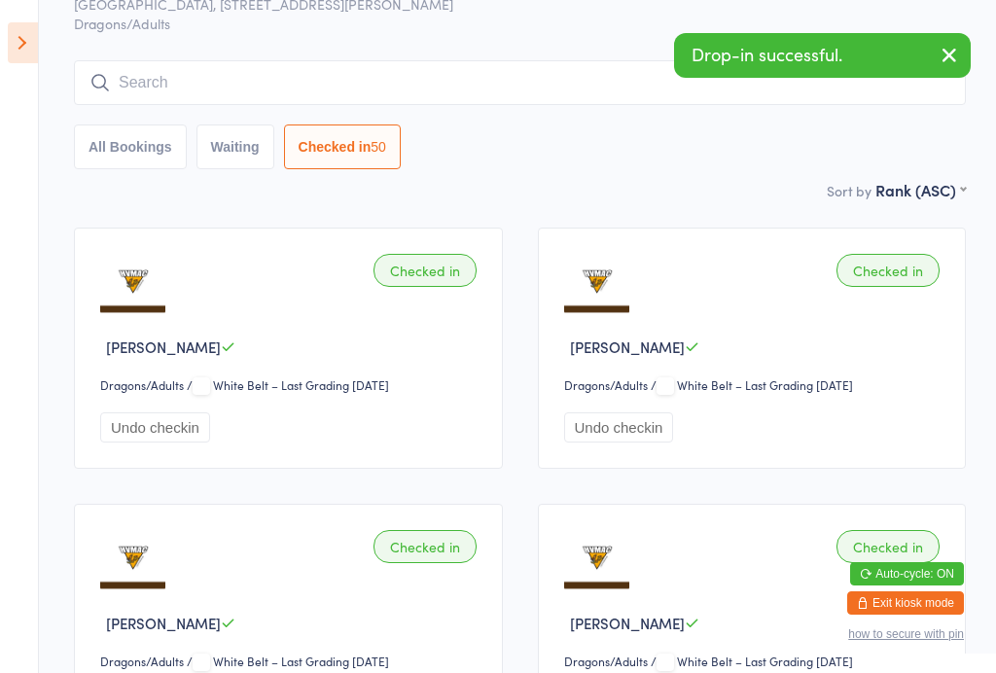
click at [667, 85] on input "search" at bounding box center [520, 82] width 892 height 45
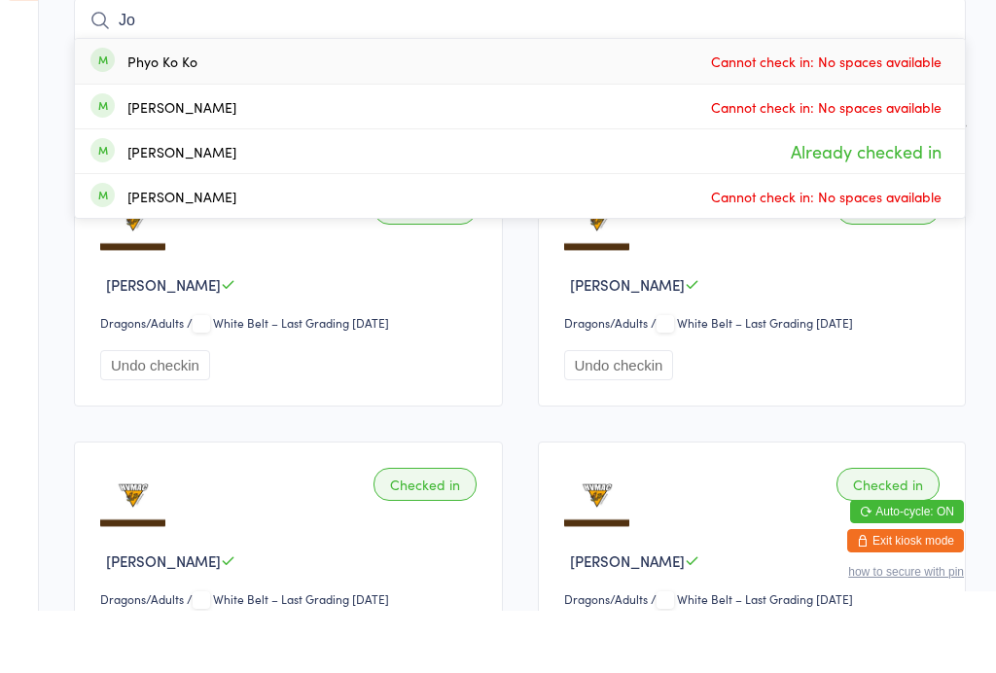
type input "J"
type input "K"
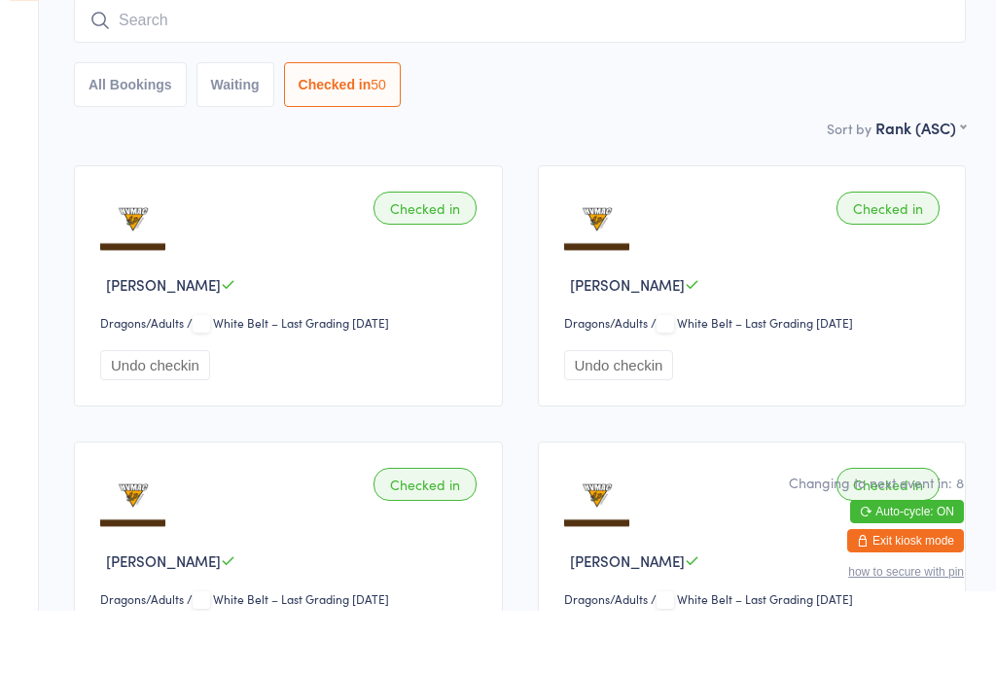
click at [118, 227] on div "Checked in Nicolas de la Riva Dragons/Adults Dragons/Adults / White Belt – Last…" at bounding box center [288, 347] width 429 height 241
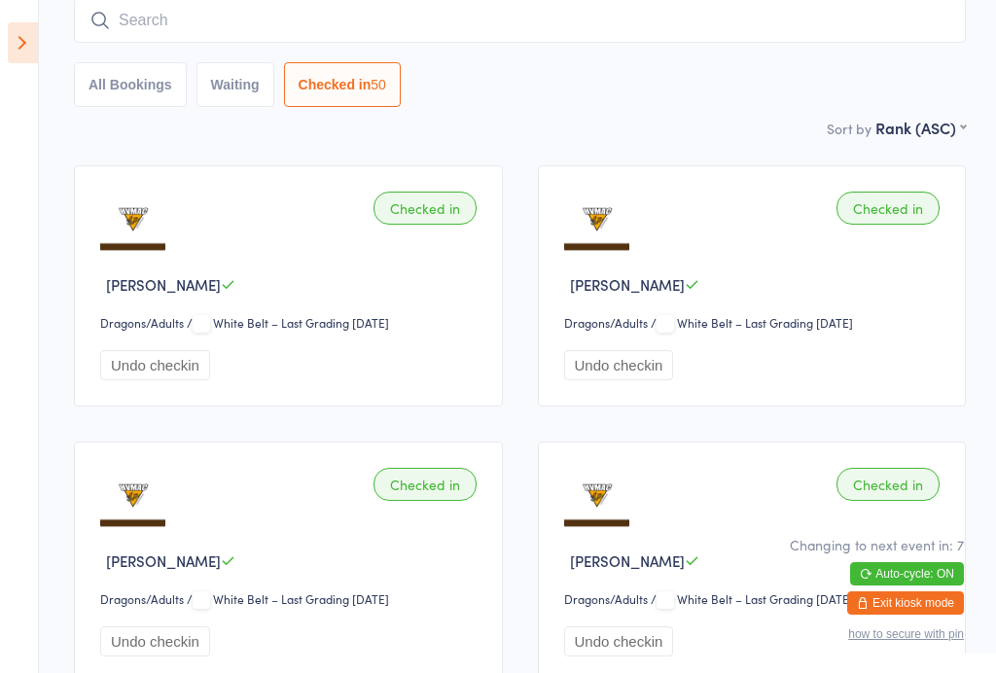
click at [254, 107] on button "Waiting" at bounding box center [235, 84] width 78 height 45
select select "4"
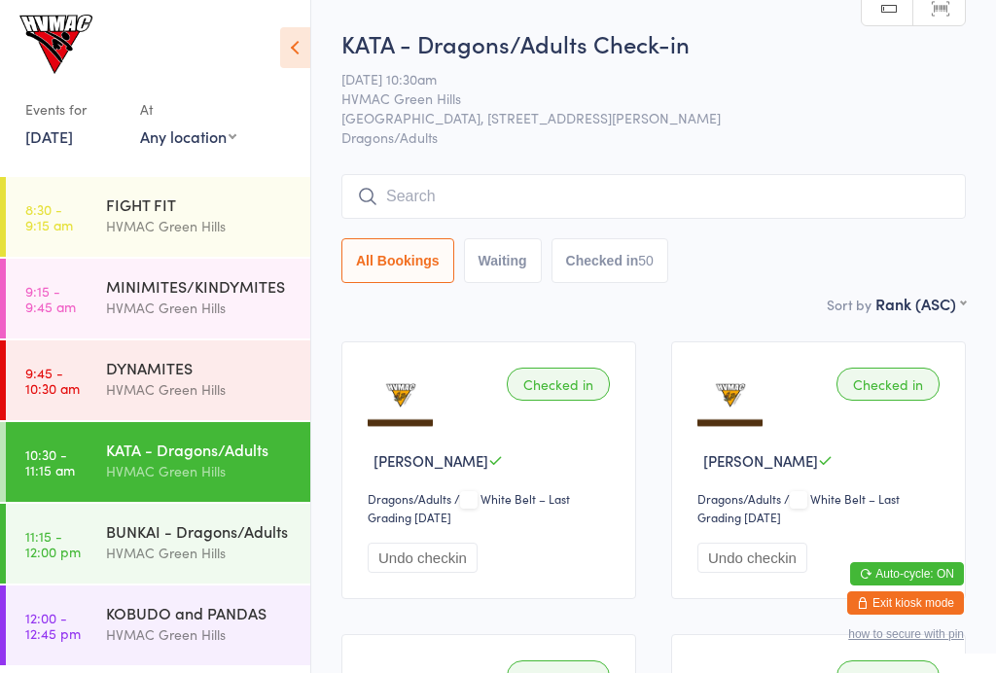
click at [158, 552] on div "HVMAC Green Hills" at bounding box center [200, 553] width 188 height 22
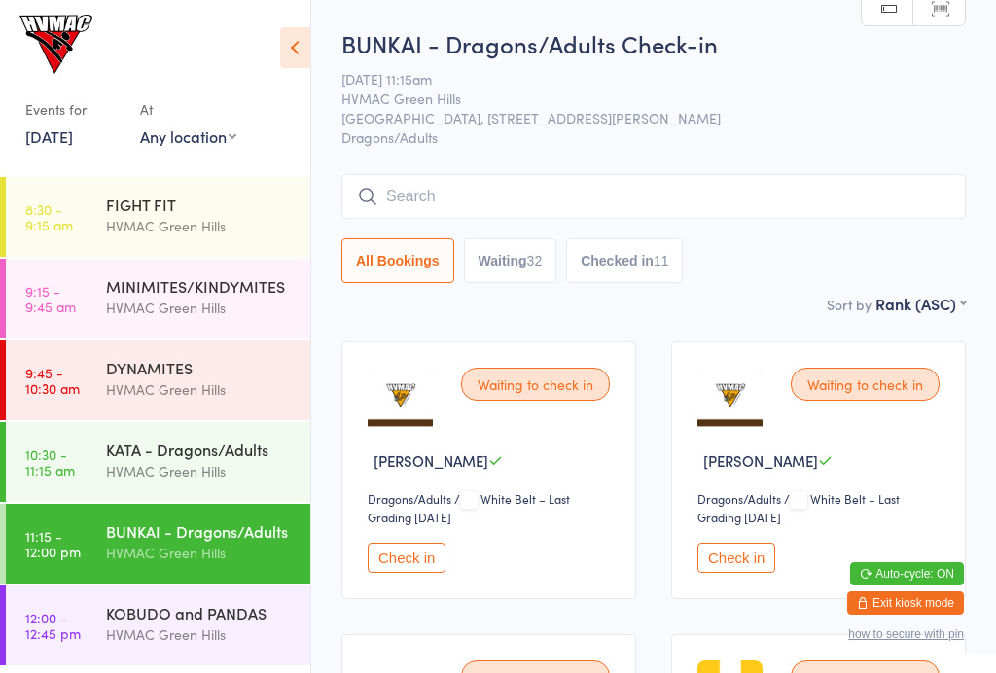
click at [495, 300] on div "Sort by Rank (ASC) First name (ASC) First name (DESC) Last name (ASC) Last name…" at bounding box center [653, 303] width 624 height 21
click at [492, 283] on button "Waiting 32" at bounding box center [510, 260] width 93 height 45
select select "4"
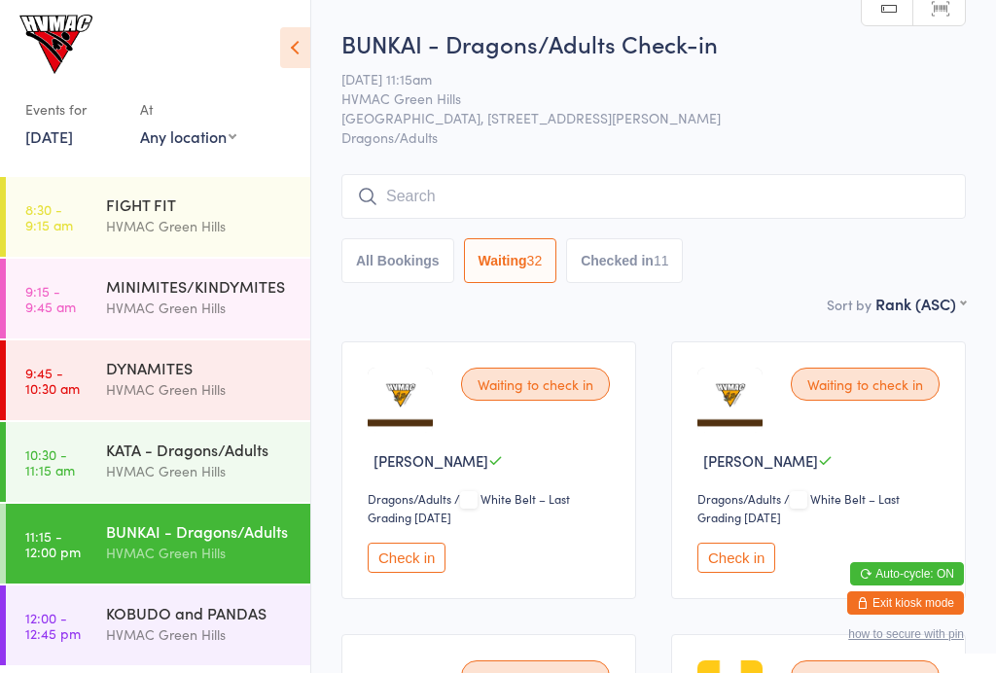
click at [203, 492] on div "KATA - Dragons/Adults HVMAC Green Hills" at bounding box center [208, 460] width 204 height 77
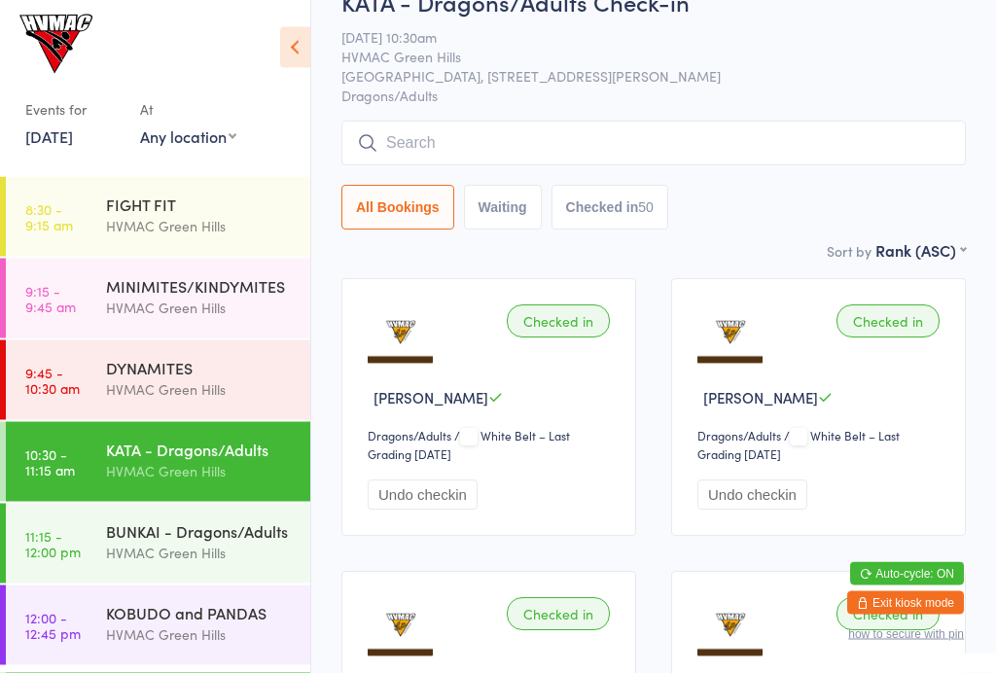
click at [632, 230] on button "Checked in 50" at bounding box center [609, 208] width 117 height 45
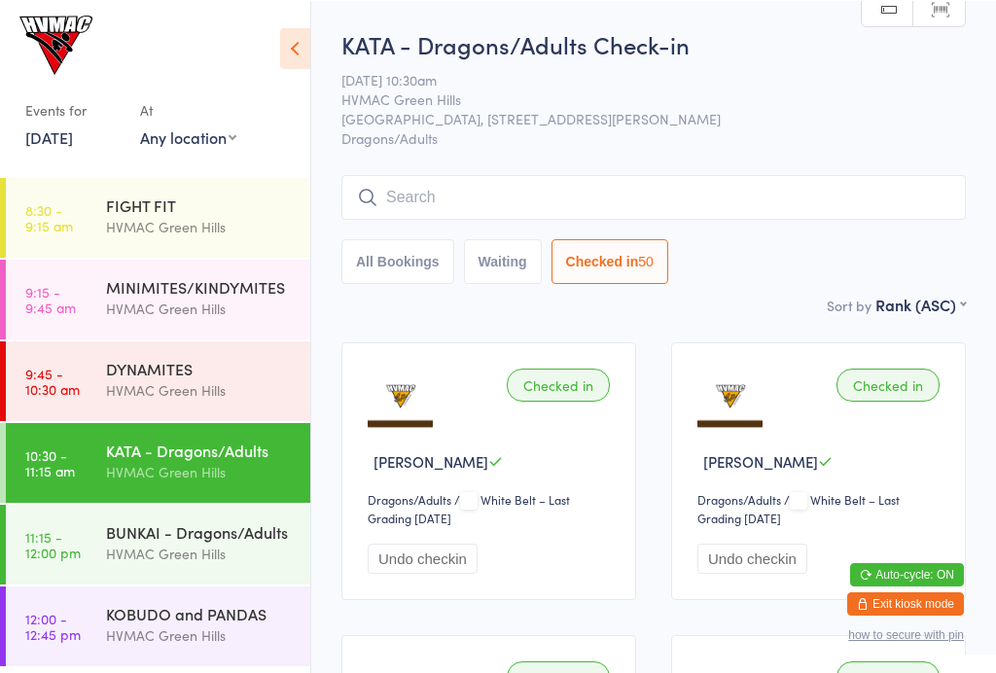
click at [607, 185] on input "search" at bounding box center [653, 196] width 624 height 45
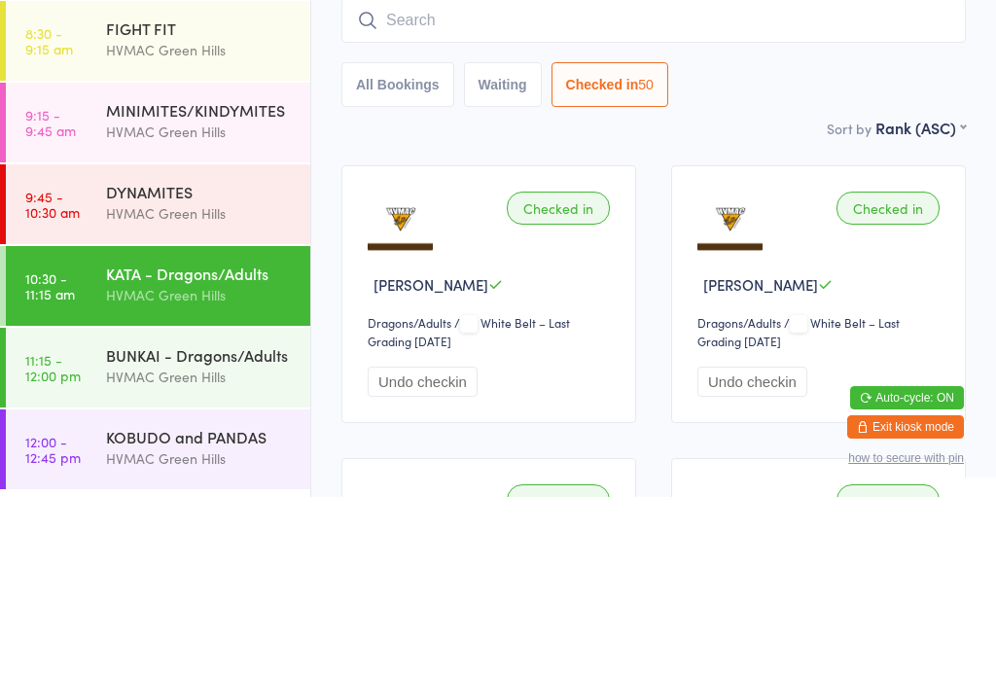
type input "P"
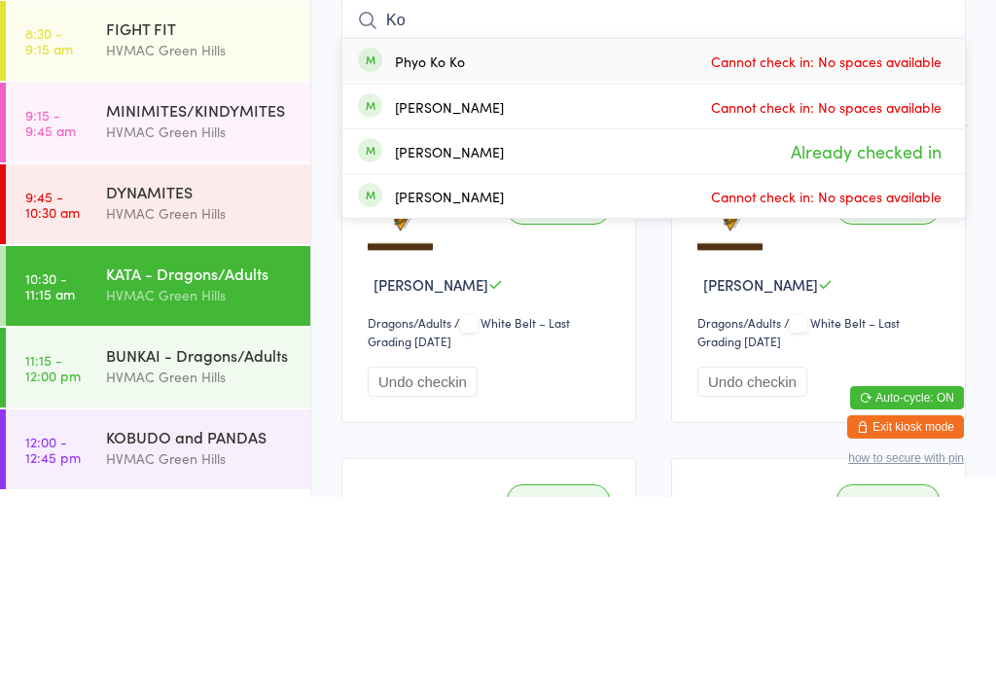
type input "Ko"
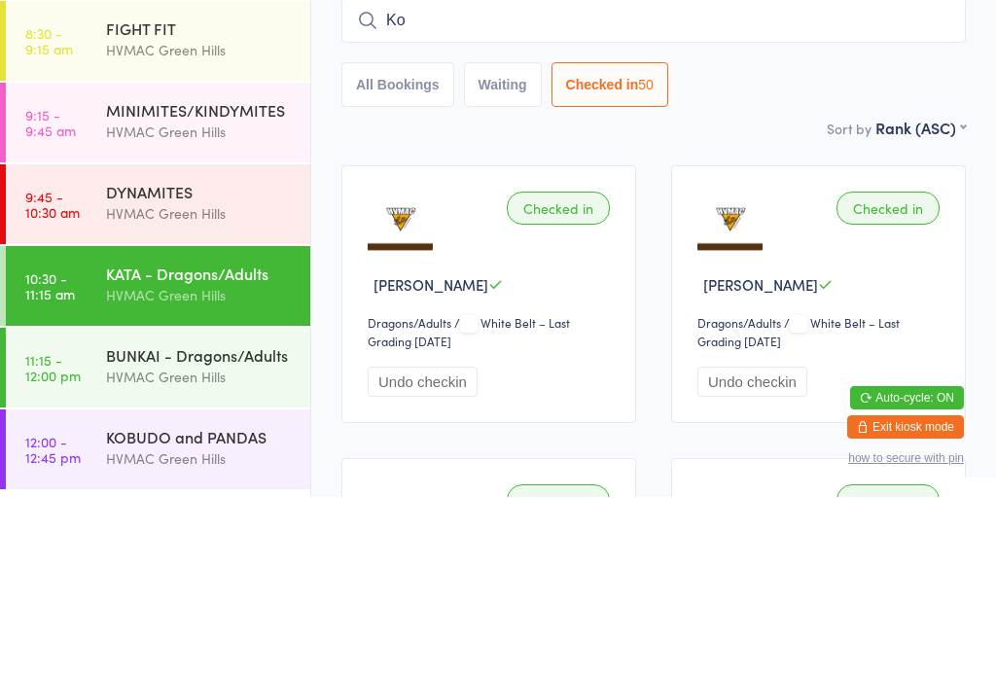
scroll to position [176, 0]
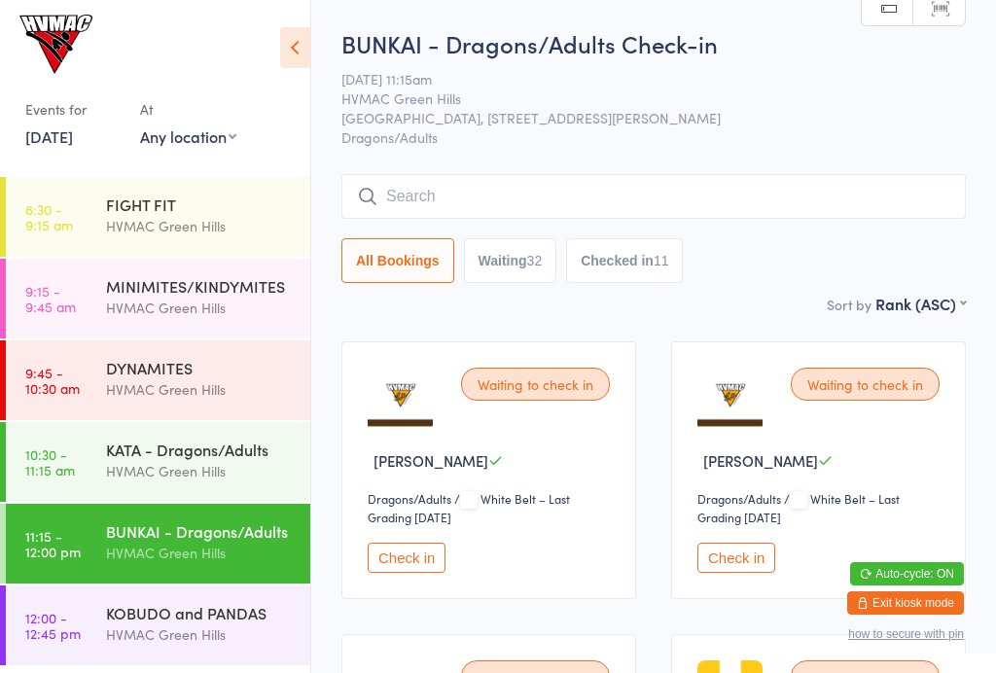
click at [803, 252] on div "All Bookings Waiting 32 Checked in 11" at bounding box center [653, 260] width 624 height 45
click at [817, 197] on input "search" at bounding box center [653, 196] width 624 height 45
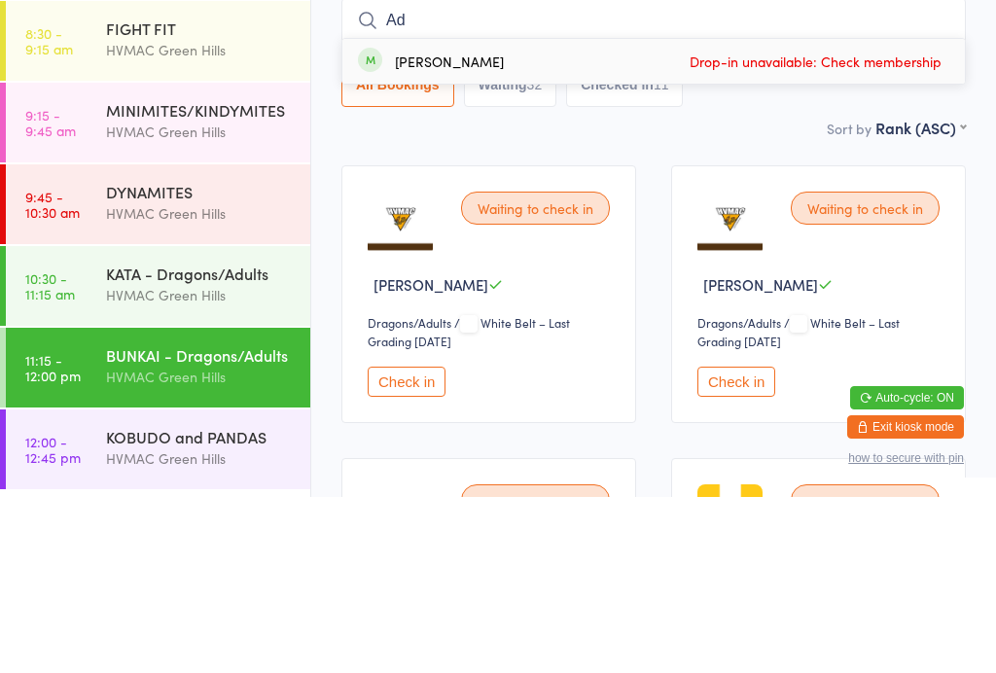
type input "A"
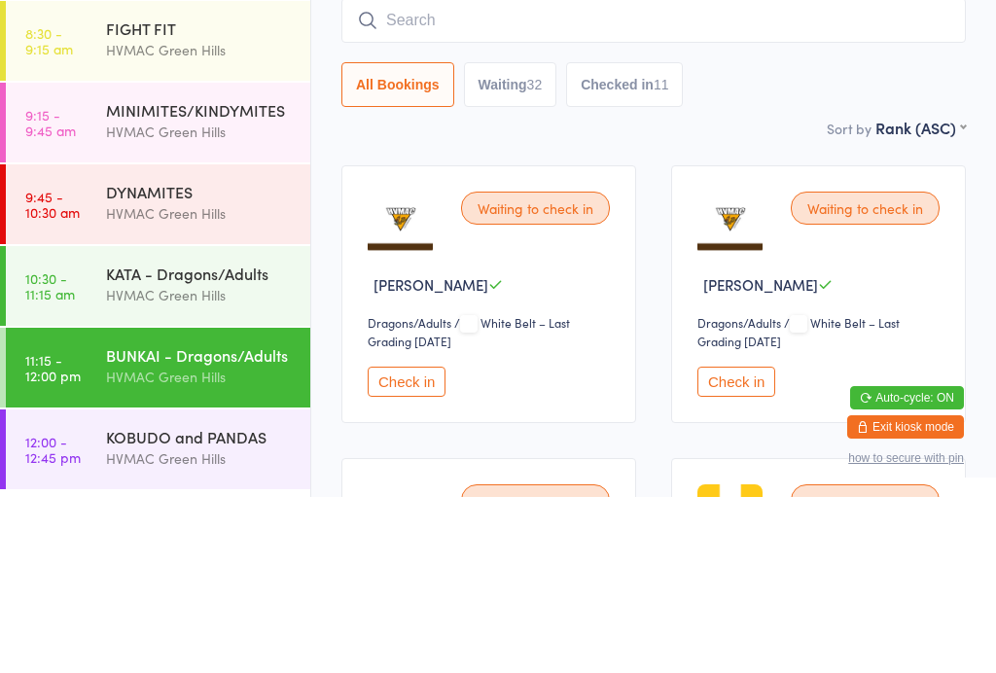
type input "Q"
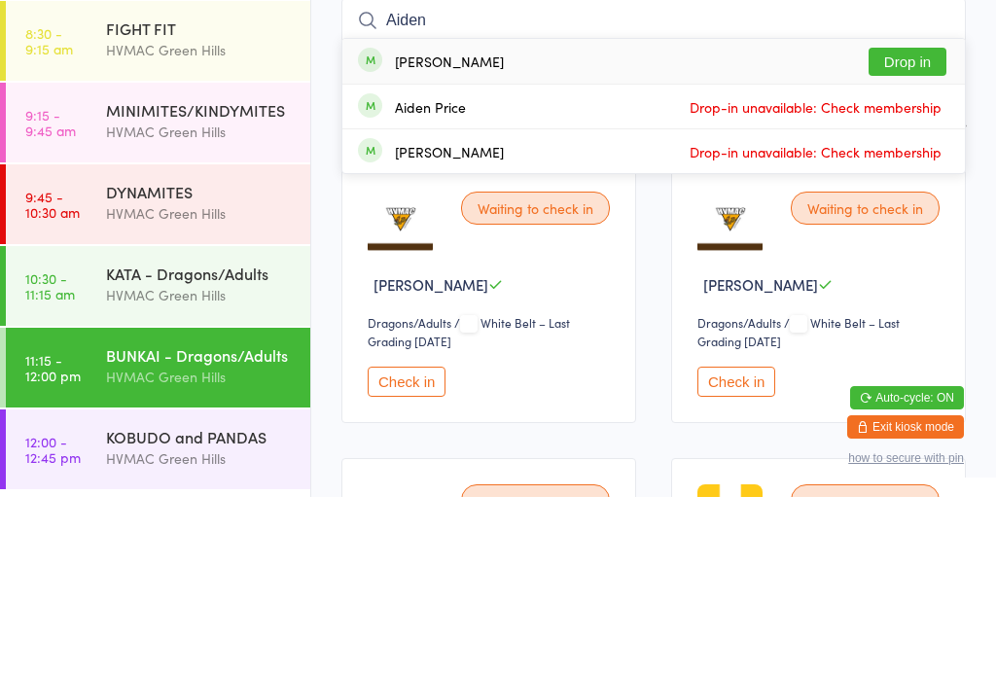
type input "Aiden"
click at [921, 224] on button "Drop in" at bounding box center [907, 238] width 78 height 28
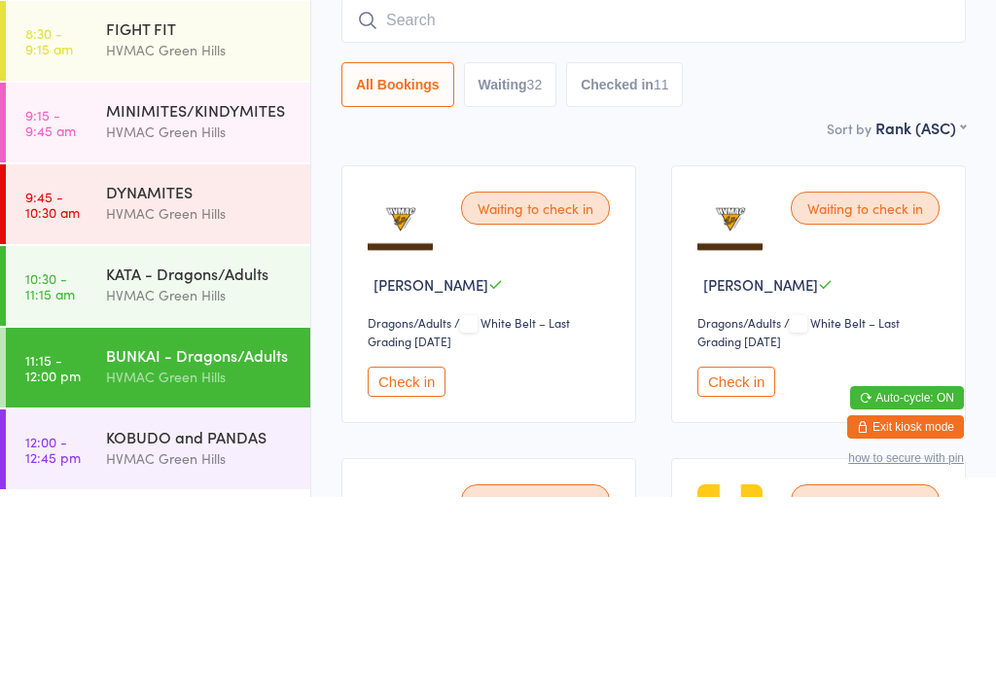
scroll to position [176, 0]
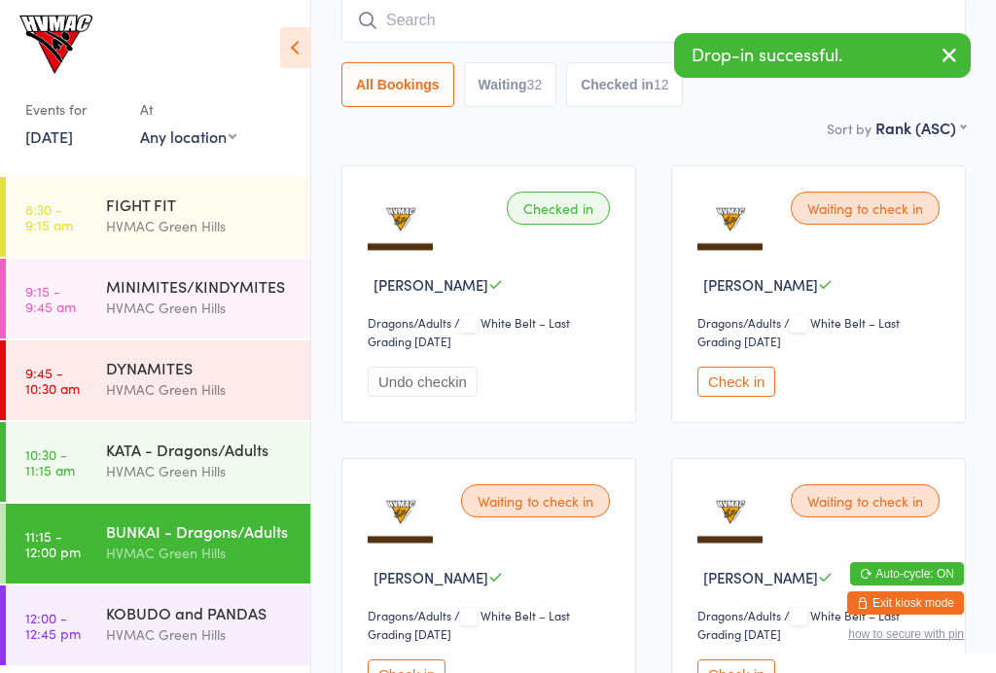
click at [448, 397] on button "Undo checkin" at bounding box center [422, 382] width 110 height 30
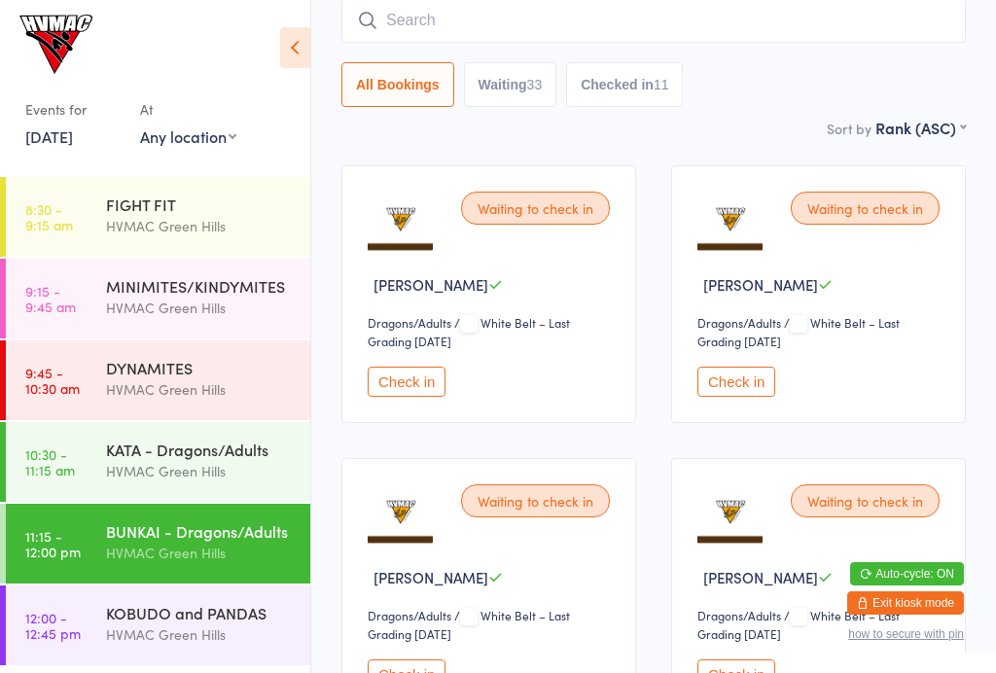
click at [235, 478] on div "HVMAC Green Hills" at bounding box center [200, 471] width 188 height 22
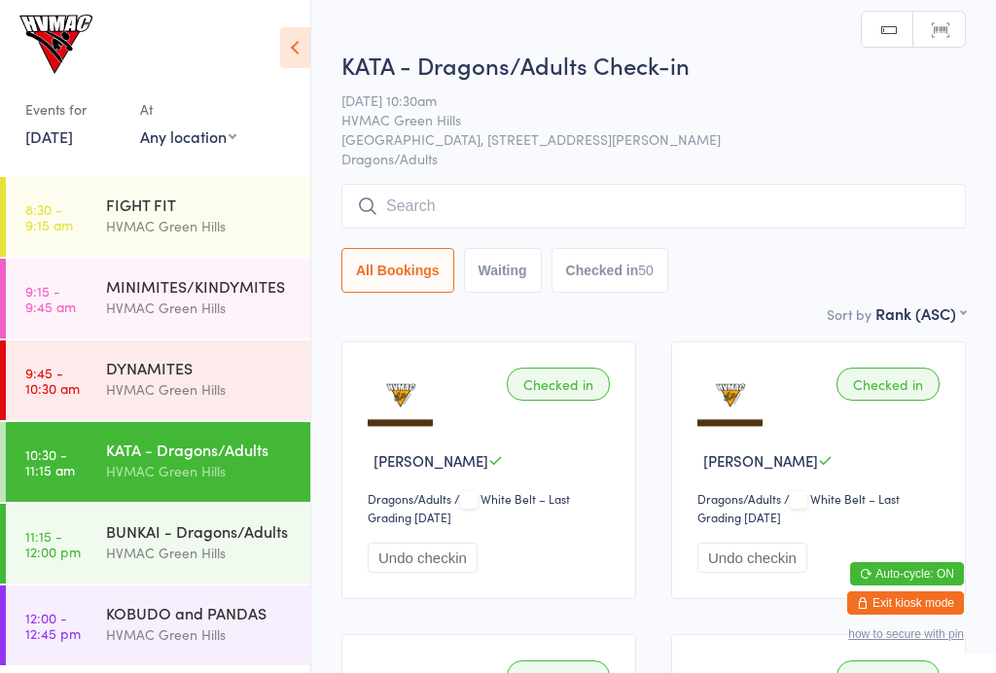
click at [251, 537] on div "BUNKAI - Dragons/Adults" at bounding box center [200, 530] width 188 height 21
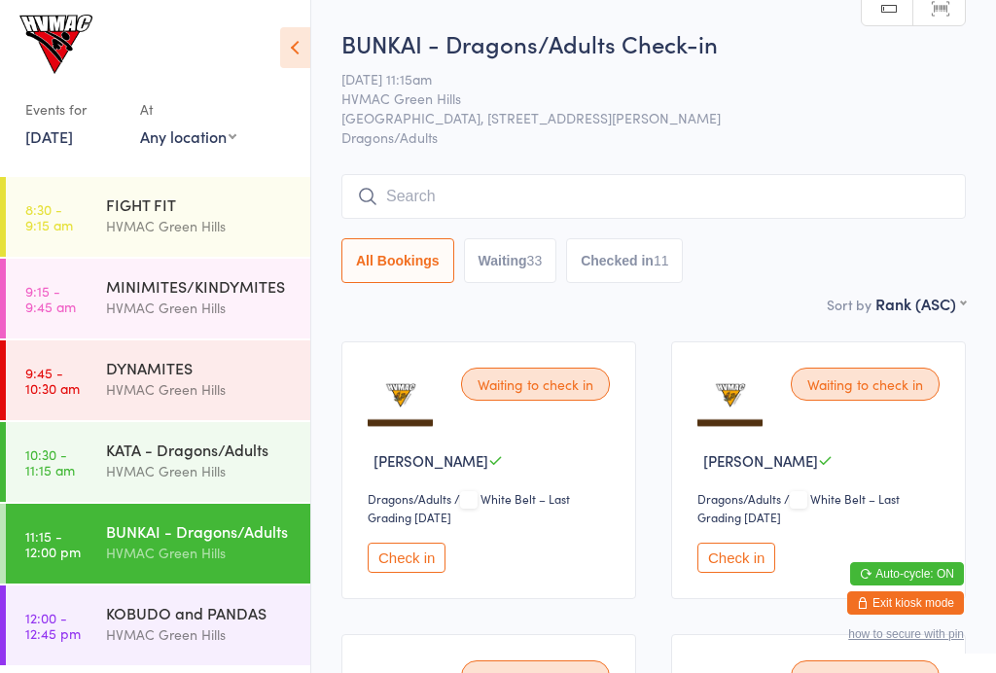
click at [542, 264] on div "33" at bounding box center [535, 261] width 16 height 16
select select "4"
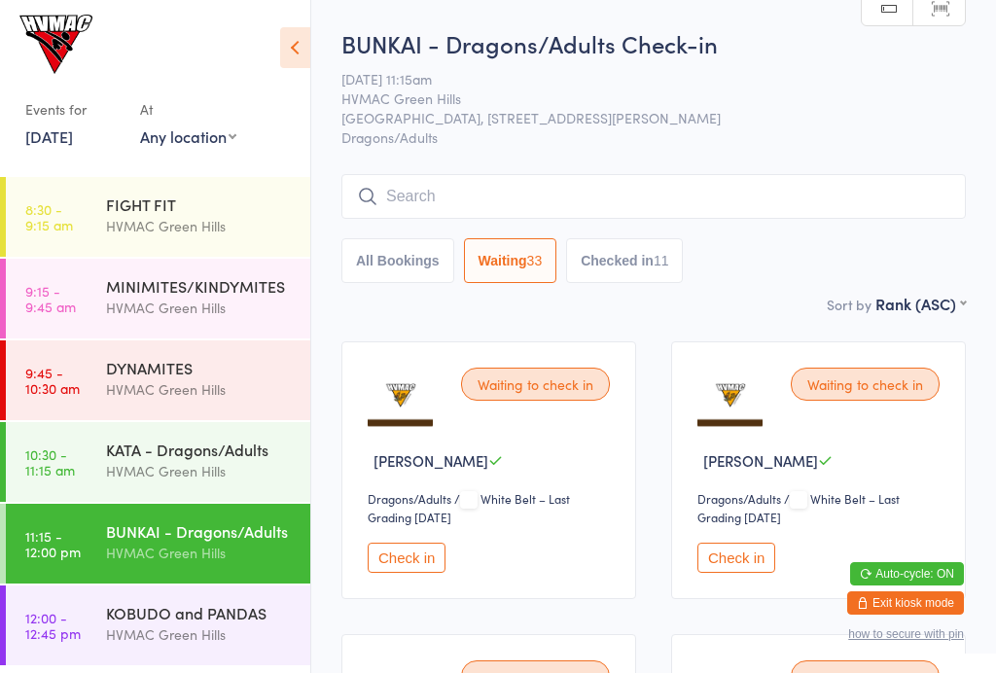
click at [308, 51] on icon at bounding box center [295, 47] width 30 height 41
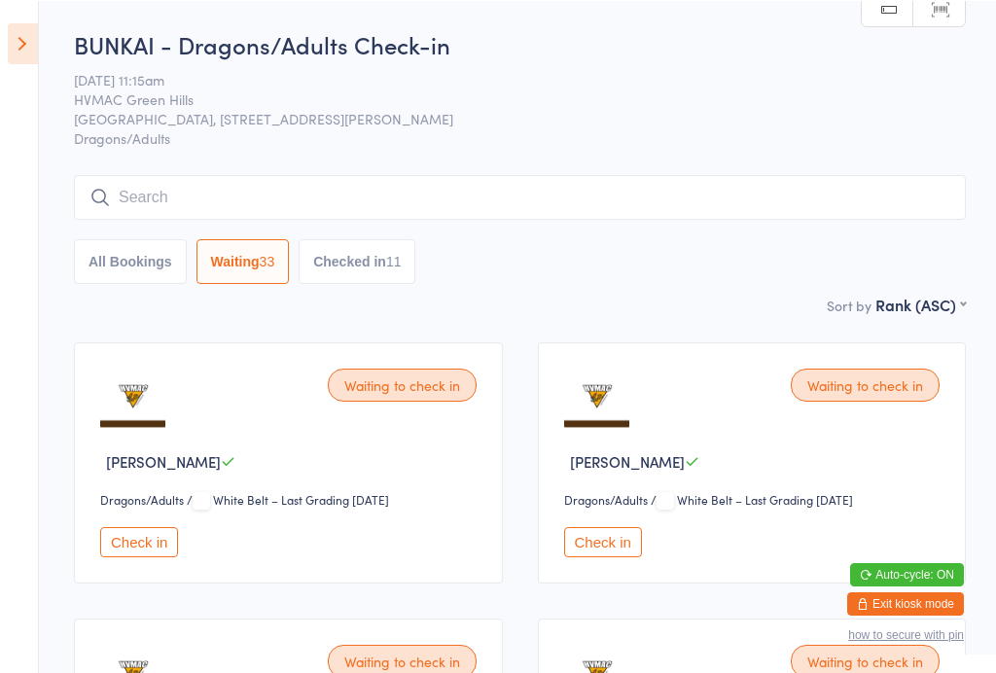
click at [219, 202] on input "search" at bounding box center [520, 196] width 892 height 45
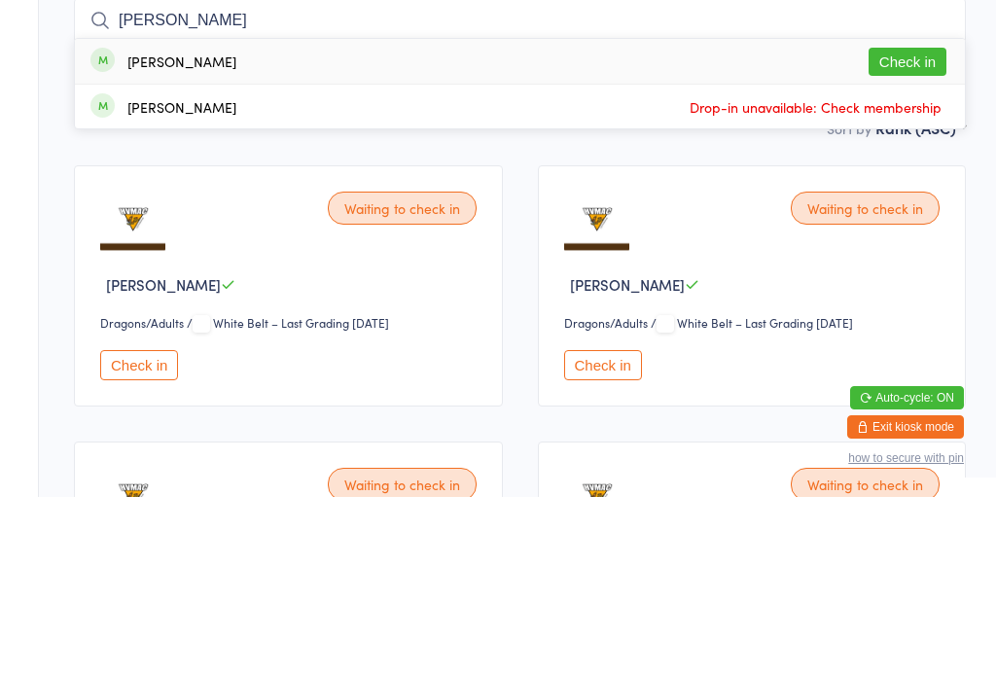
type input "Rohan"
click at [905, 224] on button "Check in" at bounding box center [907, 238] width 78 height 28
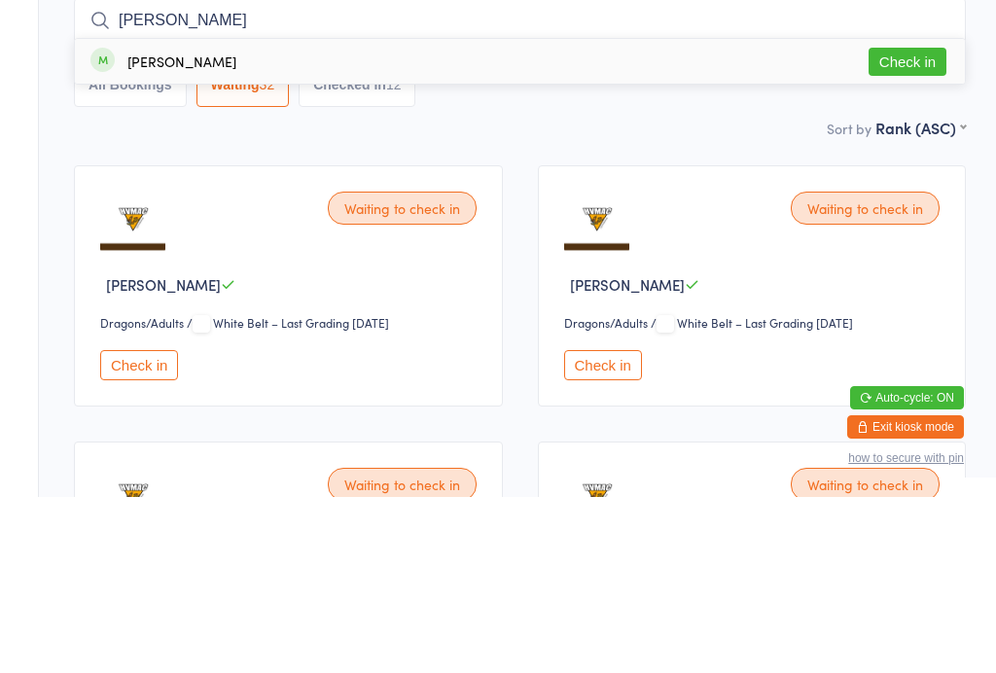
type input "nyree"
click at [902, 224] on button "Check in" at bounding box center [907, 238] width 78 height 28
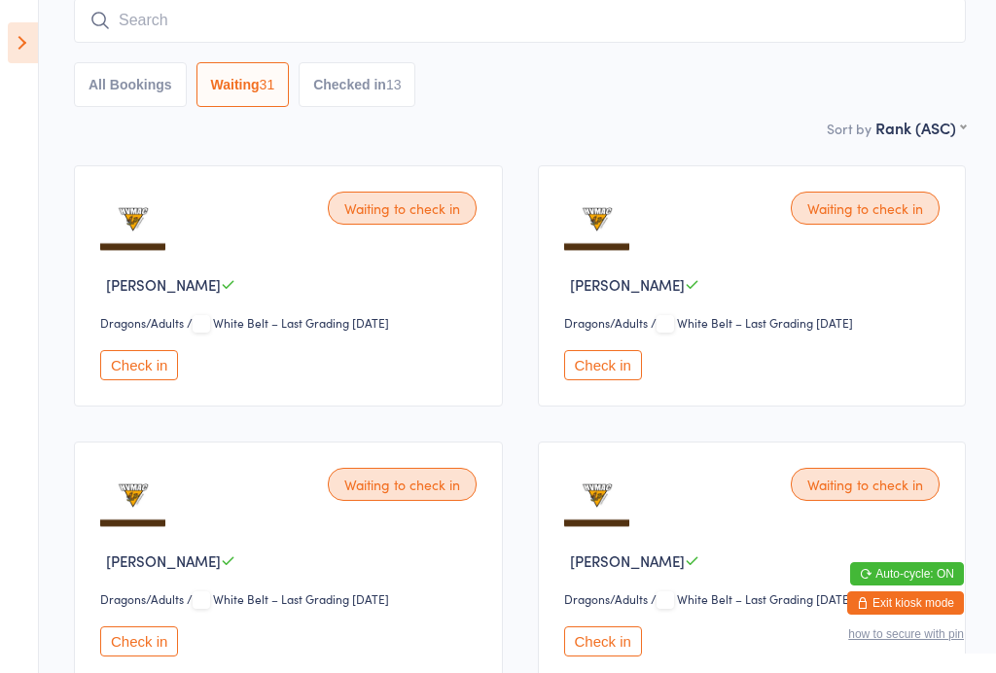
click at [175, 25] on input "search" at bounding box center [520, 20] width 892 height 45
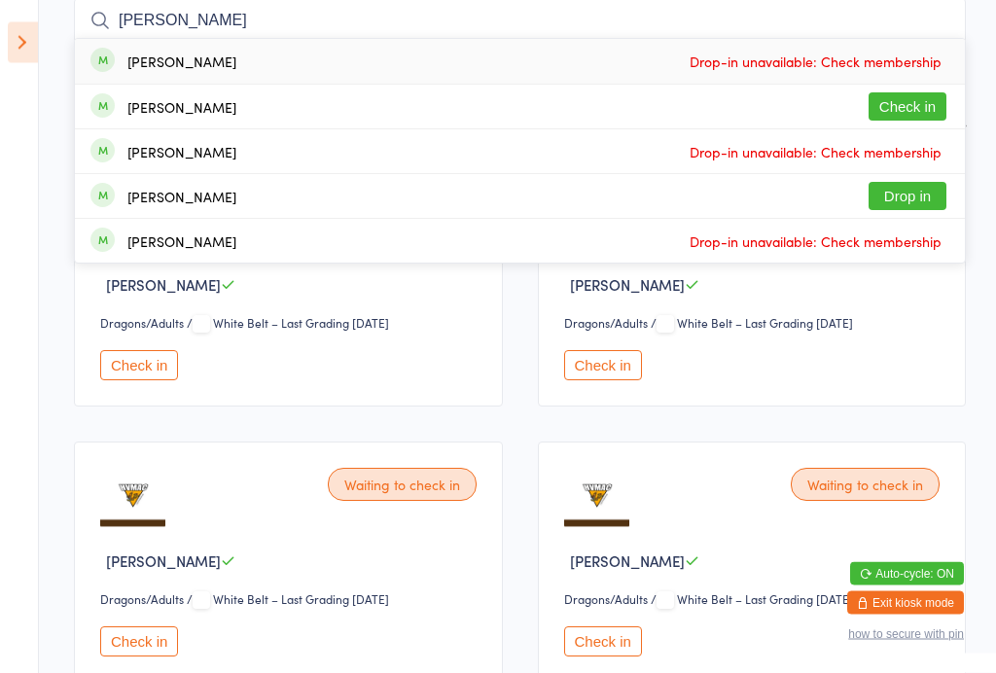
type input "Matt"
click at [899, 104] on button "Check in" at bounding box center [907, 107] width 78 height 28
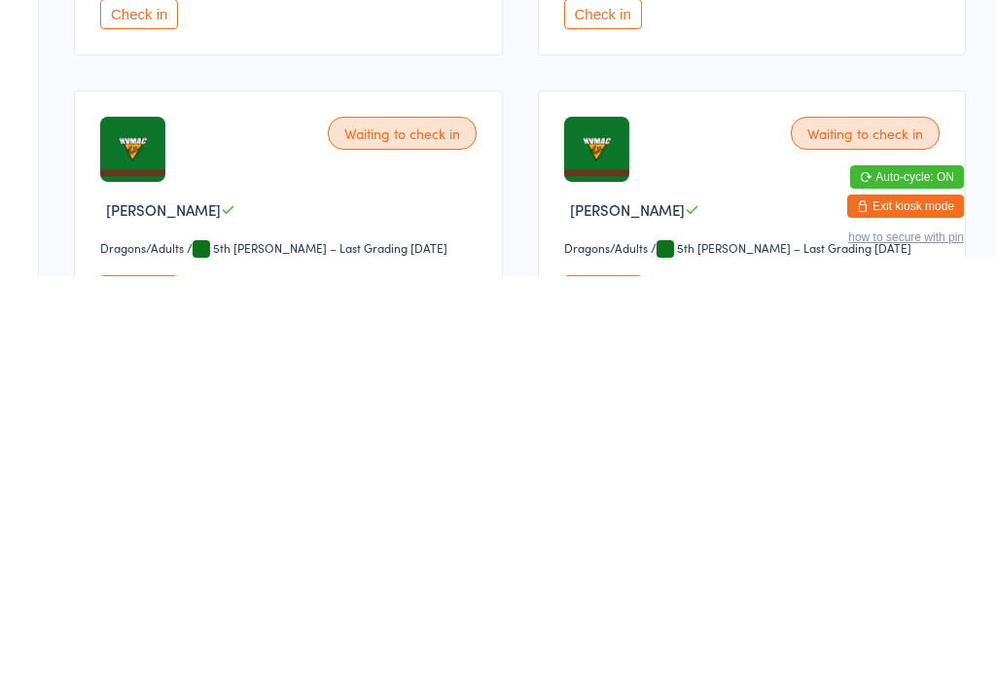
type input "phyo"
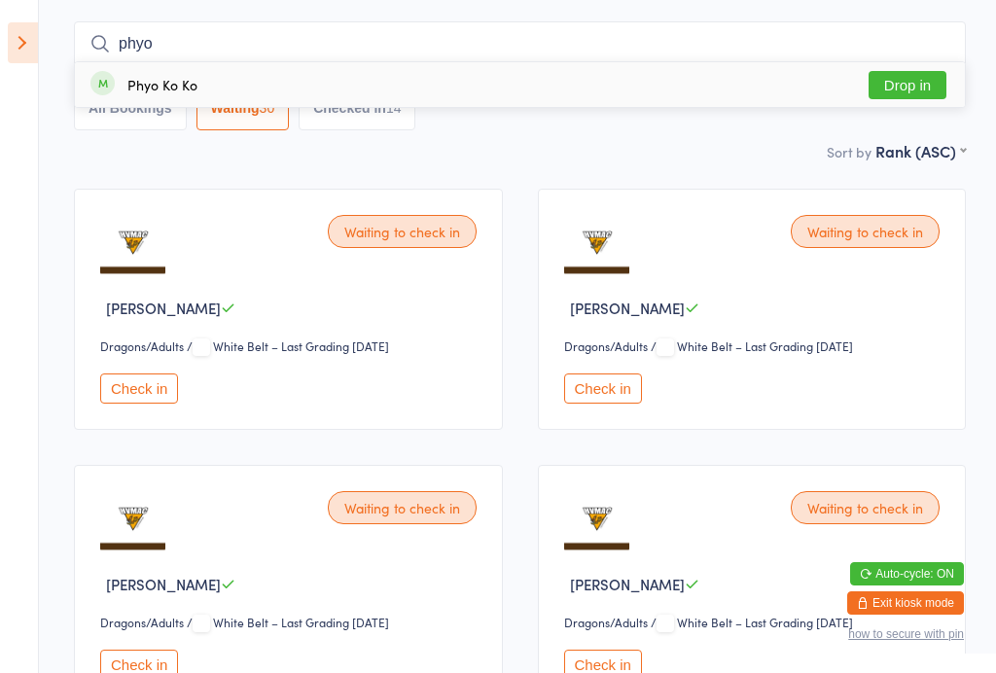
click at [193, 97] on div "Phyo Ko Ko Drop in" at bounding box center [520, 84] width 890 height 45
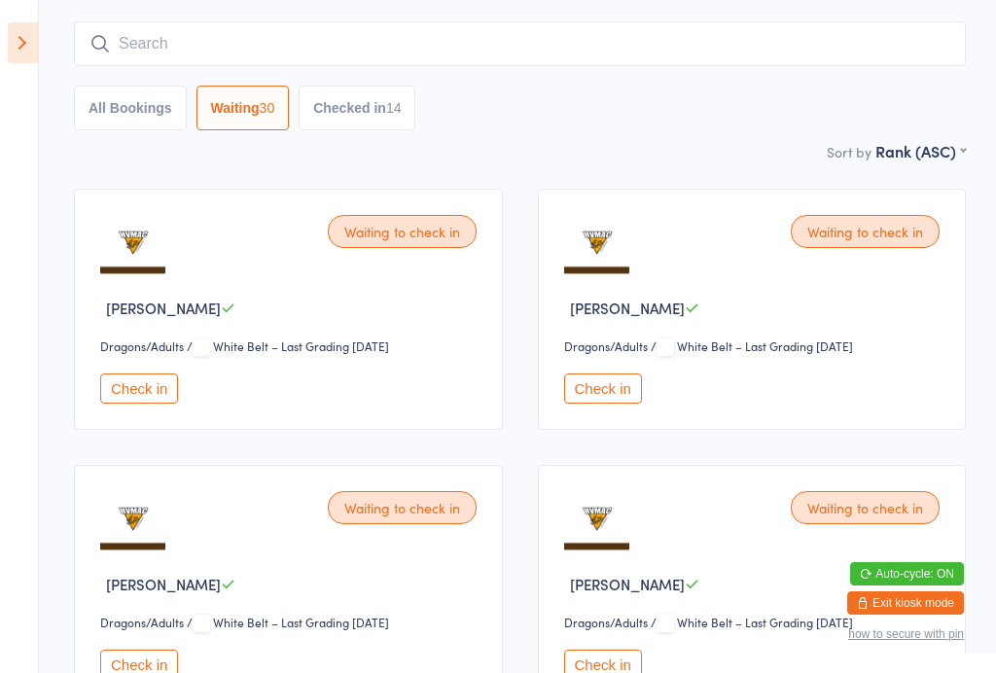
scroll to position [152, 0]
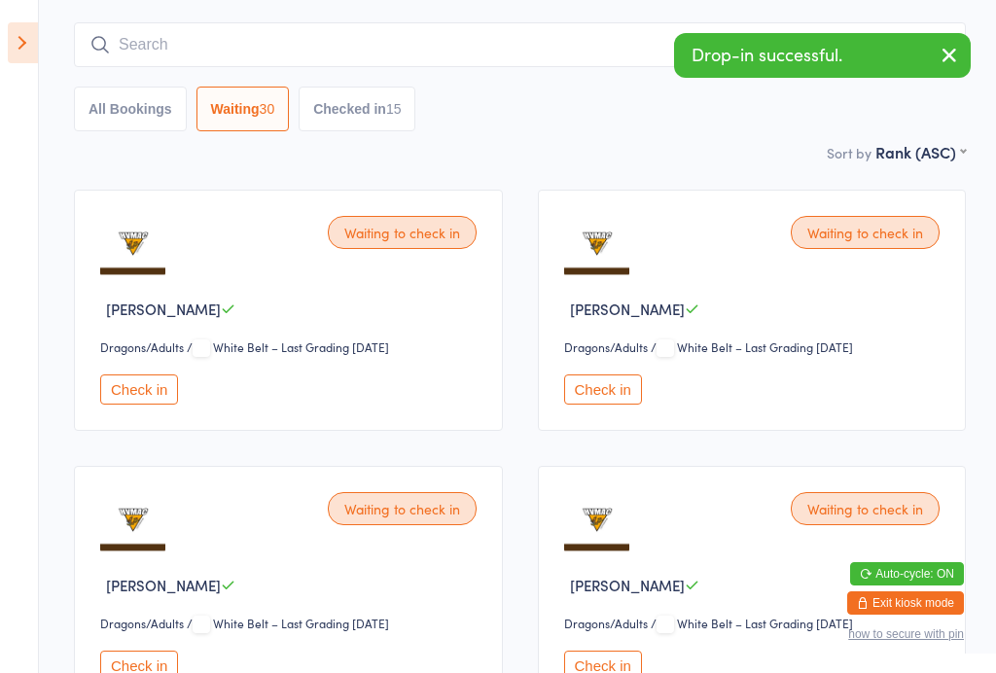
click at [950, 62] on icon "button" at bounding box center [948, 55] width 23 height 24
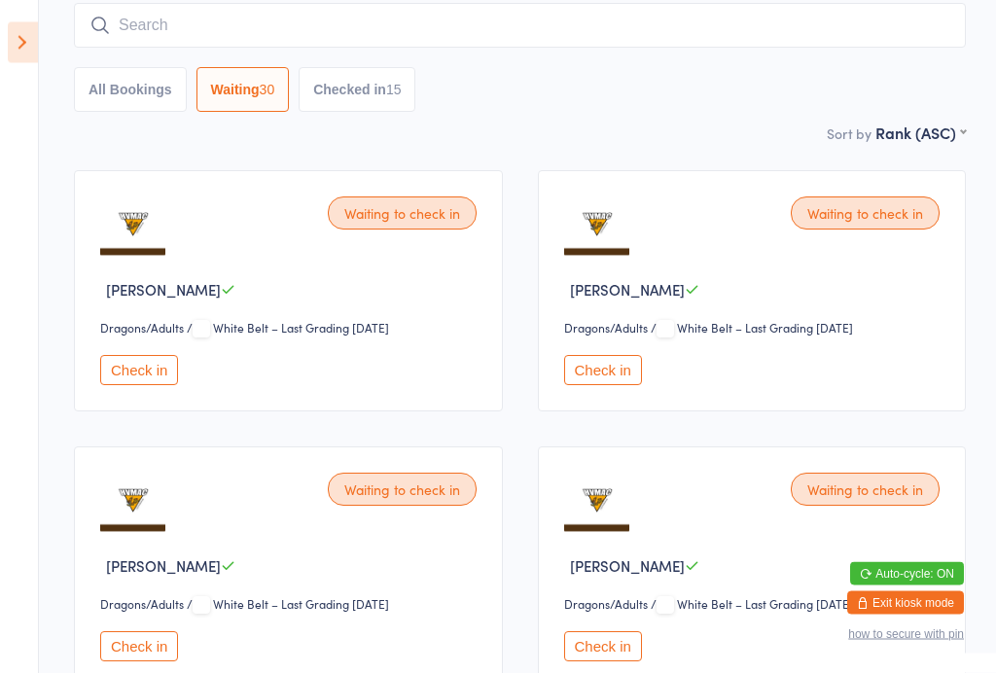
scroll to position [0, 0]
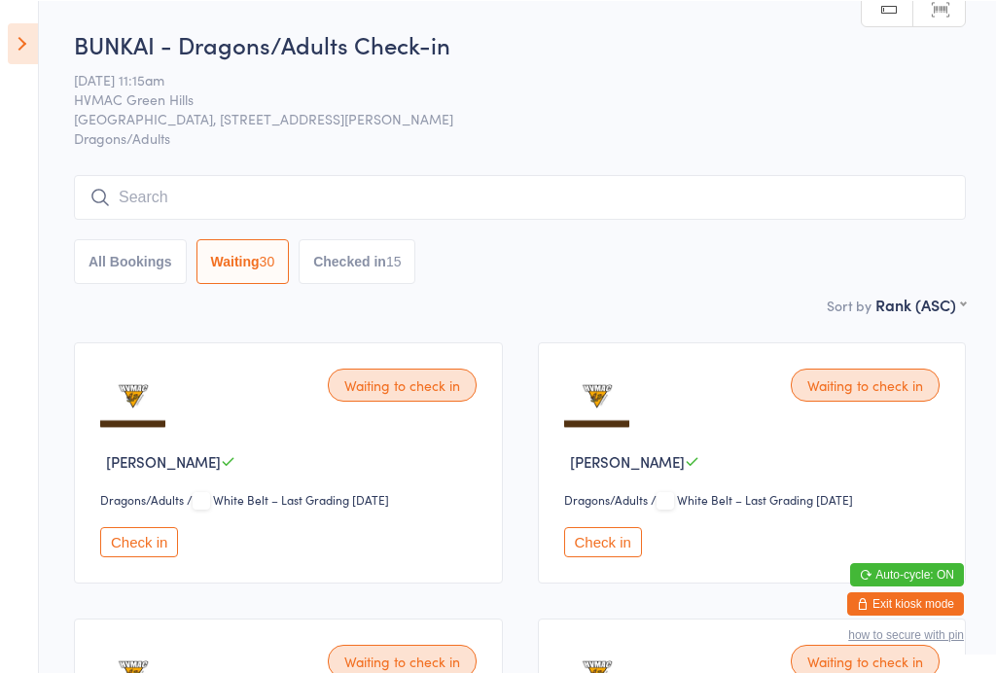
click at [227, 199] on input "search" at bounding box center [520, 196] width 892 height 45
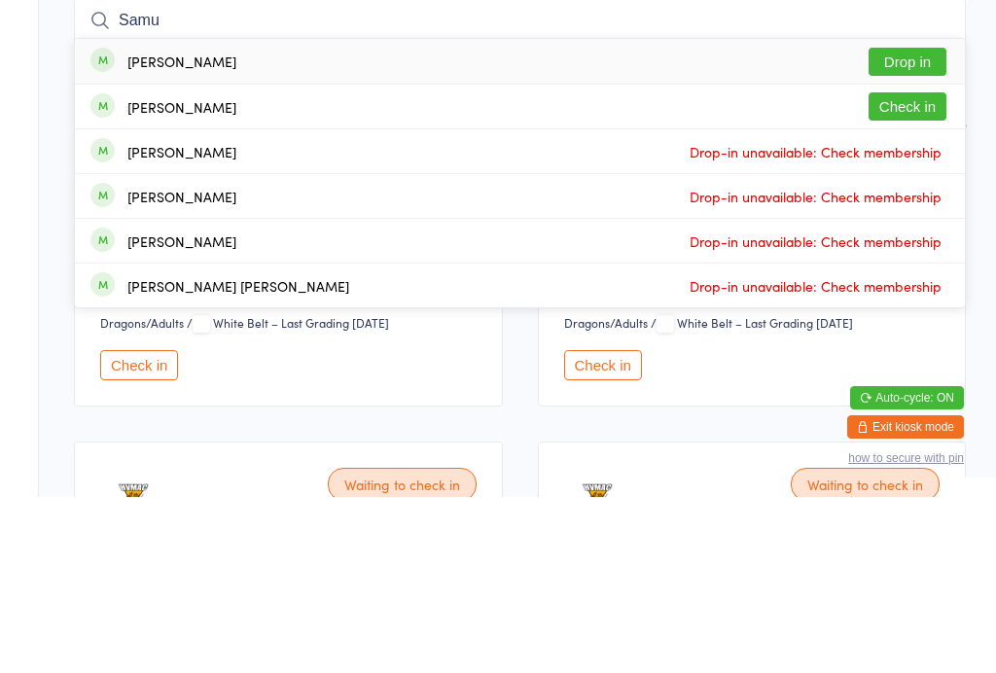
type input "Samu"
click at [189, 229] on div "Samuel Ko Ko" at bounding box center [181, 237] width 109 height 16
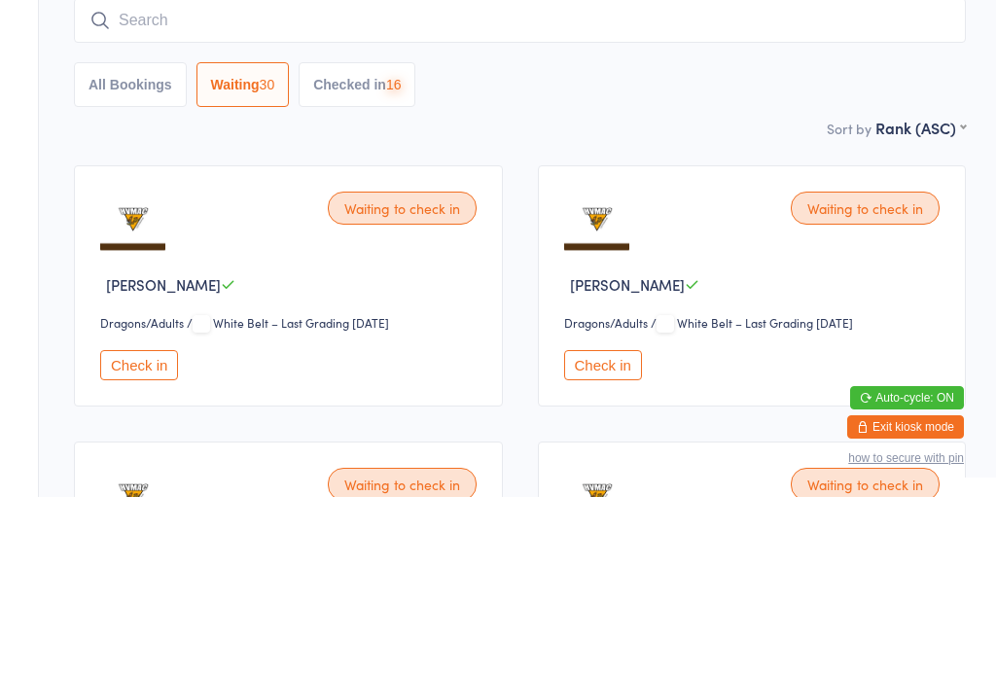
click at [210, 174] on input "search" at bounding box center [520, 196] width 892 height 45
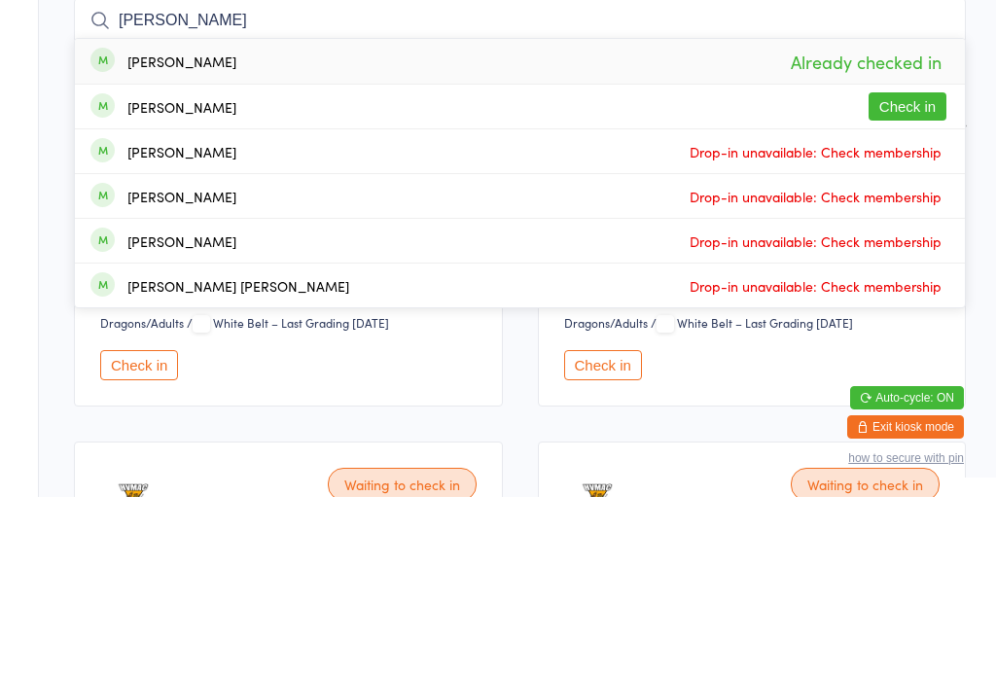
type input "Samuel"
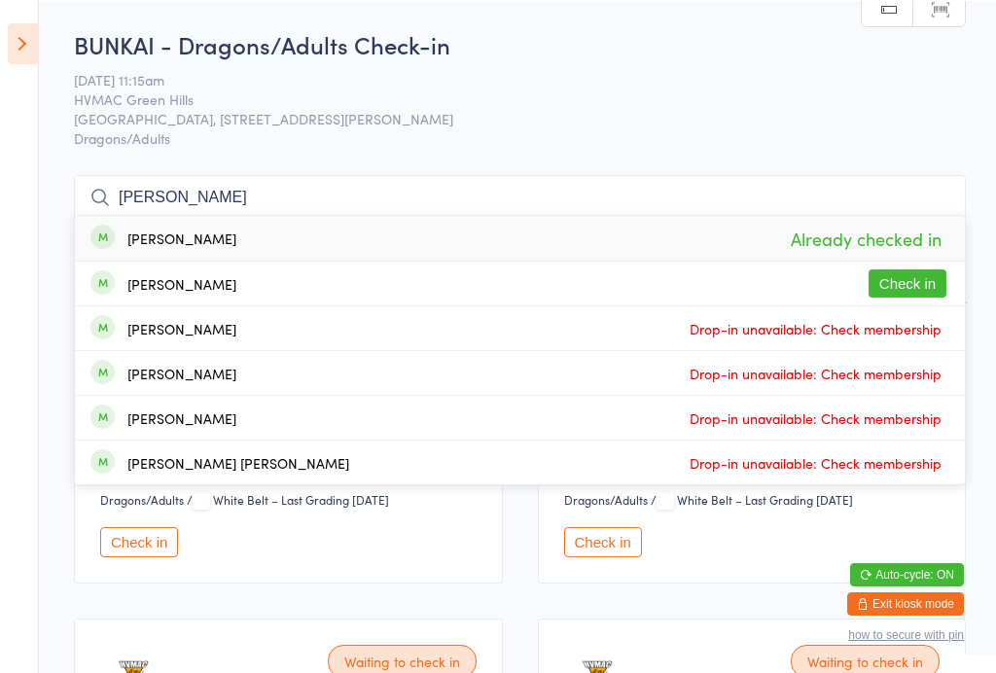
click at [849, 255] on span "Already checked in" at bounding box center [866, 238] width 160 height 34
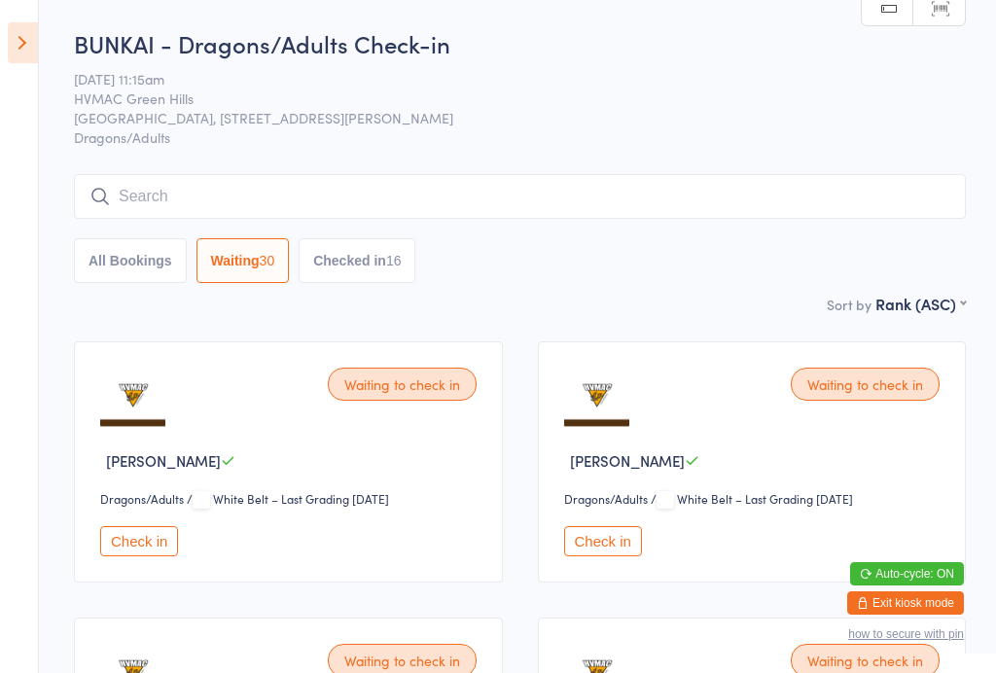
scroll to position [169, 0]
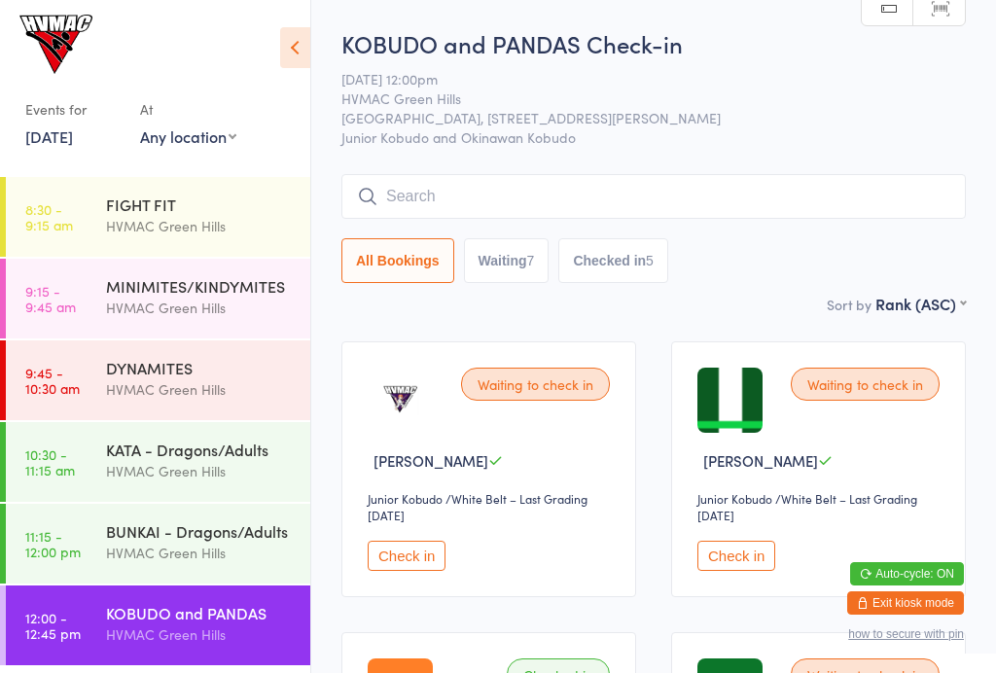
click at [395, 566] on button "Check in" at bounding box center [406, 556] width 78 height 30
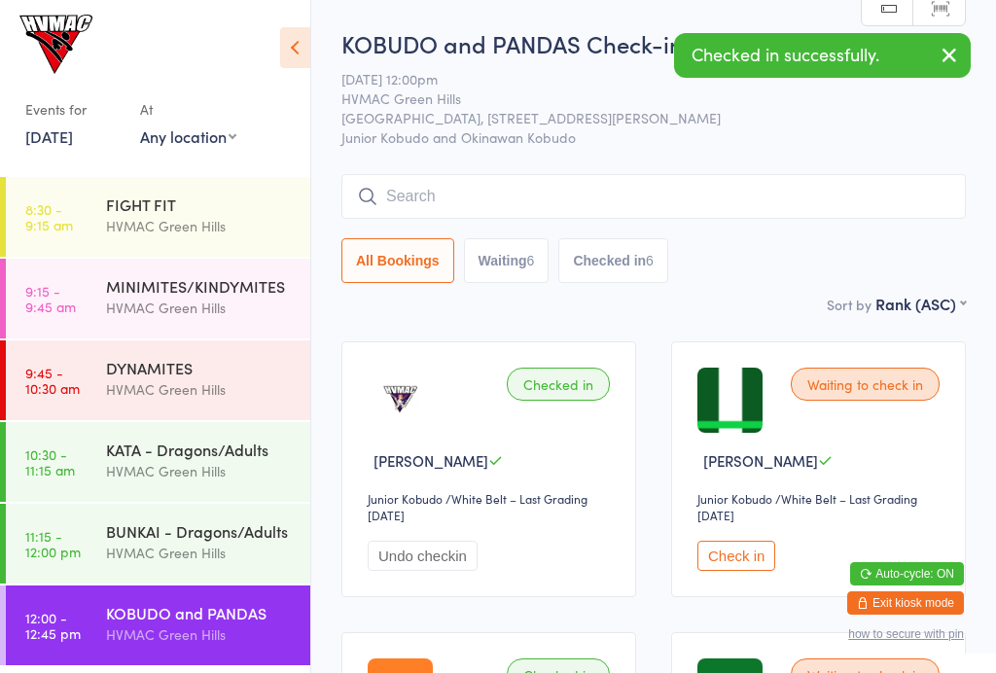
click at [739, 563] on button "Check in" at bounding box center [736, 556] width 78 height 30
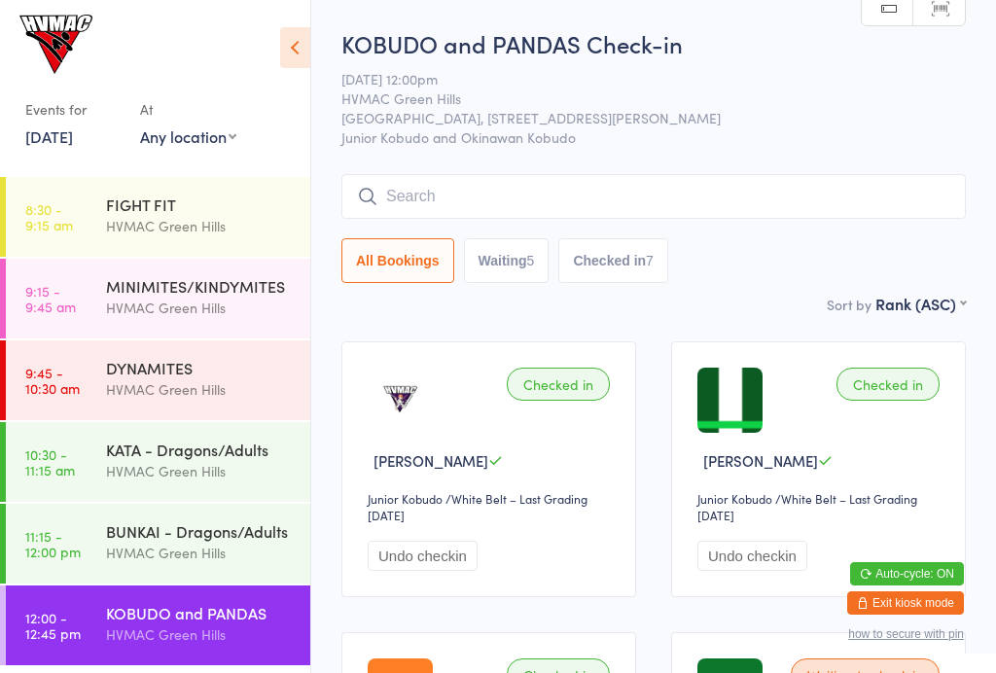
click at [198, 457] on div "KATA - Dragons/Adults" at bounding box center [200, 448] width 188 height 21
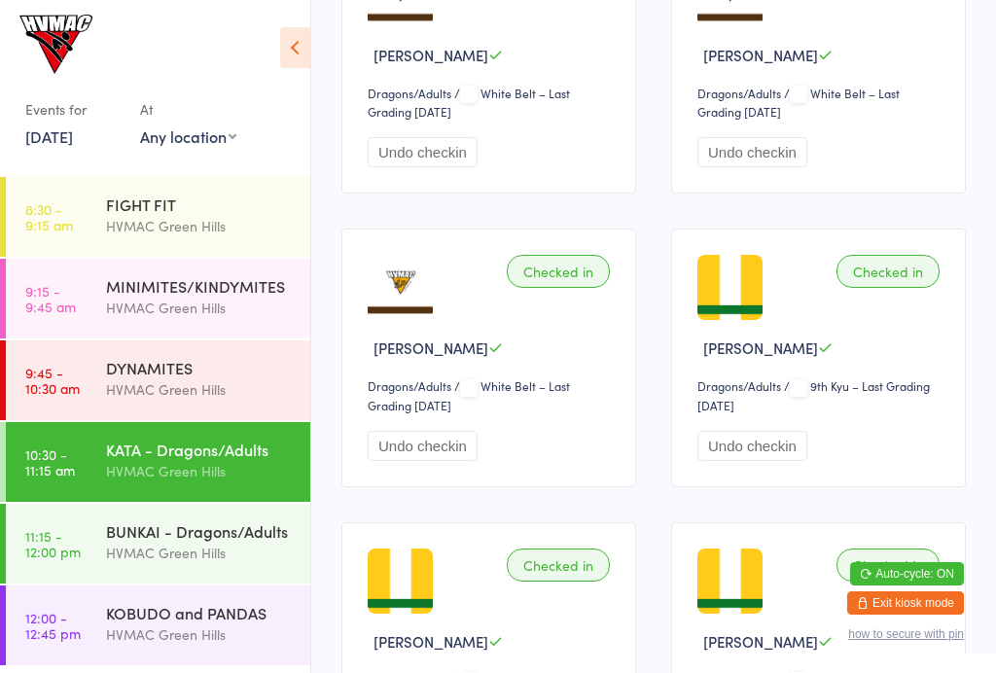
scroll to position [711, 0]
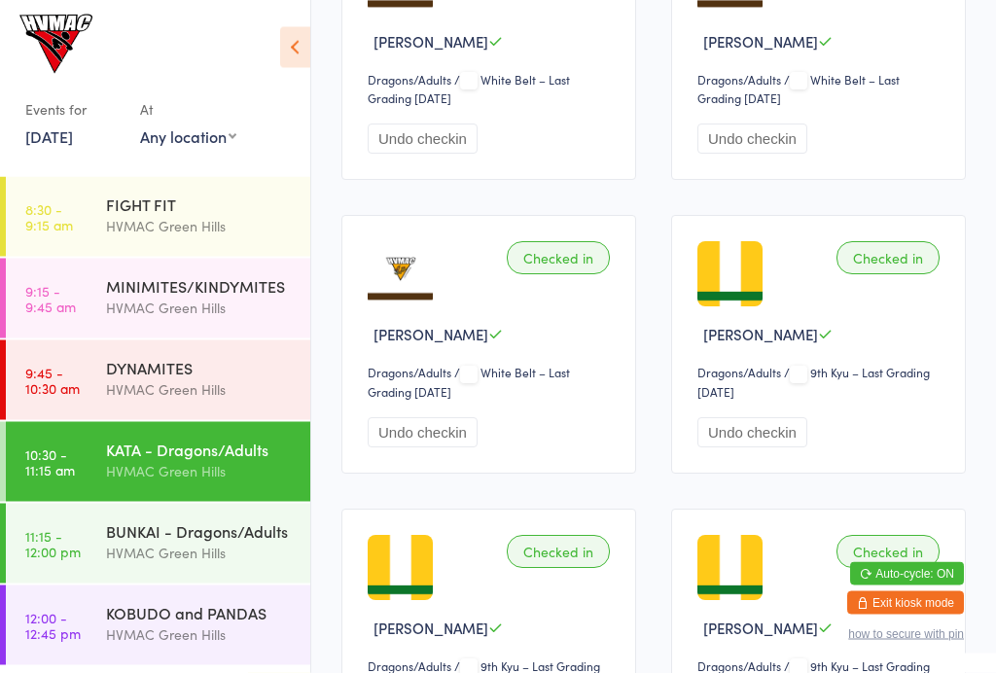
click at [183, 533] on div "BUNKAI - Dragons/Adults" at bounding box center [200, 530] width 188 height 21
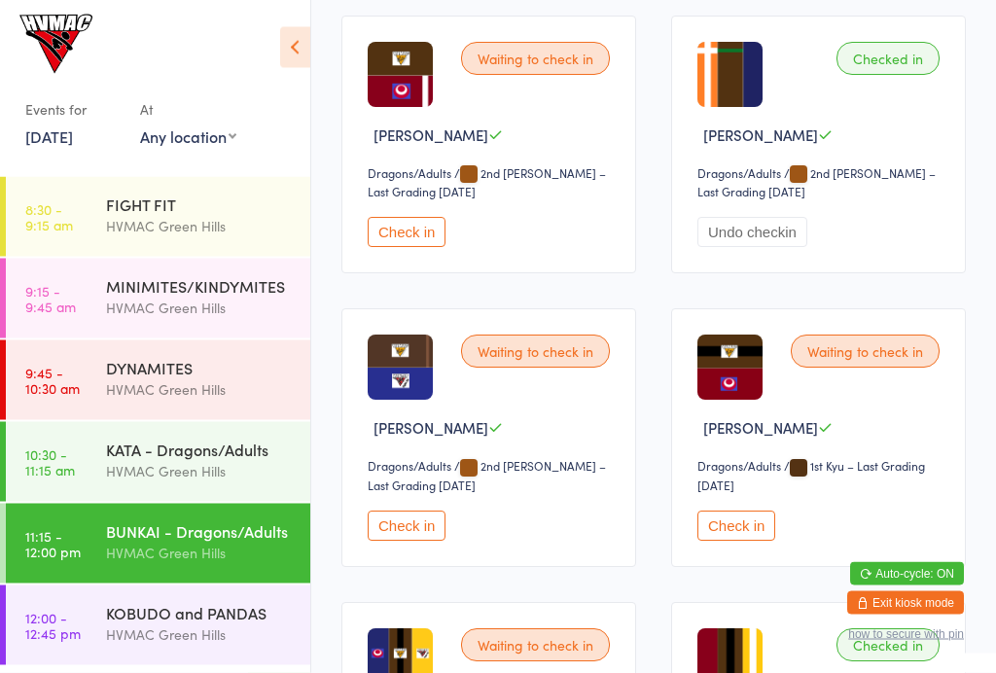
scroll to position [5031, 0]
click at [734, 541] on button "Check in" at bounding box center [736, 525] width 78 height 30
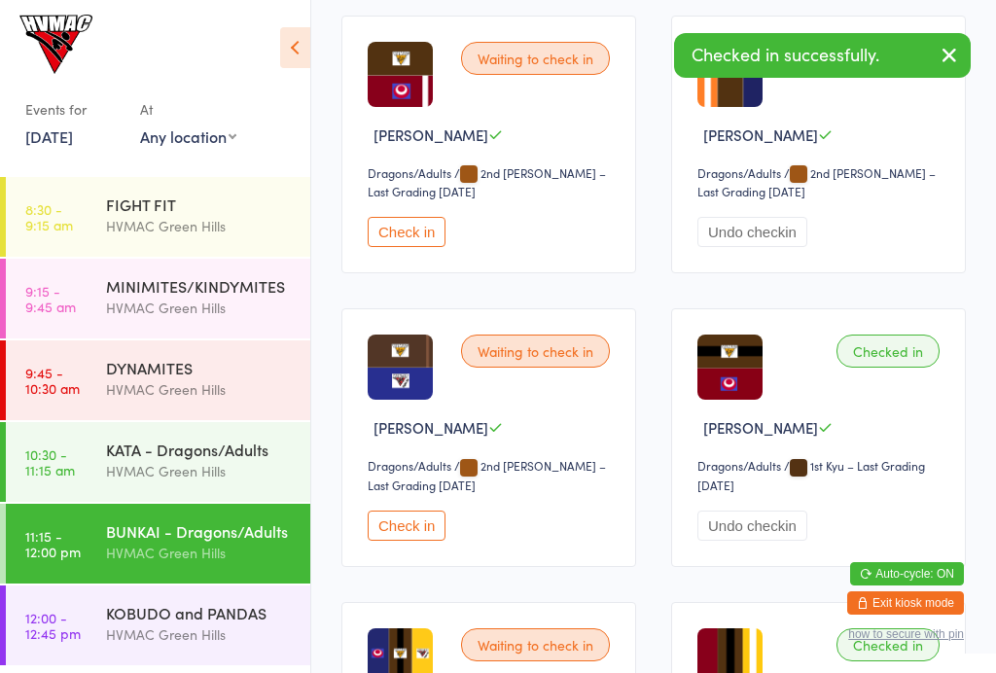
click at [380, 247] on button "Check in" at bounding box center [406, 232] width 78 height 30
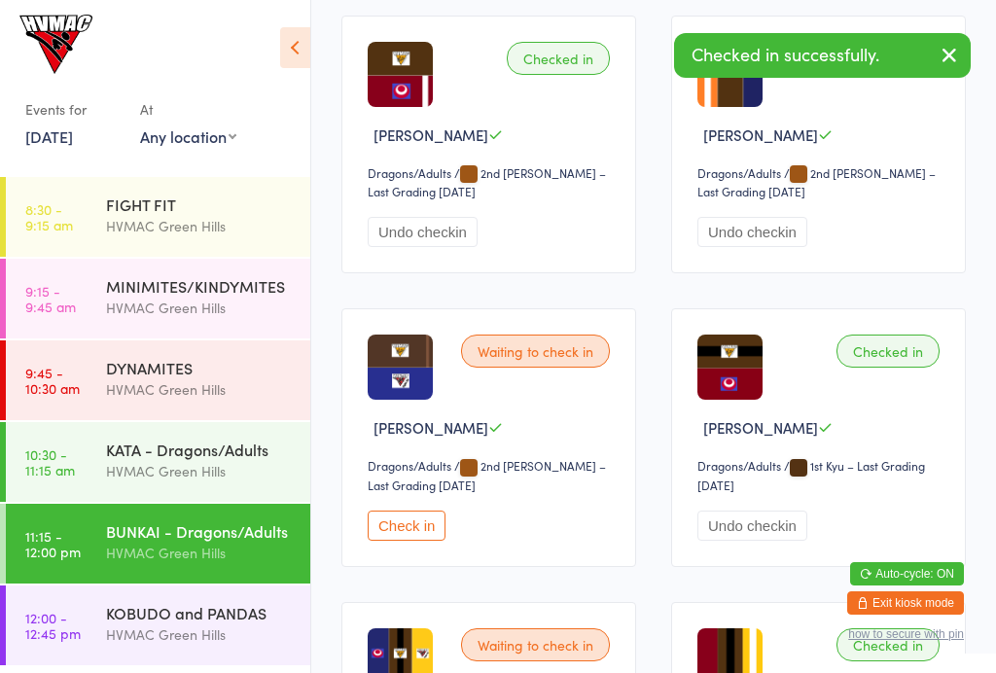
click at [411, 541] on button "Check in" at bounding box center [406, 525] width 78 height 30
click at [143, 616] on div "KOBUDO and PANDAS" at bounding box center [200, 612] width 188 height 21
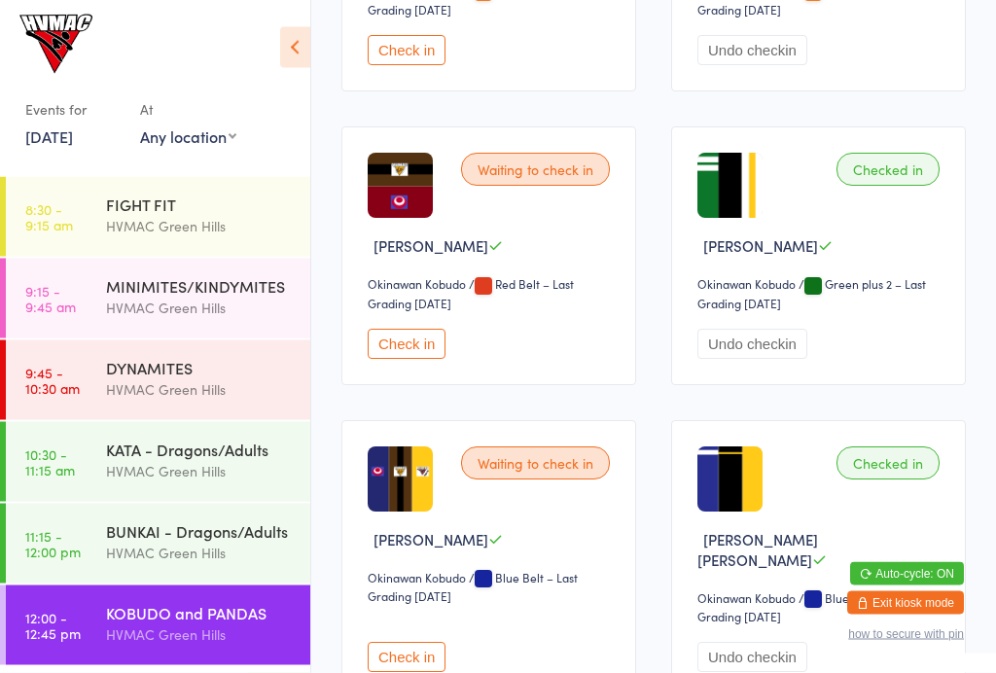
scroll to position [1398, 0]
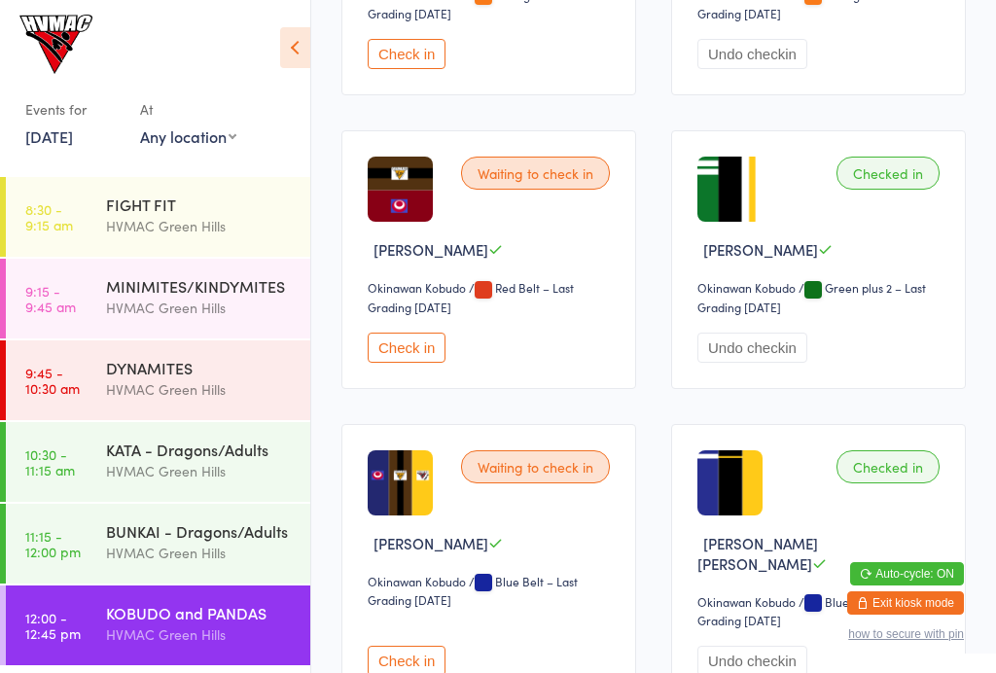
click at [396, 363] on button "Check in" at bounding box center [406, 347] width 78 height 30
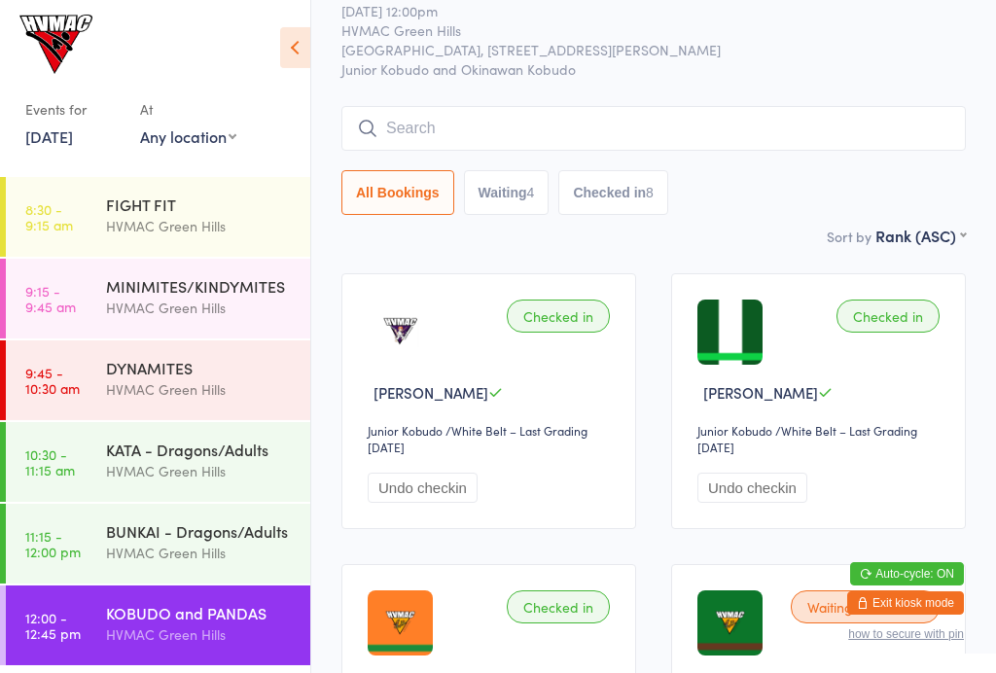
scroll to position [71, 0]
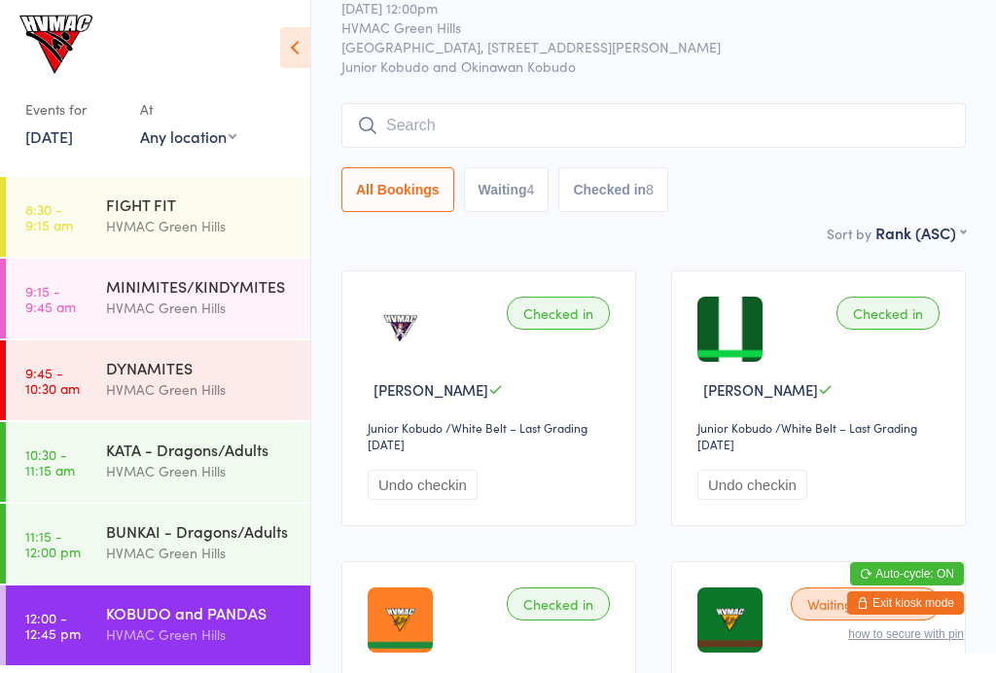
click at [522, 191] on button "Waiting 4" at bounding box center [507, 189] width 86 height 45
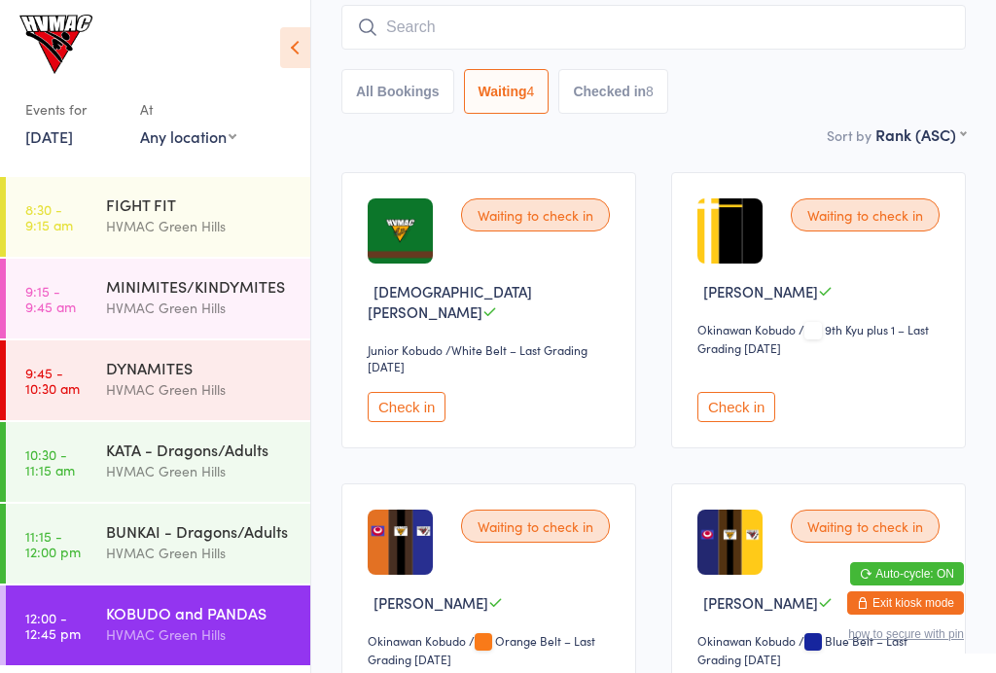
scroll to position [168, 0]
click at [384, 95] on button "All Bookings" at bounding box center [397, 92] width 113 height 45
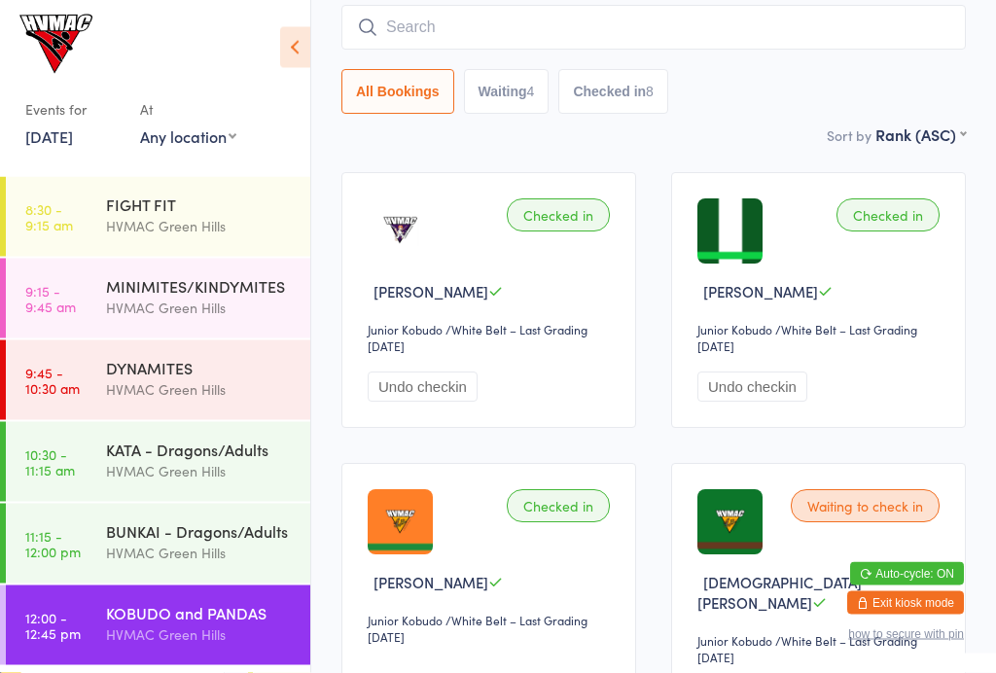
select select "6"
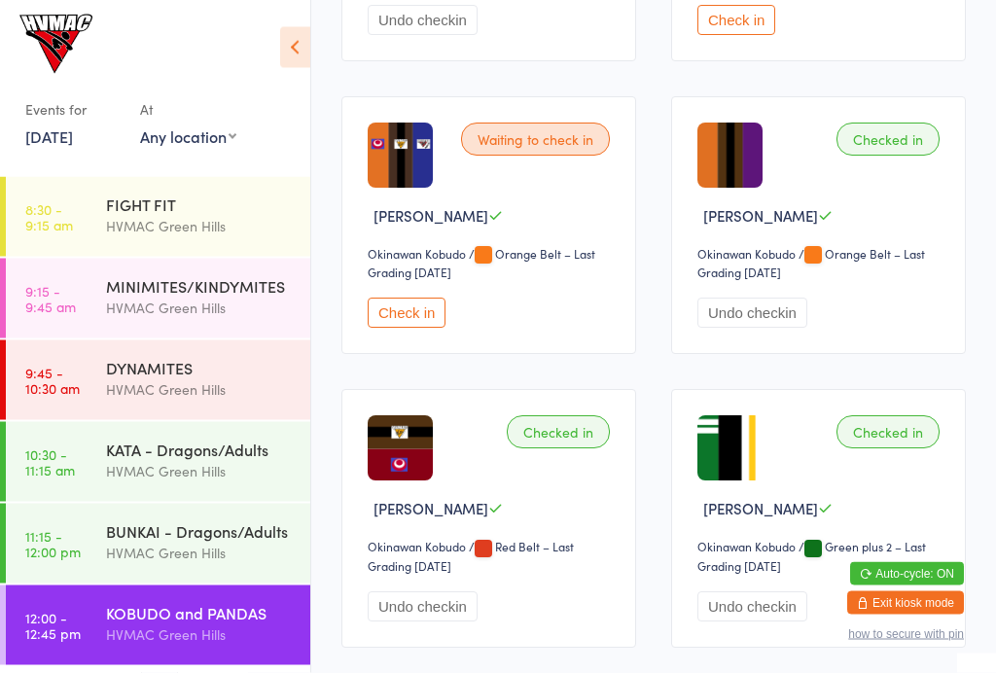
scroll to position [1139, 0]
click at [437, 318] on button "Check in" at bounding box center [406, 312] width 78 height 30
